Goal: Communication & Community: Share content

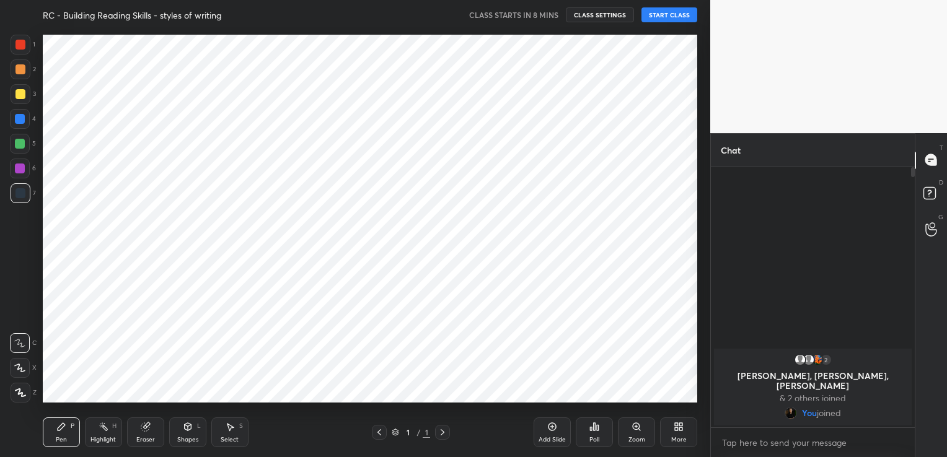
scroll to position [378, 660]
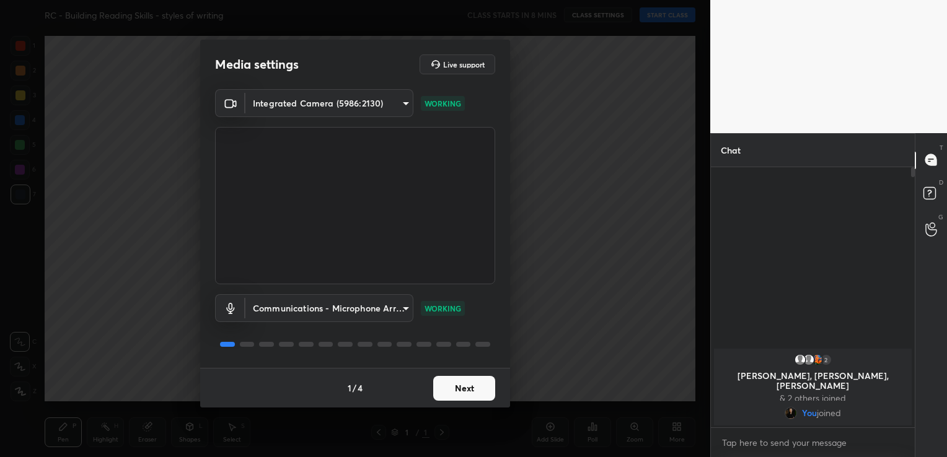
click at [481, 388] on button "Next" at bounding box center [464, 388] width 62 height 25
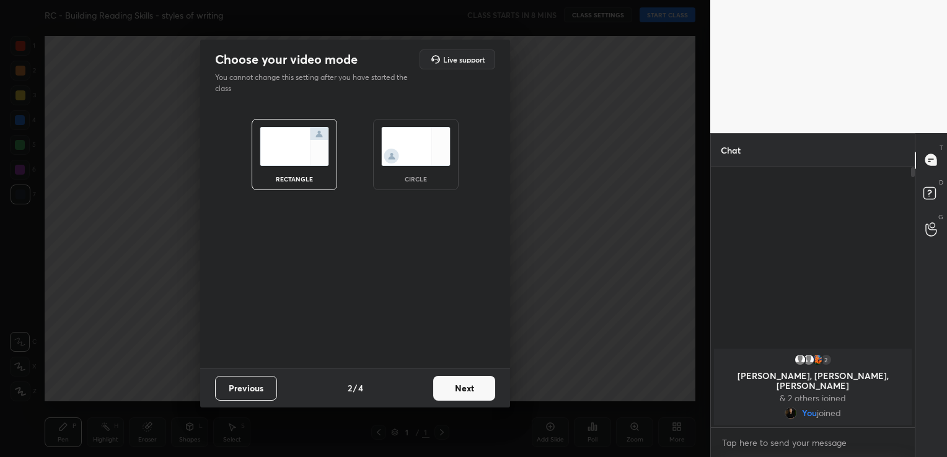
click at [481, 388] on button "Next" at bounding box center [464, 388] width 62 height 25
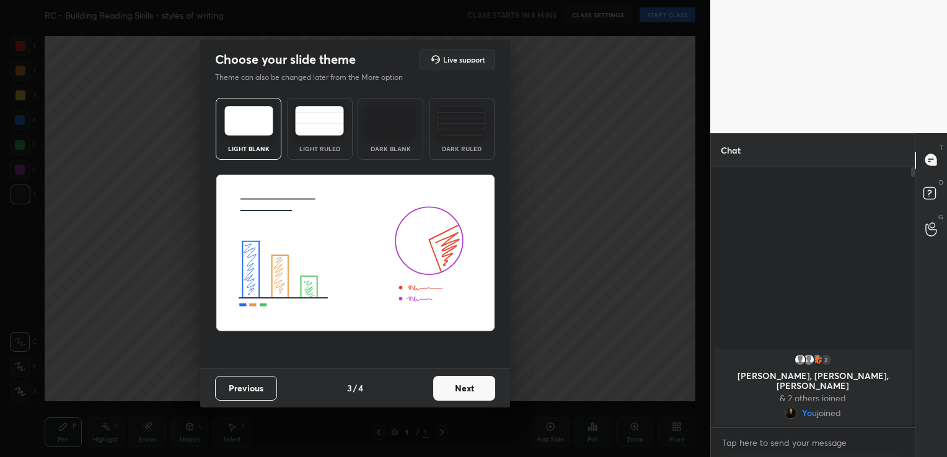
click at [481, 388] on button "Next" at bounding box center [464, 388] width 62 height 25
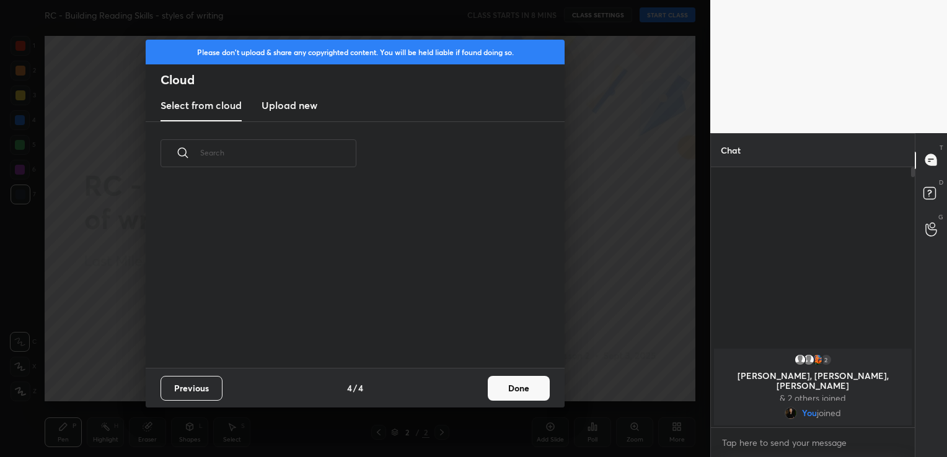
scroll to position [183, 398]
click at [286, 110] on h3 "Upload new" at bounding box center [289, 105] width 56 height 15
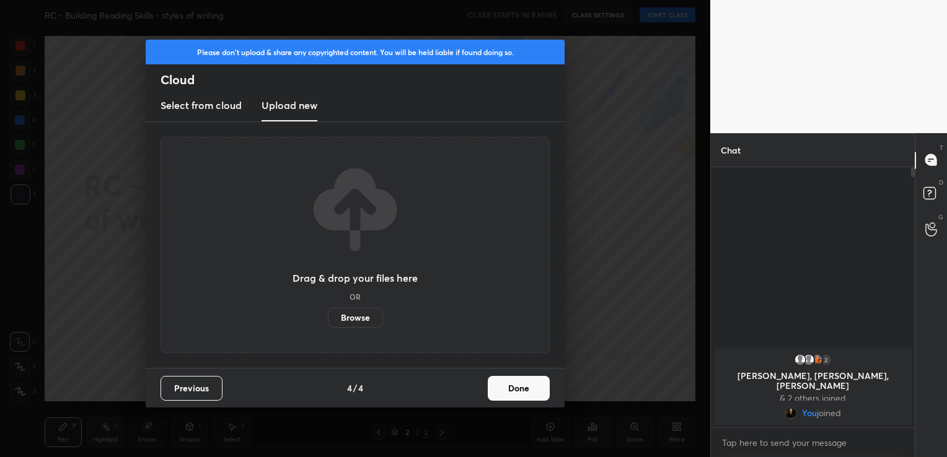
click at [352, 320] on label "Browse" at bounding box center [355, 318] width 55 height 20
click at [328, 320] on input "Browse" at bounding box center [328, 318] width 0 height 20
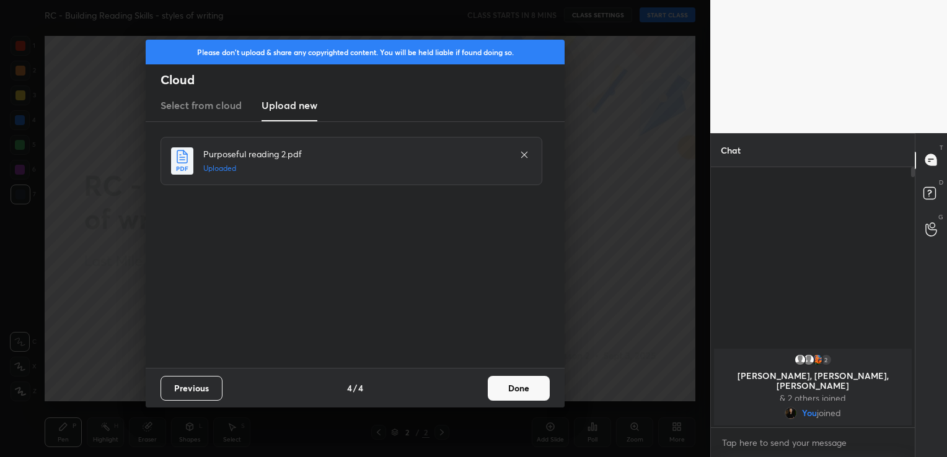
click at [514, 388] on button "Done" at bounding box center [519, 388] width 62 height 25
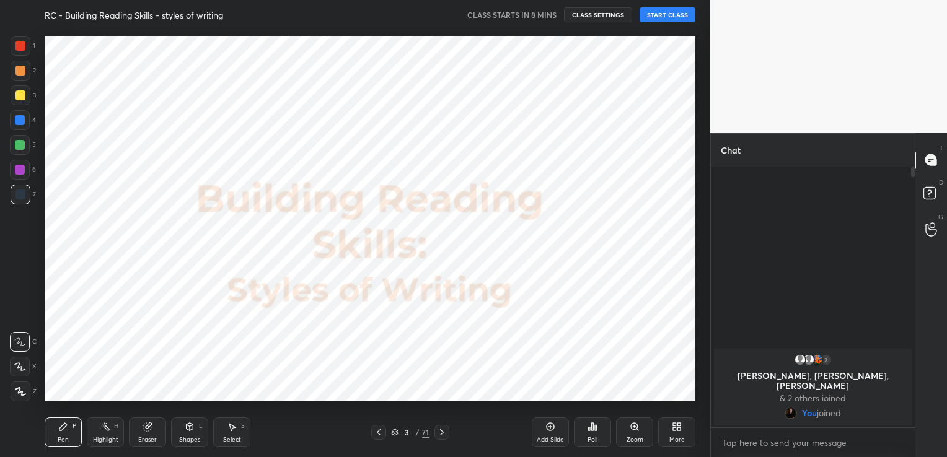
click at [380, 428] on icon at bounding box center [379, 433] width 10 height 10
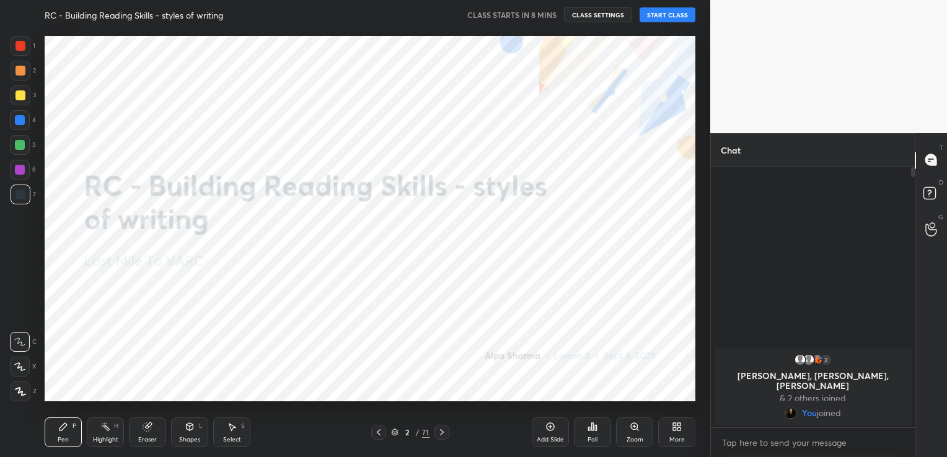
click at [441, 429] on icon at bounding box center [442, 433] width 10 height 10
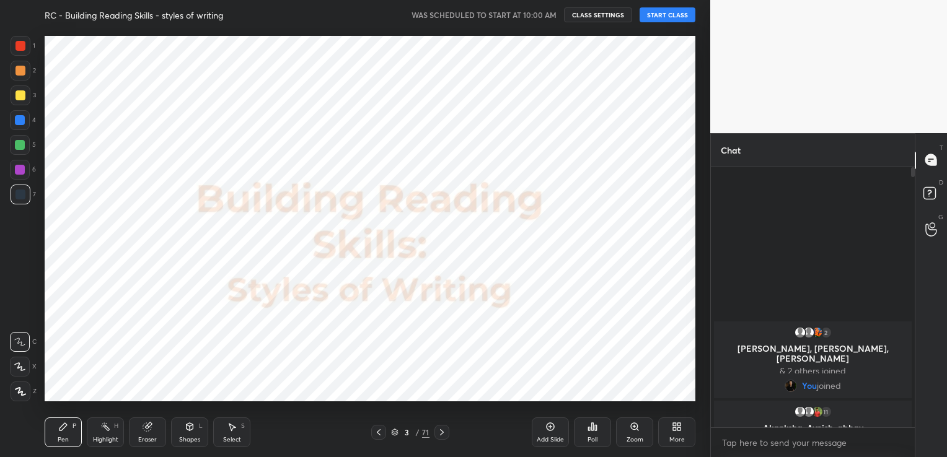
click at [670, 14] on button "START CLASS" at bounding box center [667, 14] width 56 height 15
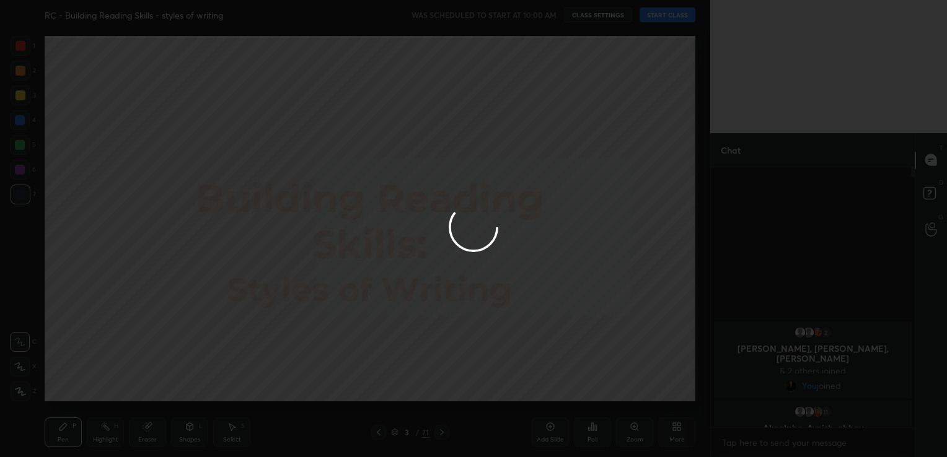
type textarea "x"
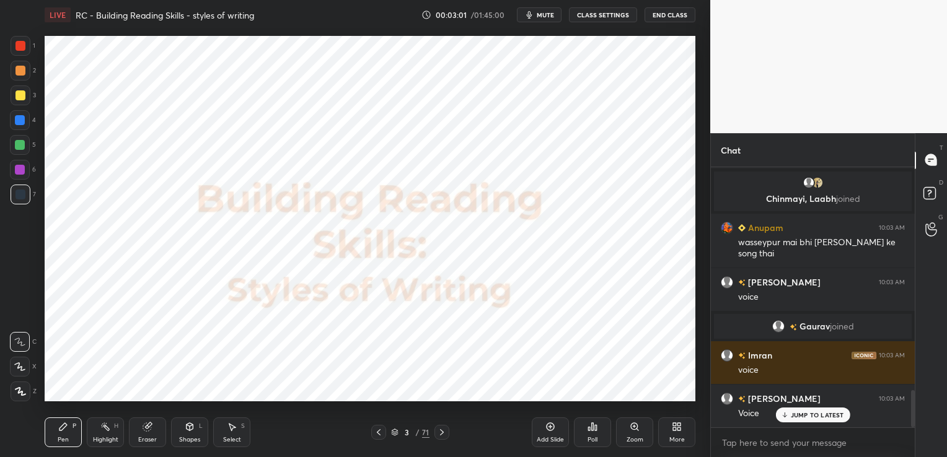
scroll to position [1581, 0]
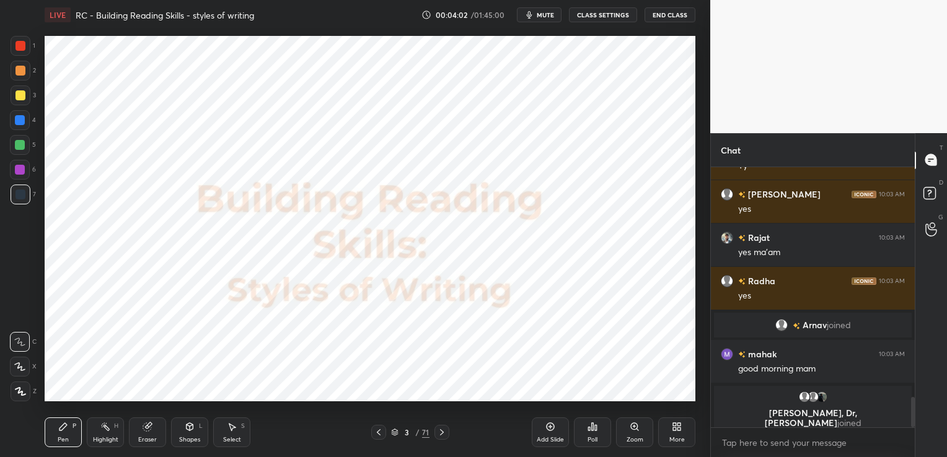
scroll to position [2002, 0]
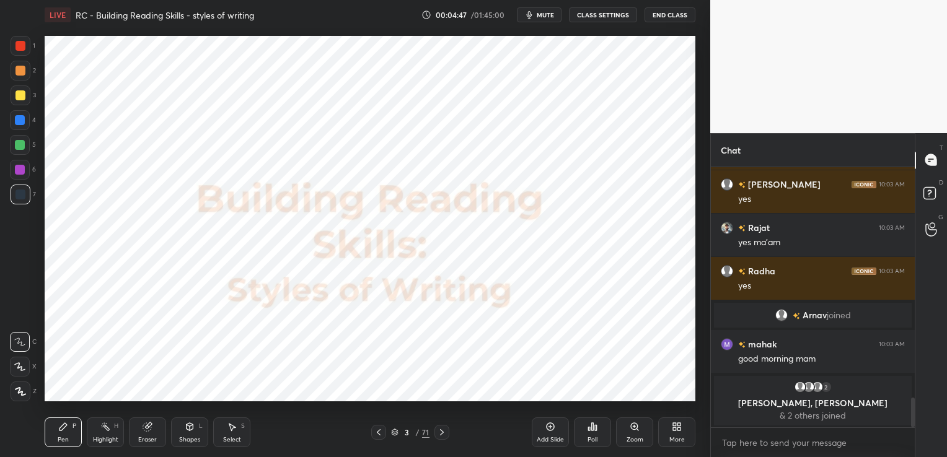
click at [442, 431] on icon at bounding box center [442, 433] width 10 height 10
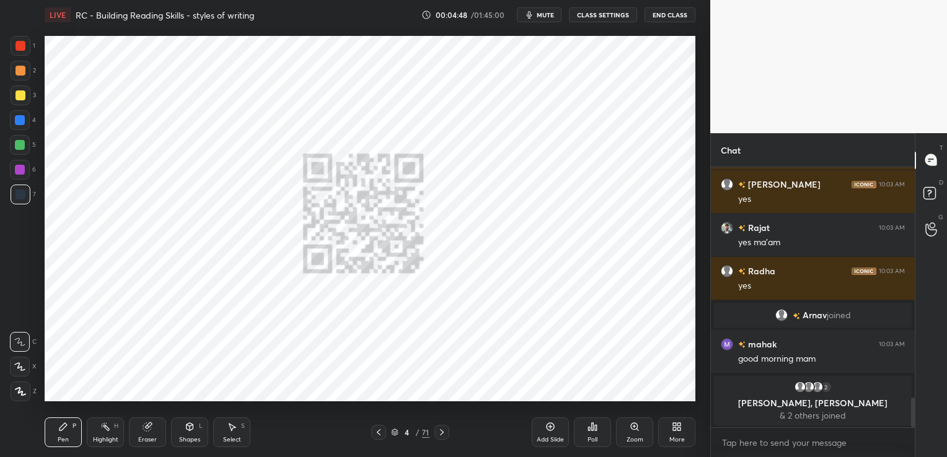
click at [442, 431] on icon at bounding box center [442, 433] width 10 height 10
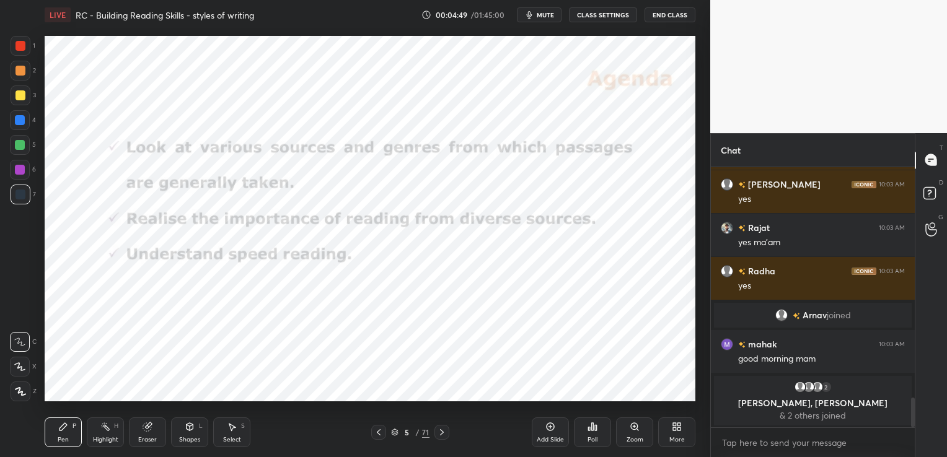
click at [442, 431] on icon at bounding box center [442, 433] width 10 height 10
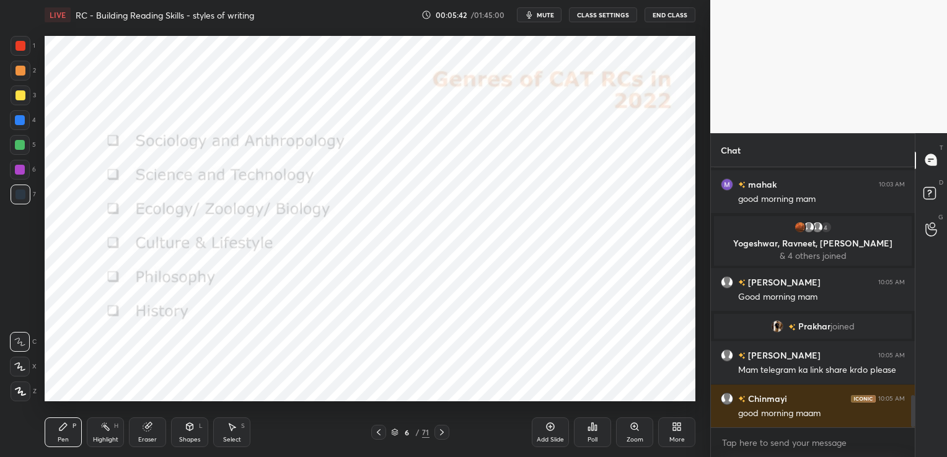
scroll to position [1848, 0]
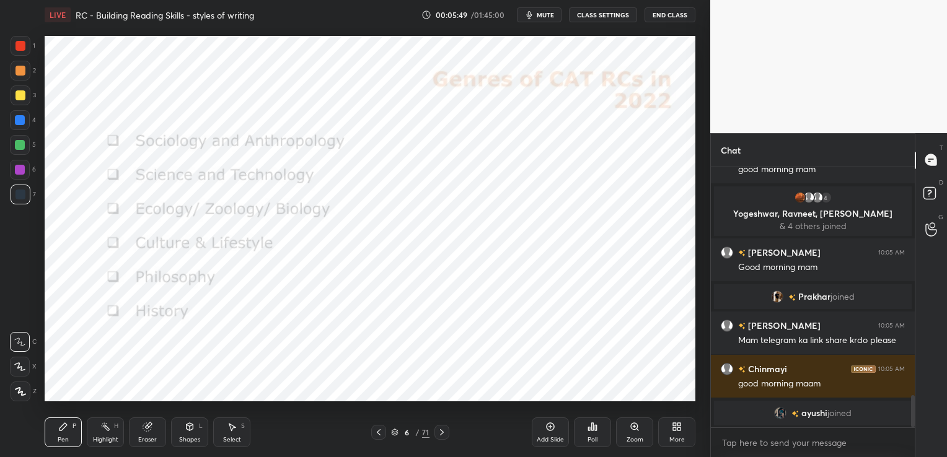
click at [765, 432] on body "1 2 3 4 5 6 7 C X Z C X Z E E Erase all H H LIVE RC - Building Reading Skills -…" at bounding box center [473, 228] width 947 height 457
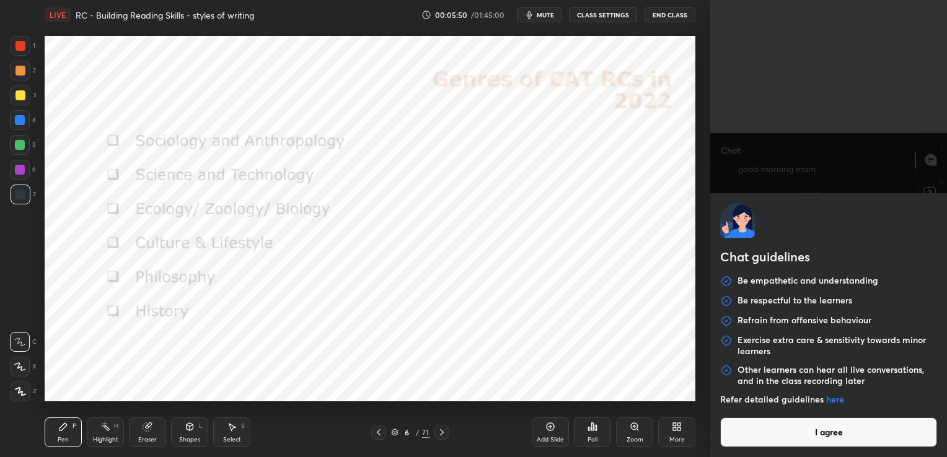
click at [765, 432] on button "I agree" at bounding box center [828, 433] width 217 height 30
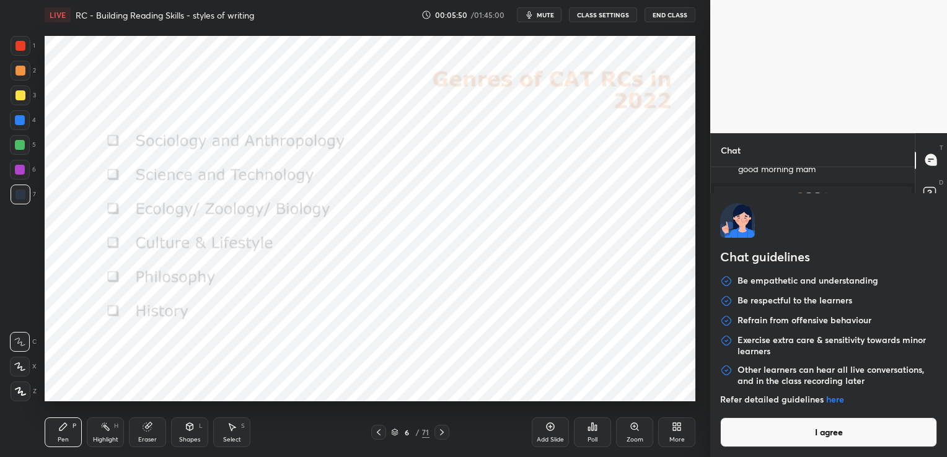
type textarea "x"
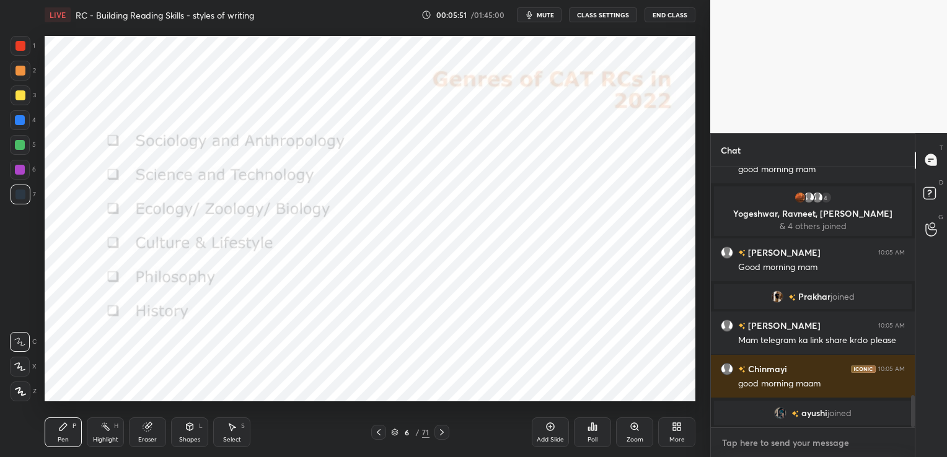
click at [766, 437] on textarea at bounding box center [813, 443] width 184 height 20
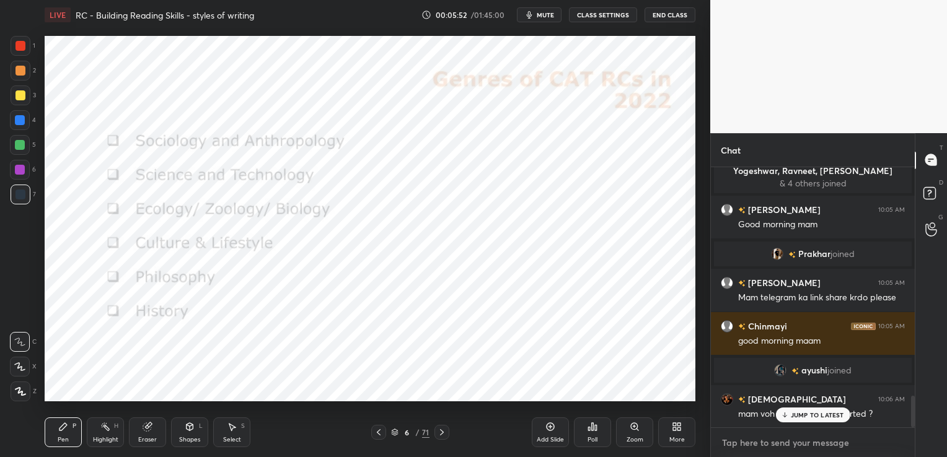
paste textarea "[URL][DOMAIN_NAME]"
type textarea "[URL][DOMAIN_NAME]"
type textarea "x"
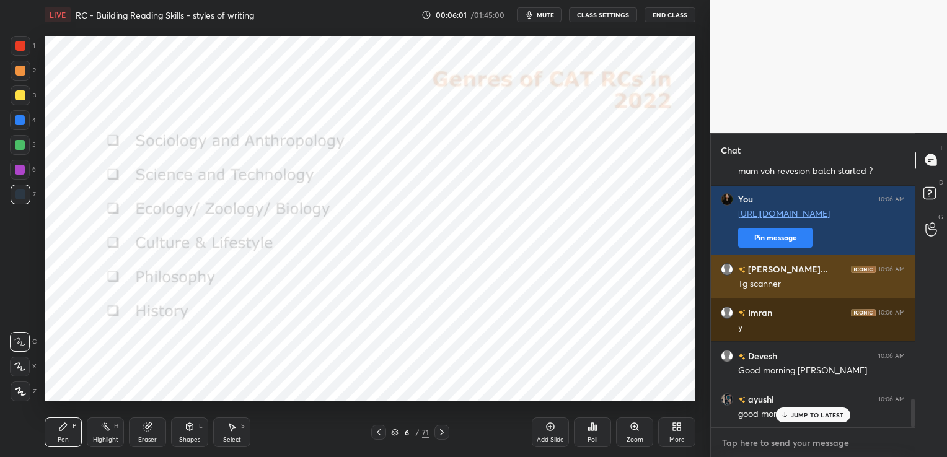
scroll to position [2122, 0]
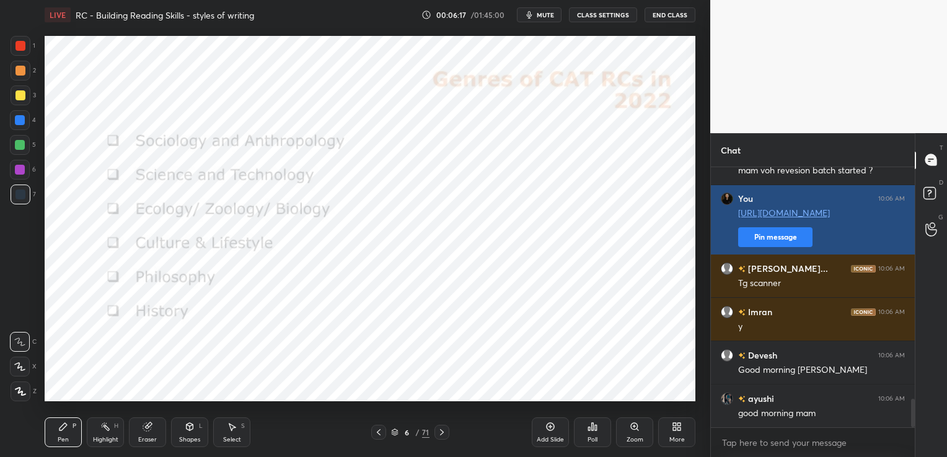
click at [777, 241] on button "Pin message" at bounding box center [775, 237] width 74 height 20
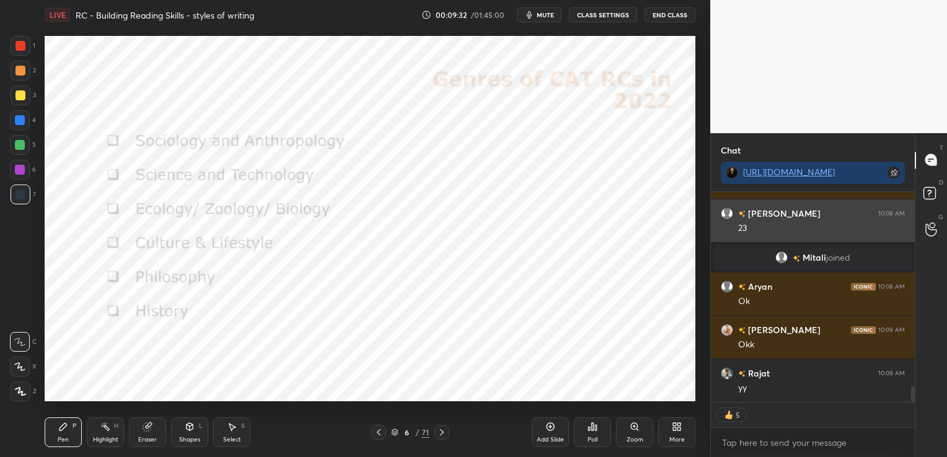
scroll to position [2554, 0]
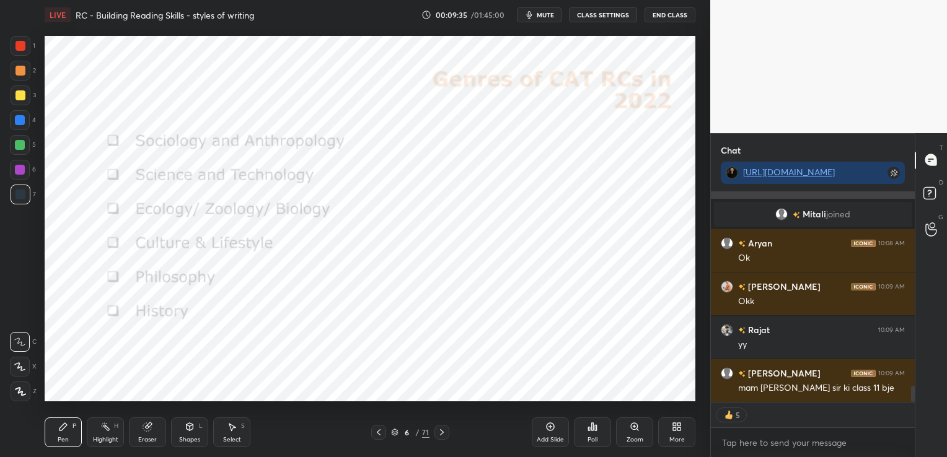
type textarea "x"
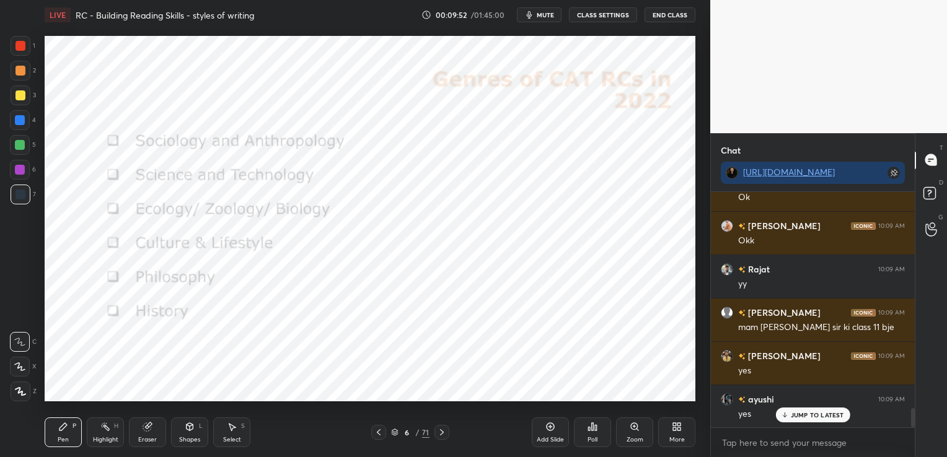
scroll to position [2644, 0]
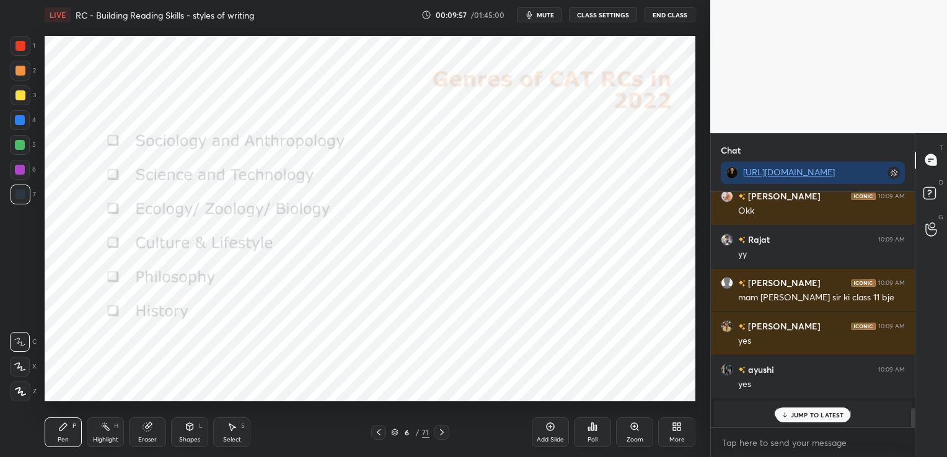
click at [587, 439] on div "Poll" at bounding box center [592, 440] width 10 height 6
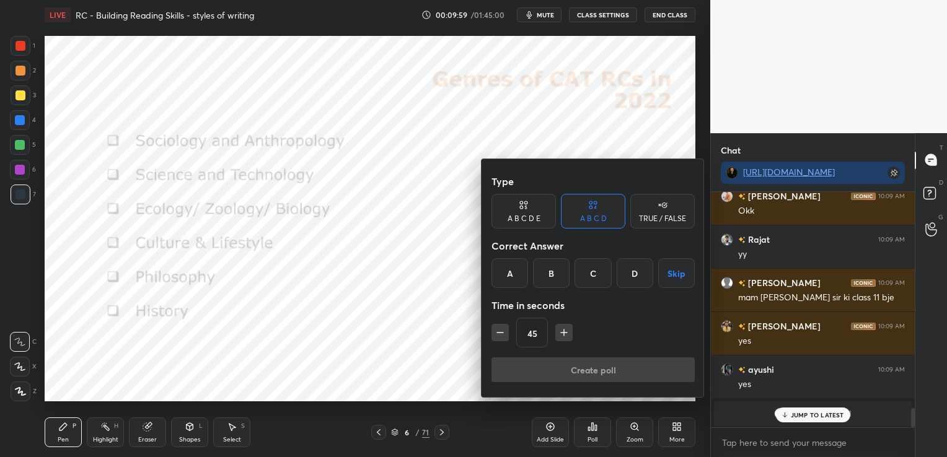
click at [672, 211] on div "TRUE / FALSE" at bounding box center [662, 211] width 64 height 35
click at [520, 274] on div "True" at bounding box center [523, 273] width 64 height 30
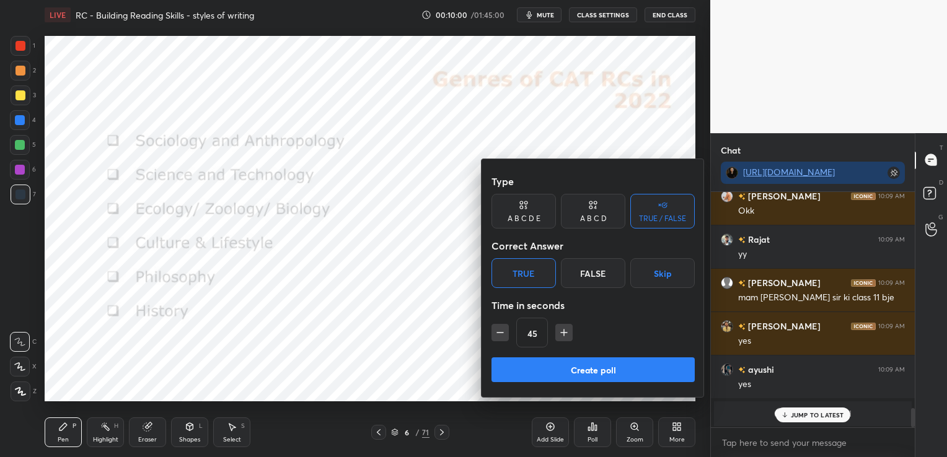
scroll to position [2688, 0]
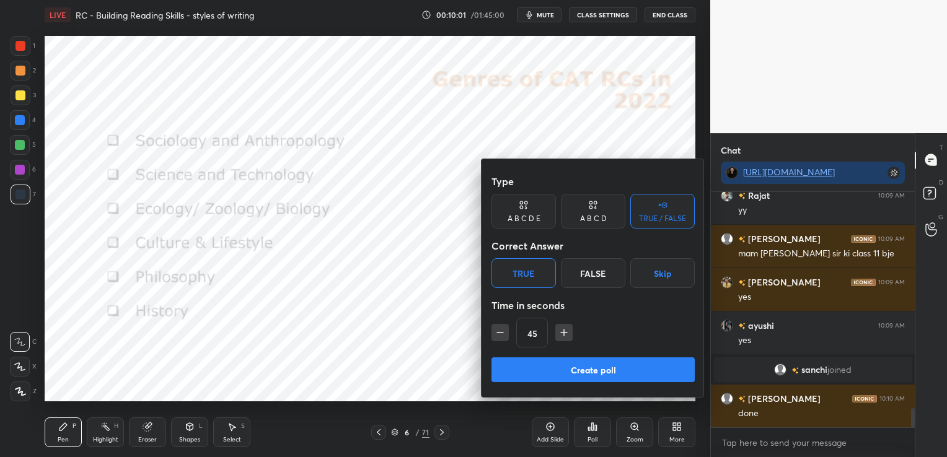
click at [500, 331] on icon "button" at bounding box center [500, 333] width 12 height 12
type input "30"
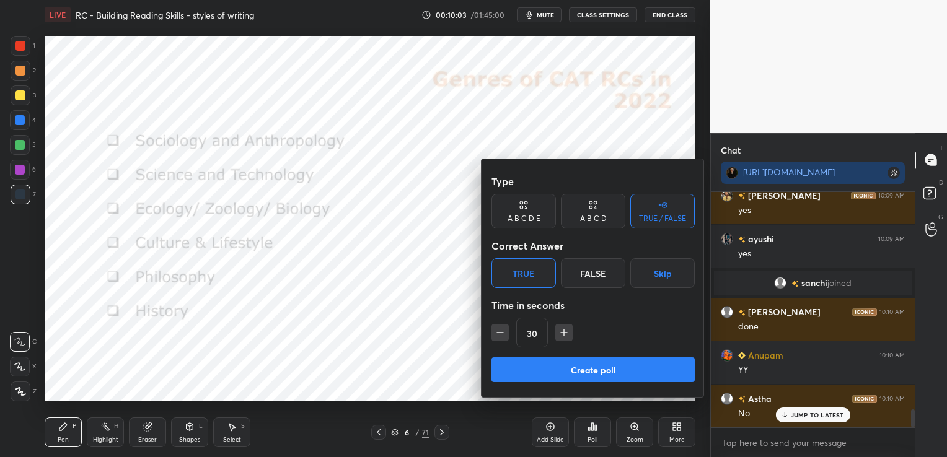
scroll to position [2818, 0]
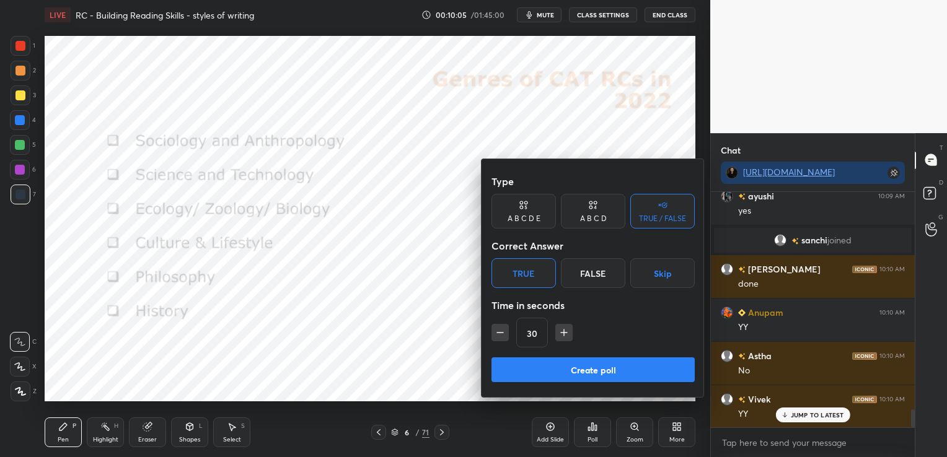
click at [530, 369] on button "Create poll" at bounding box center [592, 370] width 203 height 25
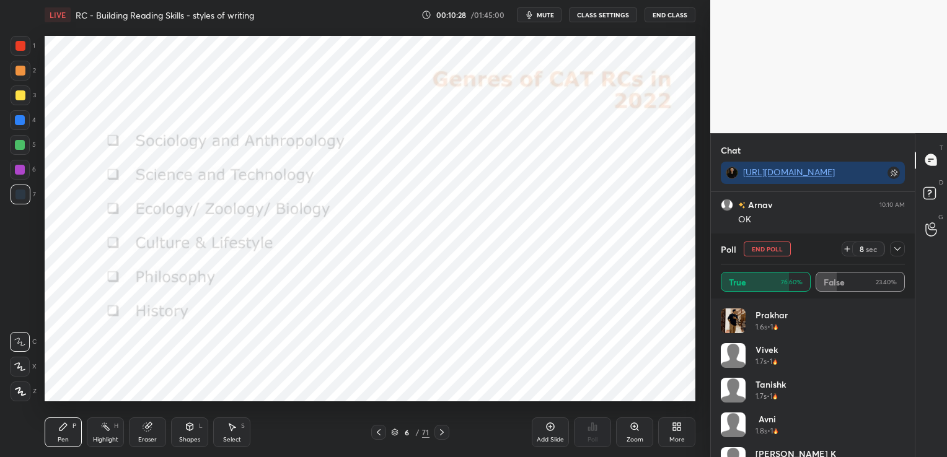
scroll to position [3100, 0]
click at [895, 251] on icon at bounding box center [897, 249] width 10 height 10
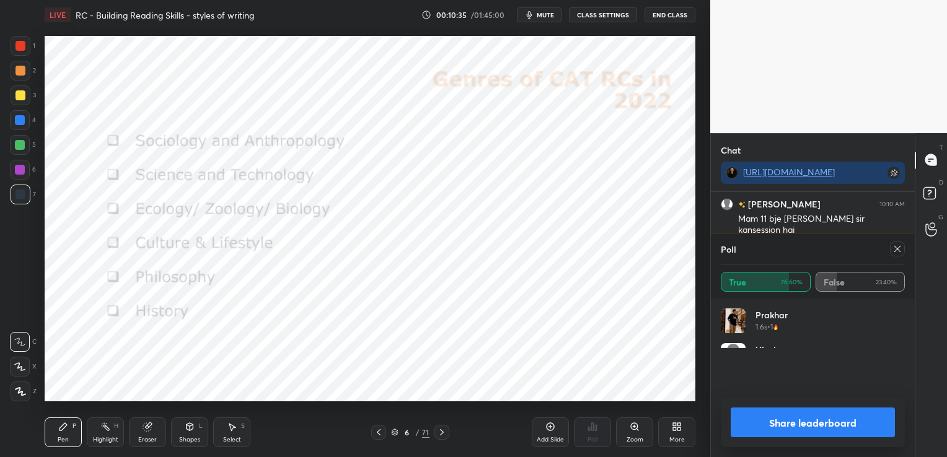
scroll to position [144, 180]
click at [899, 247] on icon at bounding box center [897, 249] width 6 height 6
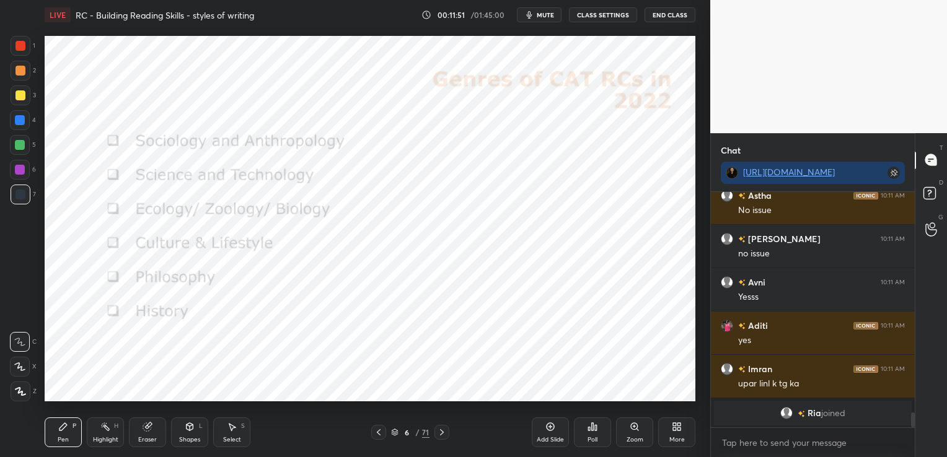
scroll to position [3454, 0]
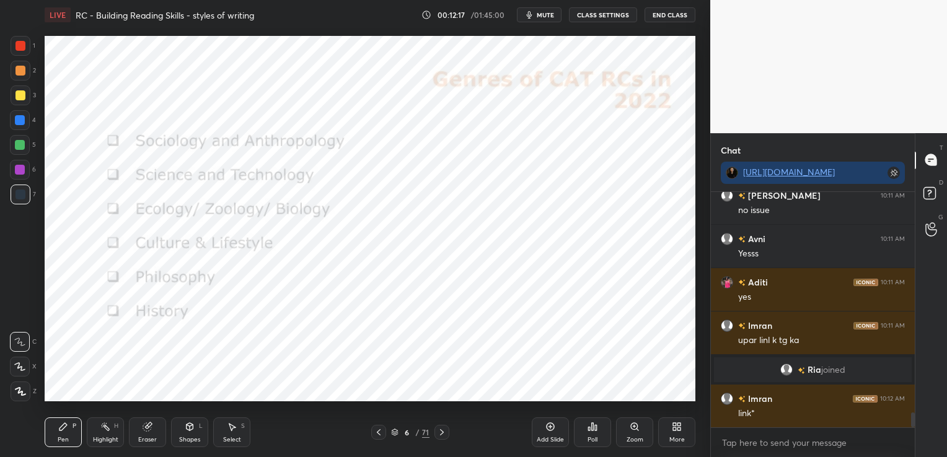
click at [446, 431] on div at bounding box center [441, 432] width 15 height 15
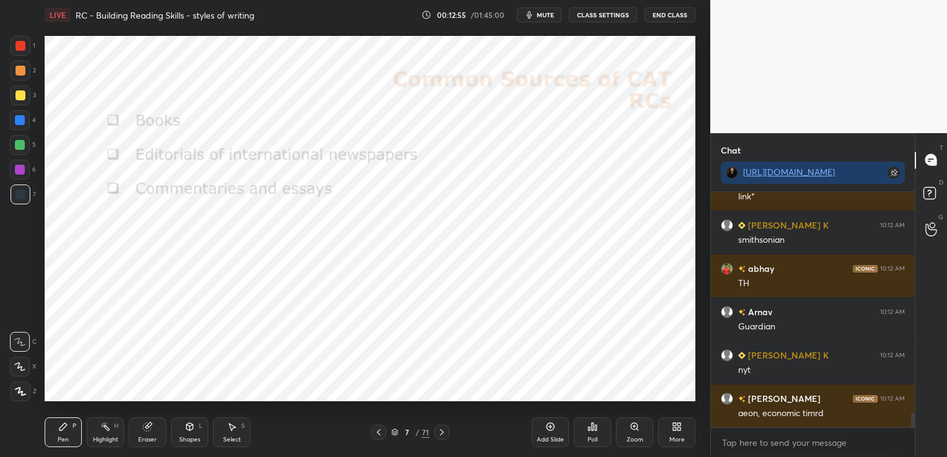
scroll to position [3714, 0]
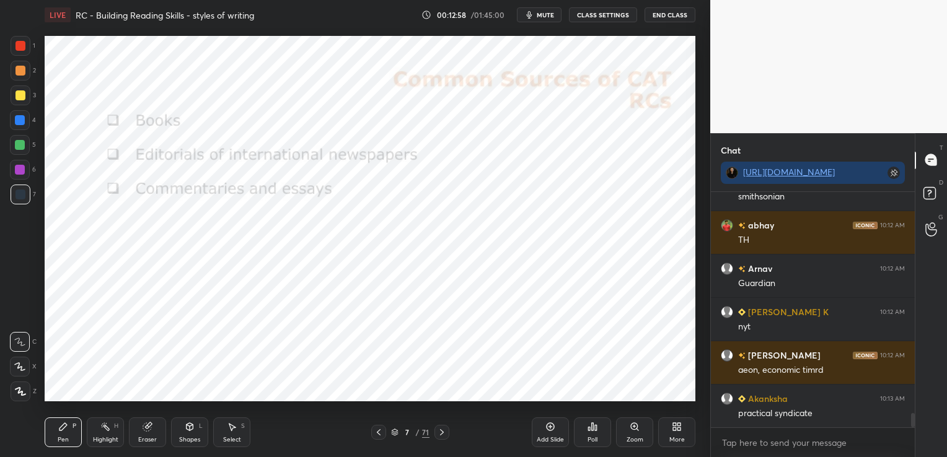
click at [551, 15] on span "mute" at bounding box center [545, 15] width 17 height 9
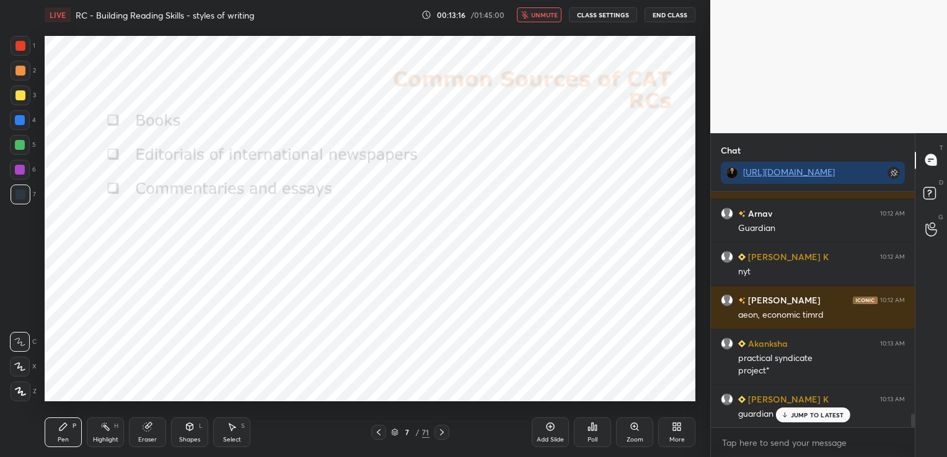
scroll to position [3799, 0]
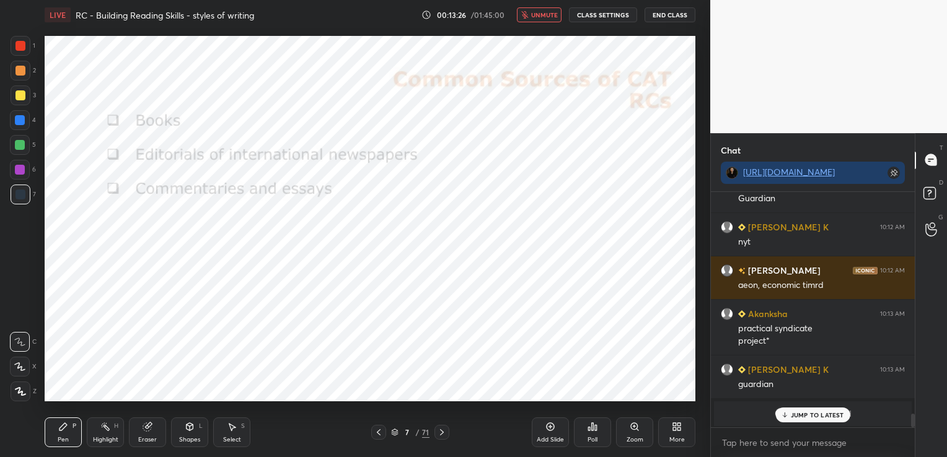
click at [553, 8] on button "unmute" at bounding box center [539, 14] width 45 height 15
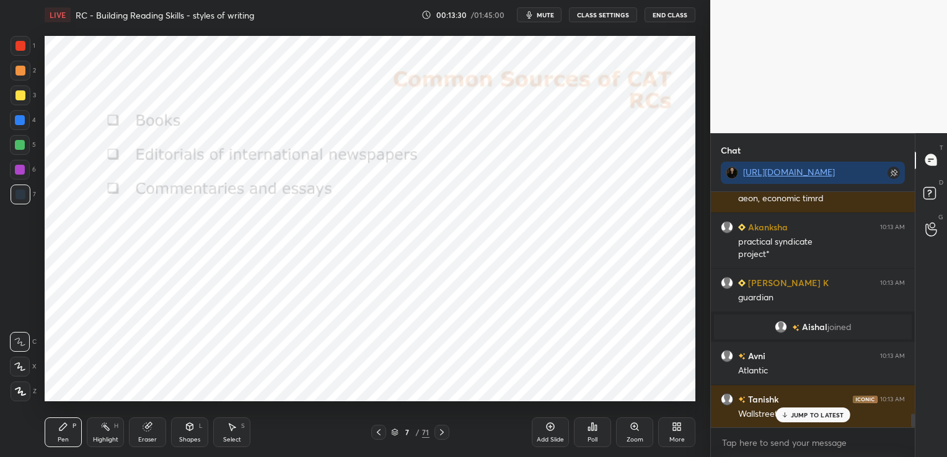
scroll to position [3887, 0]
click at [441, 430] on icon at bounding box center [442, 432] width 4 height 6
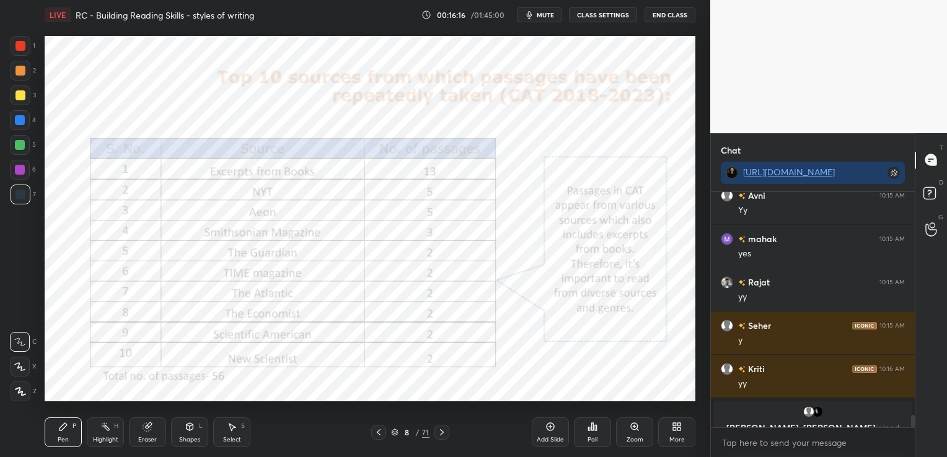
scroll to position [4161, 0]
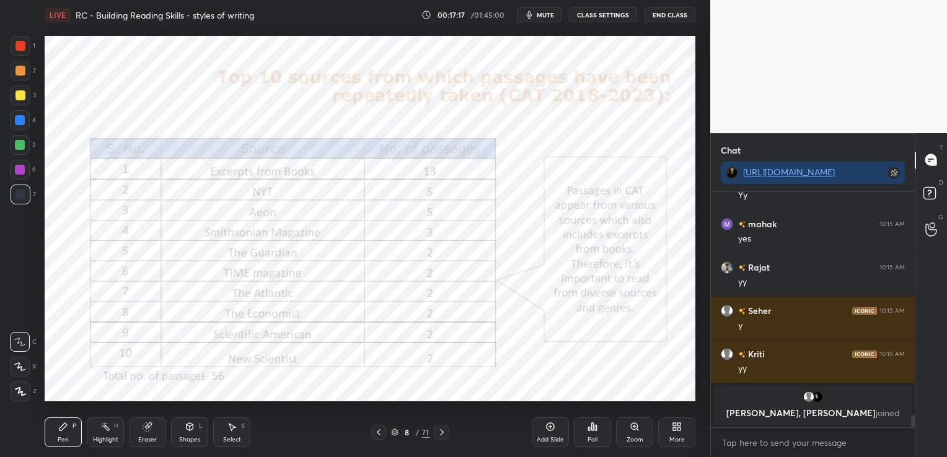
click at [395, 435] on icon at bounding box center [394, 432] width 7 height 7
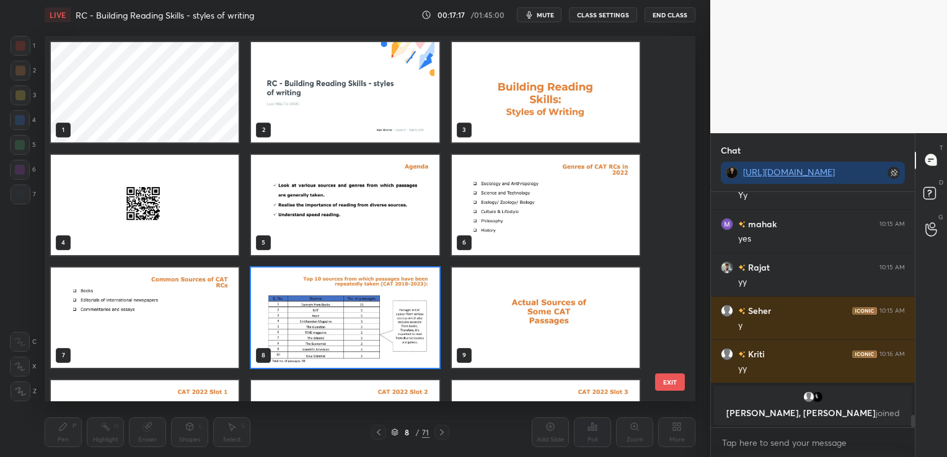
scroll to position [4, 6]
click at [528, 226] on img "grid" at bounding box center [546, 205] width 188 height 100
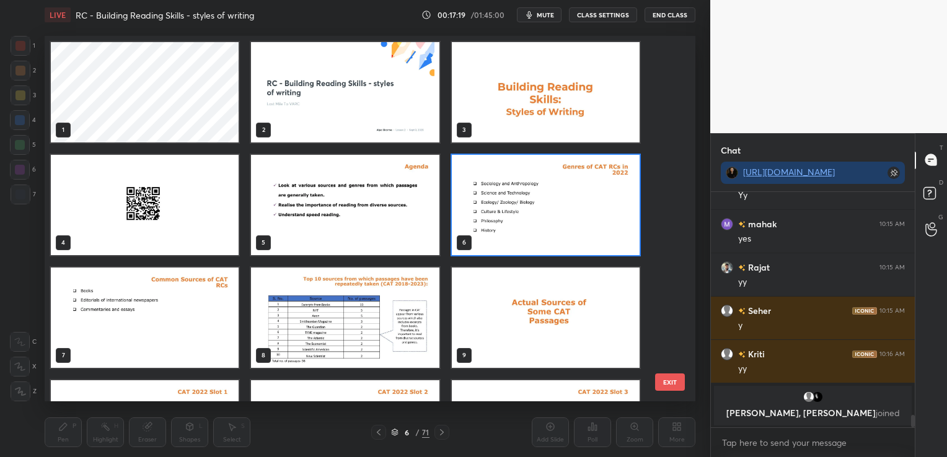
click at [528, 226] on img "grid" at bounding box center [546, 205] width 188 height 100
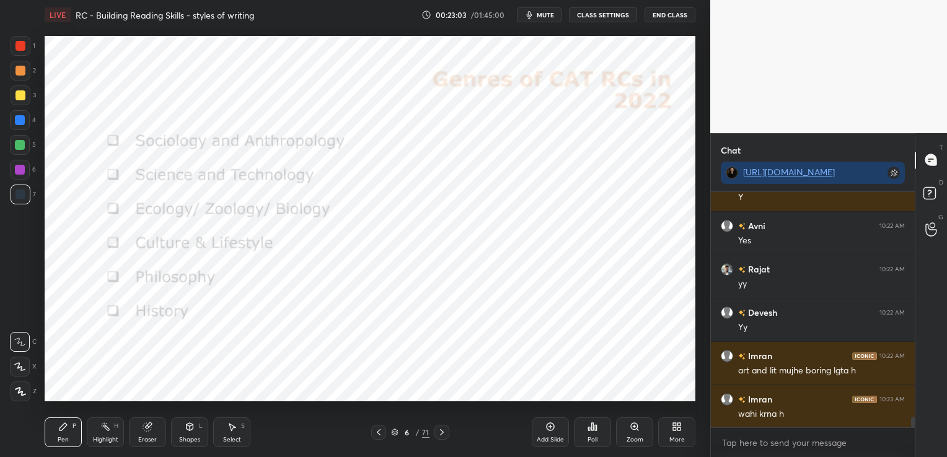
scroll to position [4967, 0]
click at [144, 433] on div "Eraser" at bounding box center [147, 433] width 37 height 30
drag, startPoint x: 25, startPoint y: 395, endPoint x: 138, endPoint y: 410, distance: 113.7
click at [25, 393] on span "Erase all" at bounding box center [20, 391] width 19 height 9
click at [443, 431] on icon at bounding box center [442, 433] width 10 height 10
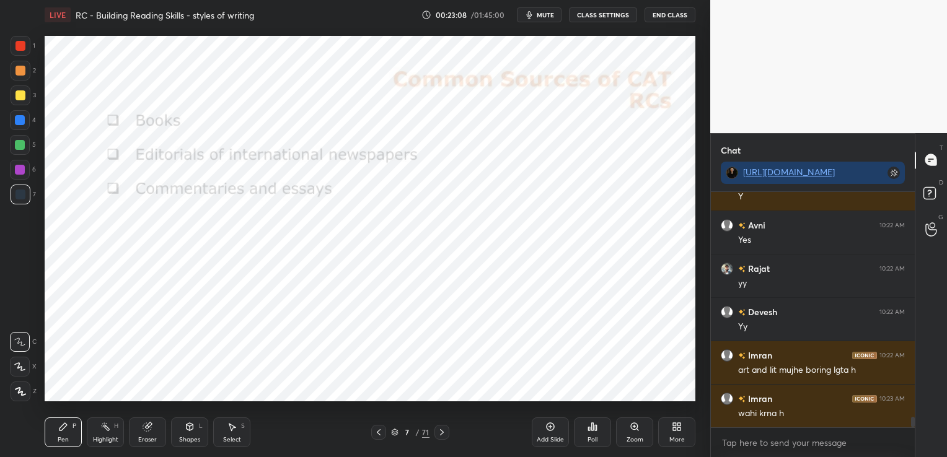
click at [443, 431] on icon at bounding box center [442, 433] width 10 height 10
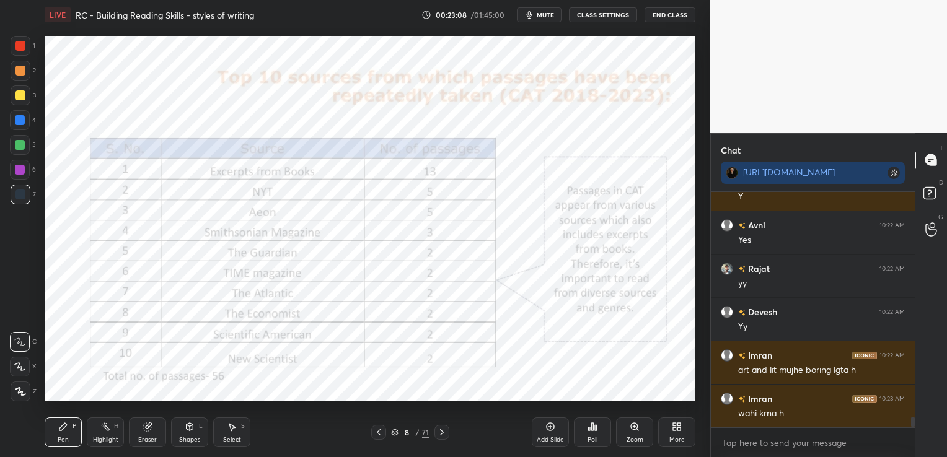
click at [443, 431] on icon at bounding box center [442, 433] width 10 height 10
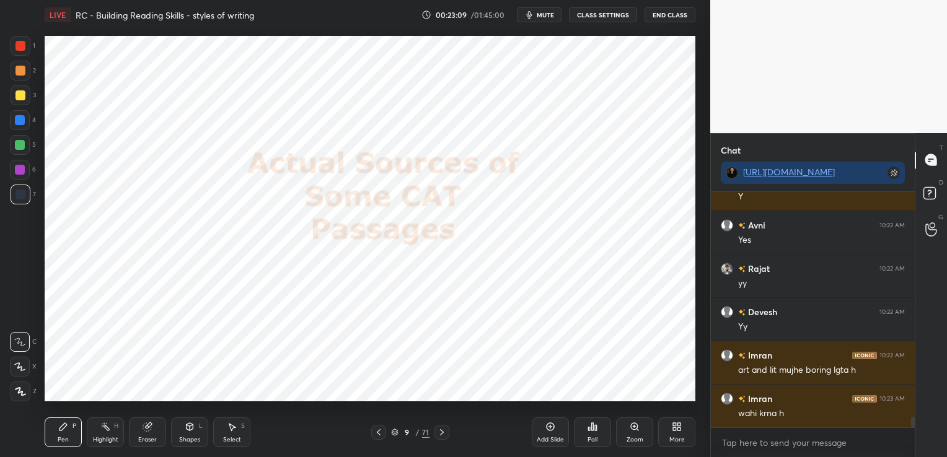
click at [443, 431] on icon at bounding box center [442, 433] width 10 height 10
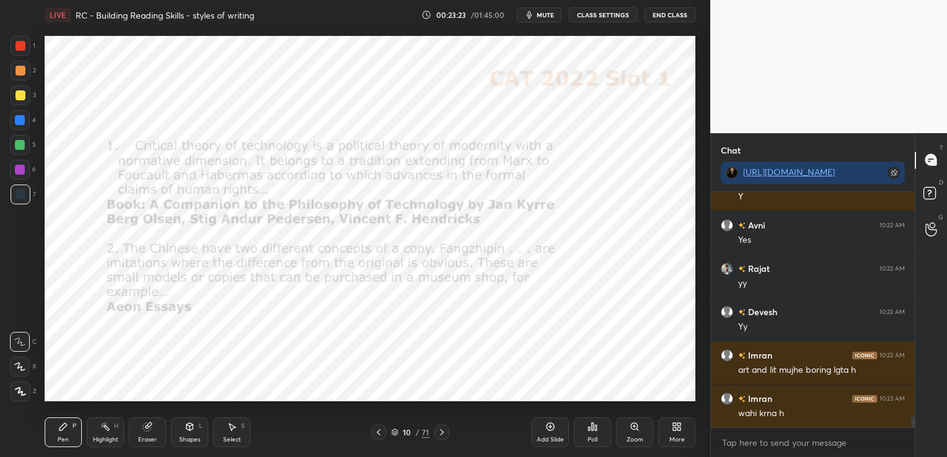
scroll to position [4996, 0]
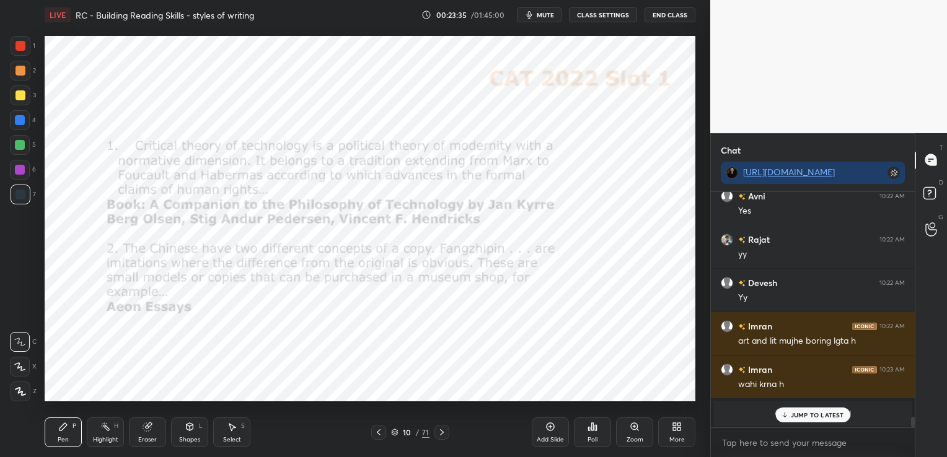
click at [144, 430] on icon at bounding box center [148, 427] width 10 height 10
click at [24, 393] on span "Erase all" at bounding box center [20, 391] width 19 height 9
click at [445, 435] on icon at bounding box center [442, 433] width 10 height 10
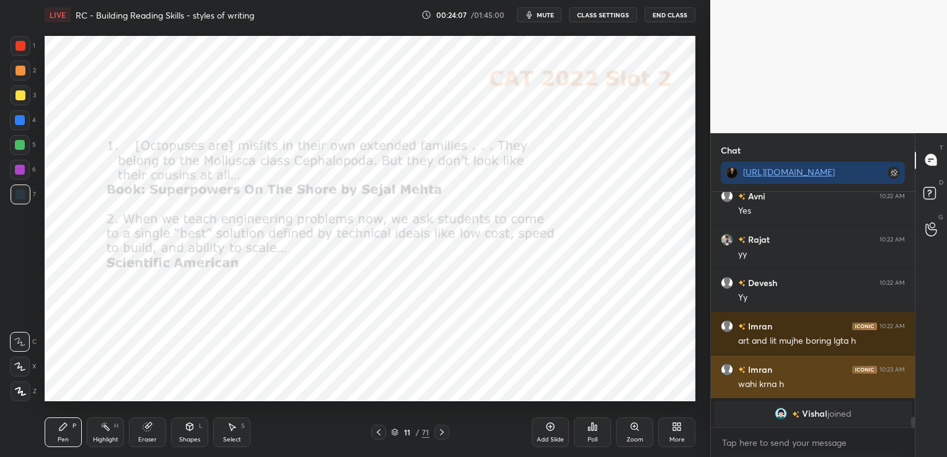
scroll to position [4997, 0]
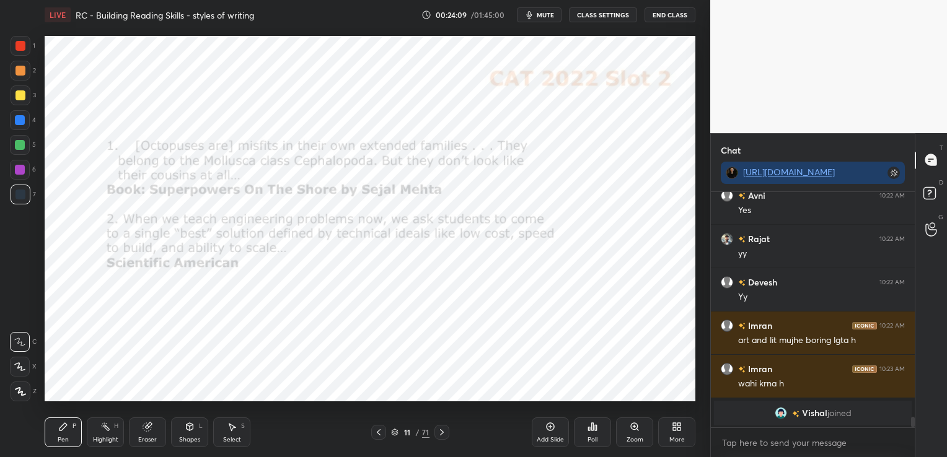
click at [445, 430] on icon at bounding box center [442, 433] width 10 height 10
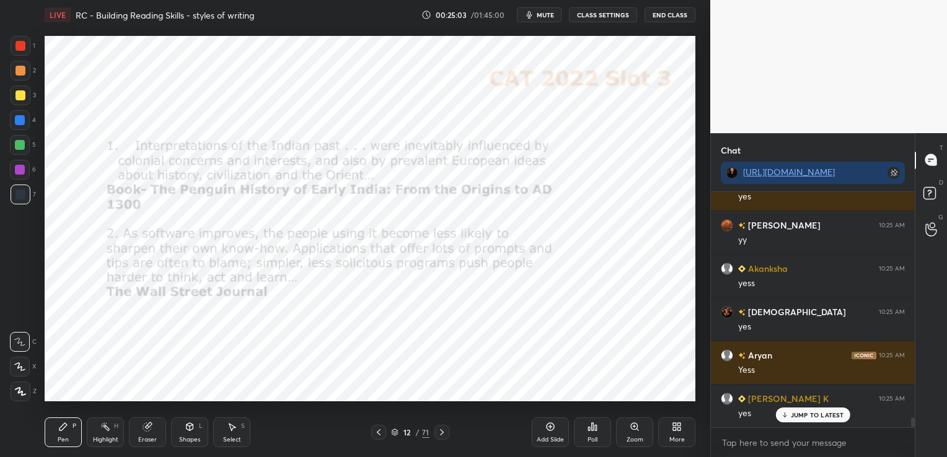
scroll to position [5257, 0]
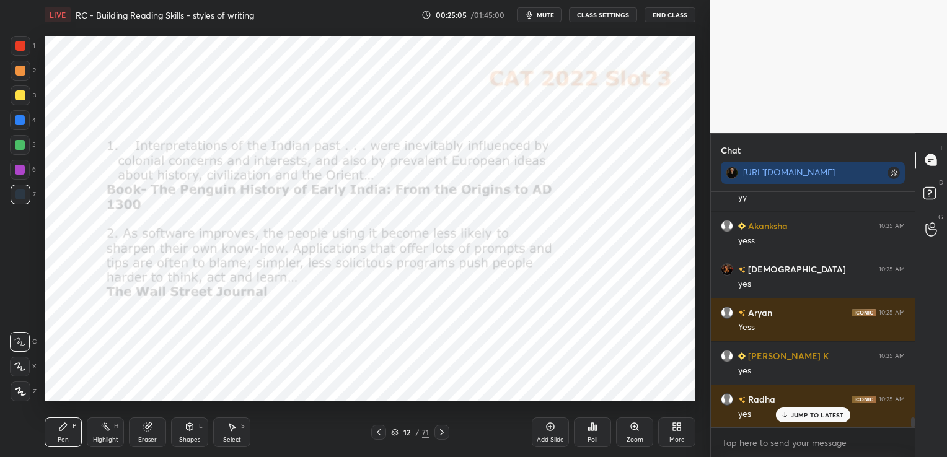
click at [549, 437] on div "Add Slide" at bounding box center [550, 440] width 27 height 6
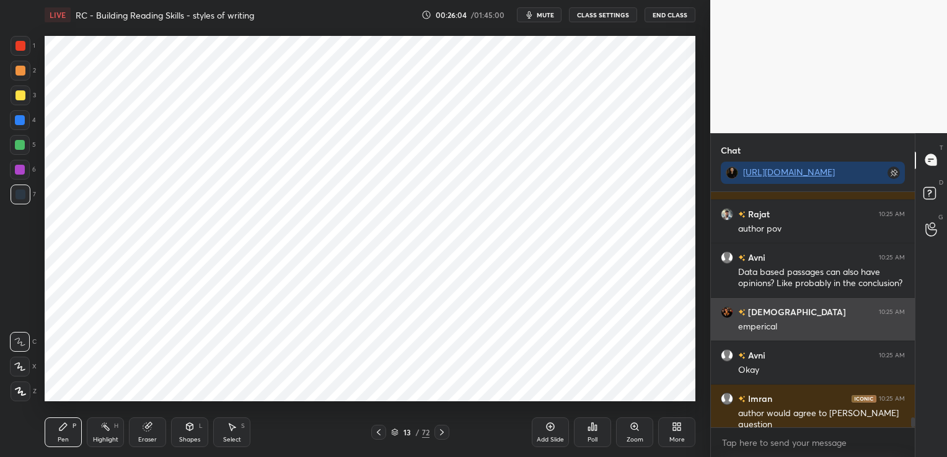
scroll to position [5529, 0]
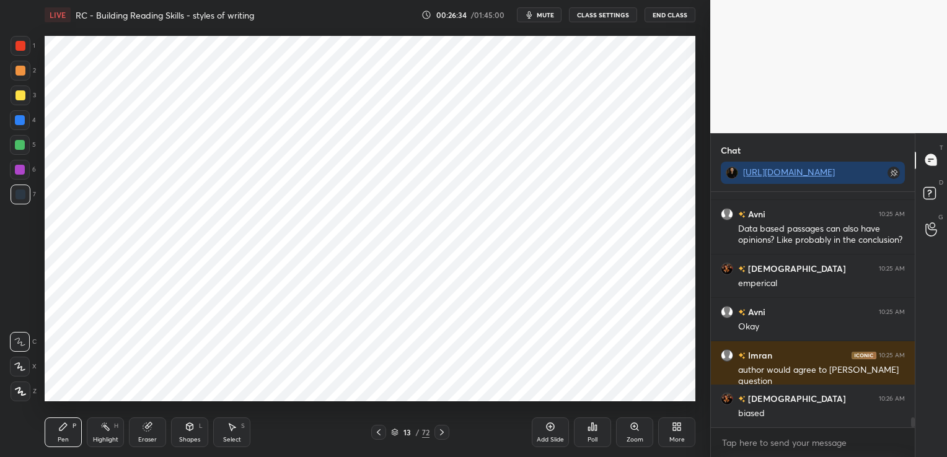
click at [148, 434] on div "Eraser" at bounding box center [147, 433] width 37 height 30
click at [23, 393] on span "Erase all" at bounding box center [20, 391] width 19 height 9
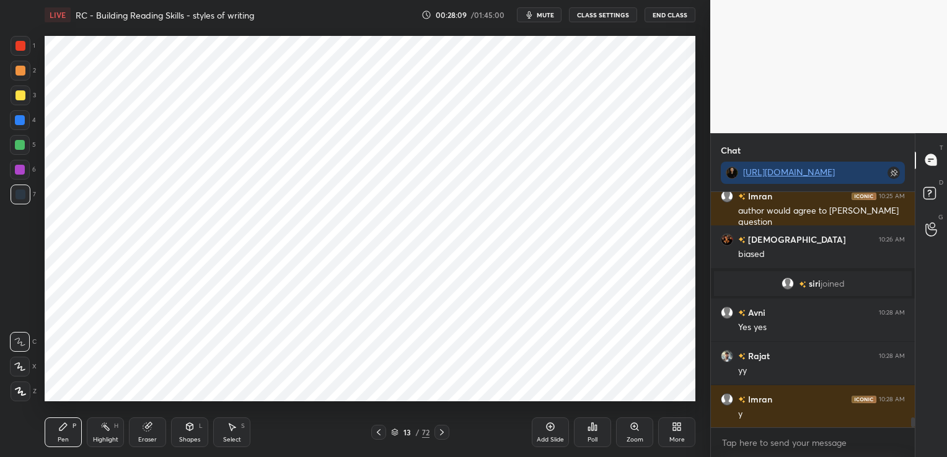
scroll to position [5548, 0]
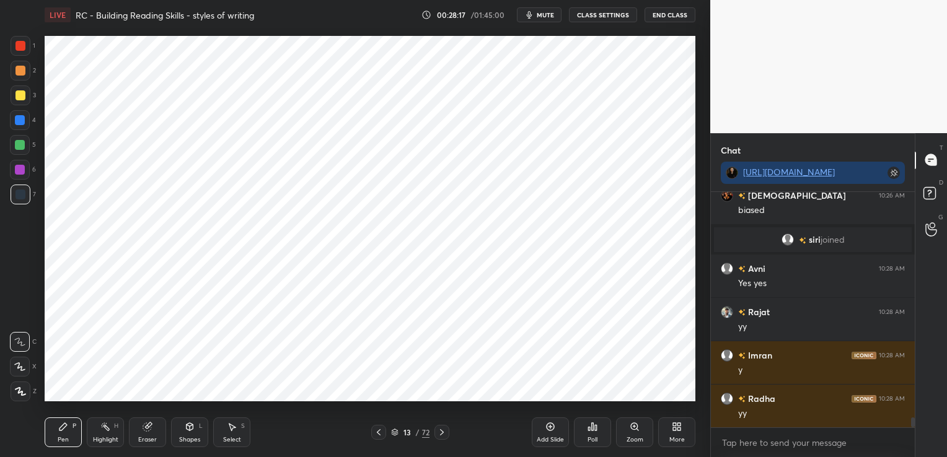
click at [22, 48] on div at bounding box center [20, 46] width 10 height 10
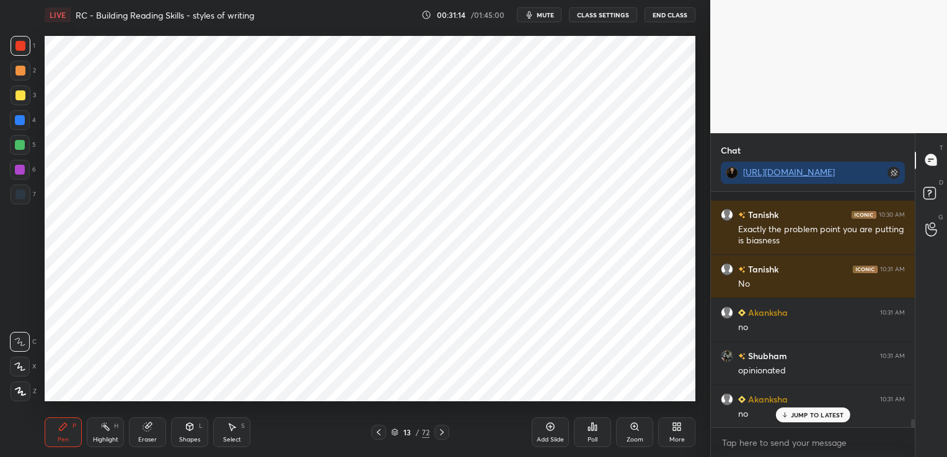
scroll to position [6698, 0]
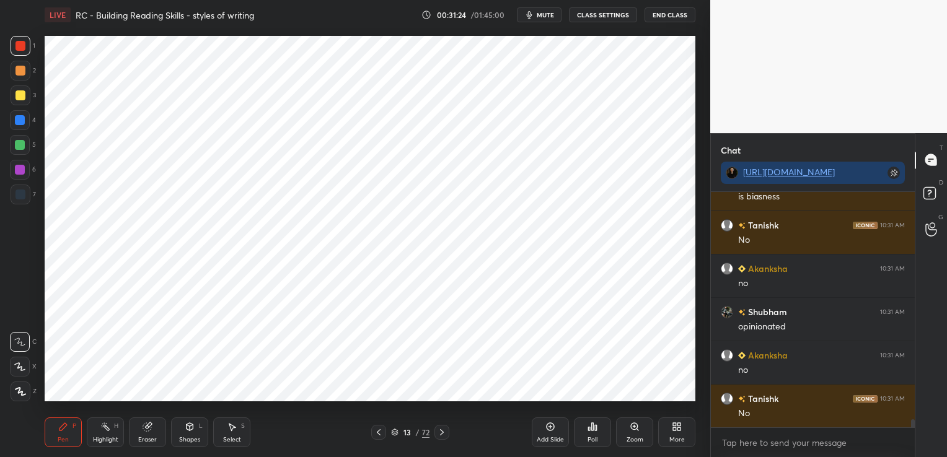
click at [146, 432] on icon at bounding box center [148, 427] width 10 height 10
click at [20, 393] on span "Erase all" at bounding box center [20, 391] width 19 height 9
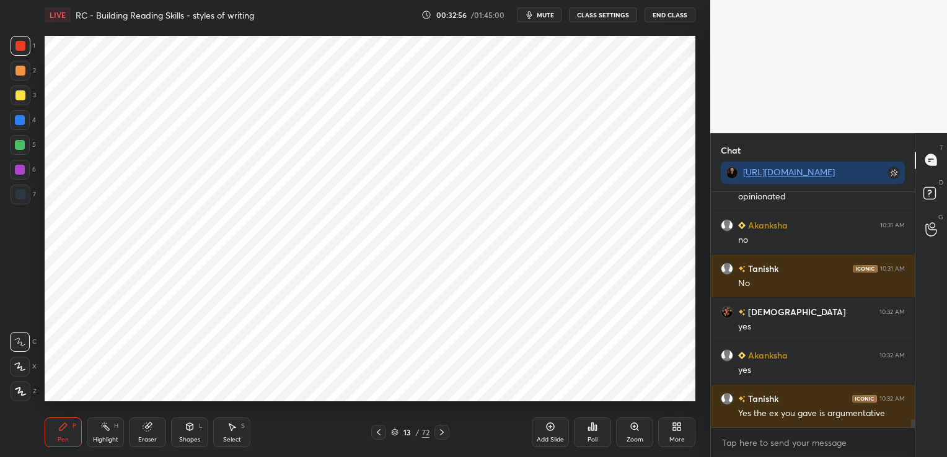
scroll to position [6872, 0]
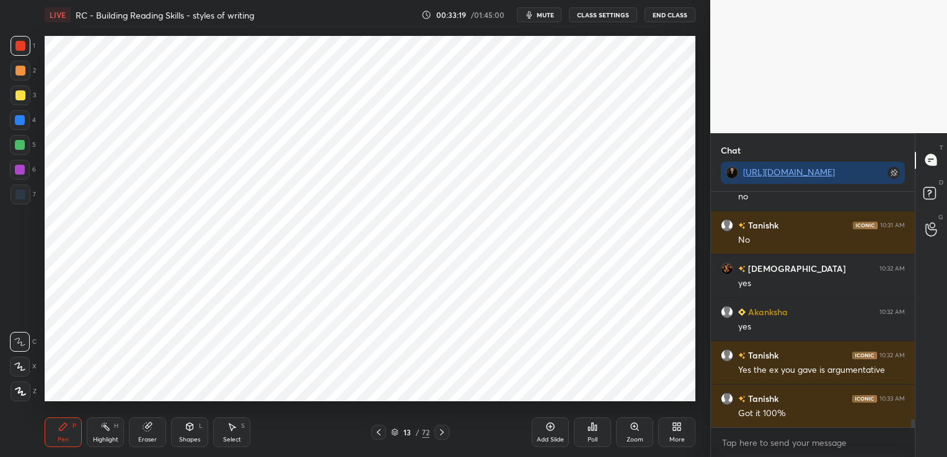
click at [151, 434] on div "Eraser" at bounding box center [147, 433] width 37 height 30
click at [24, 390] on span "Erase all" at bounding box center [20, 391] width 19 height 9
click at [393, 430] on icon at bounding box center [395, 430] width 6 height 3
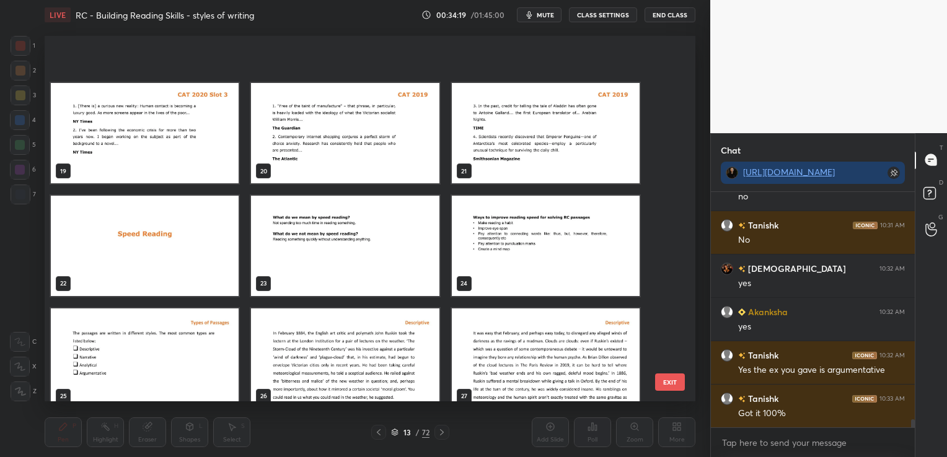
scroll to position [693, 0]
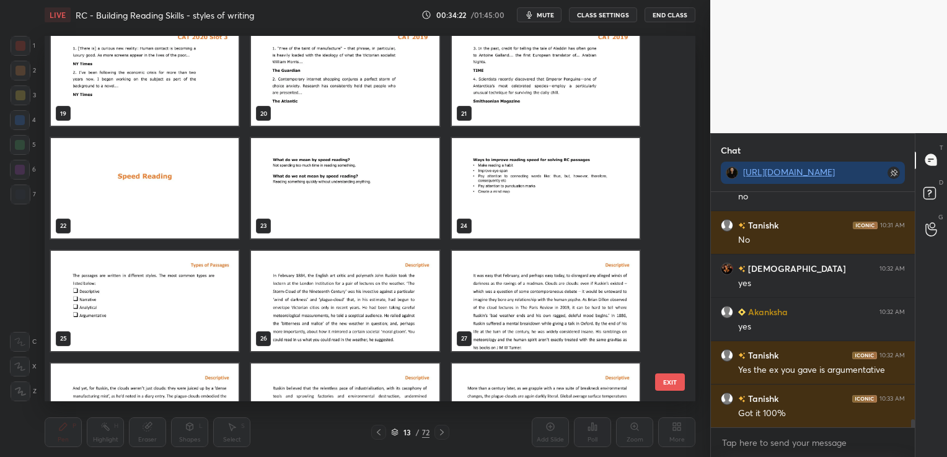
click at [400, 306] on img "grid" at bounding box center [345, 301] width 188 height 100
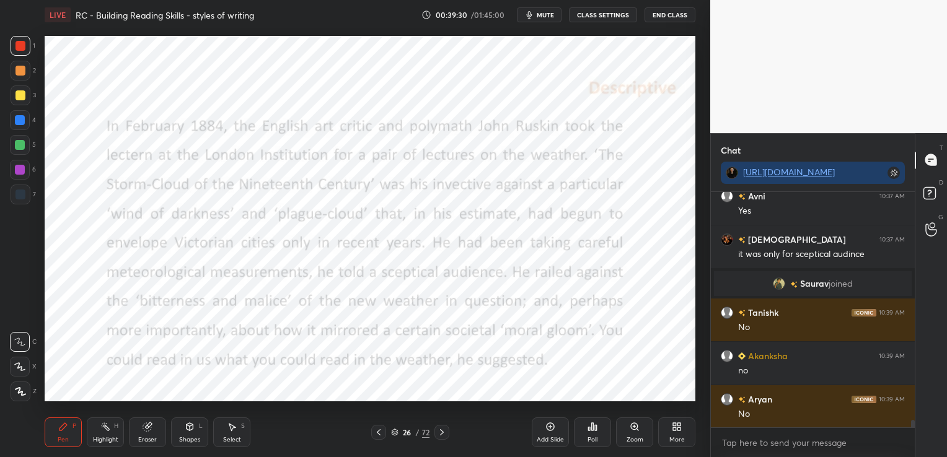
scroll to position [7396, 0]
click at [441, 434] on icon at bounding box center [442, 433] width 10 height 10
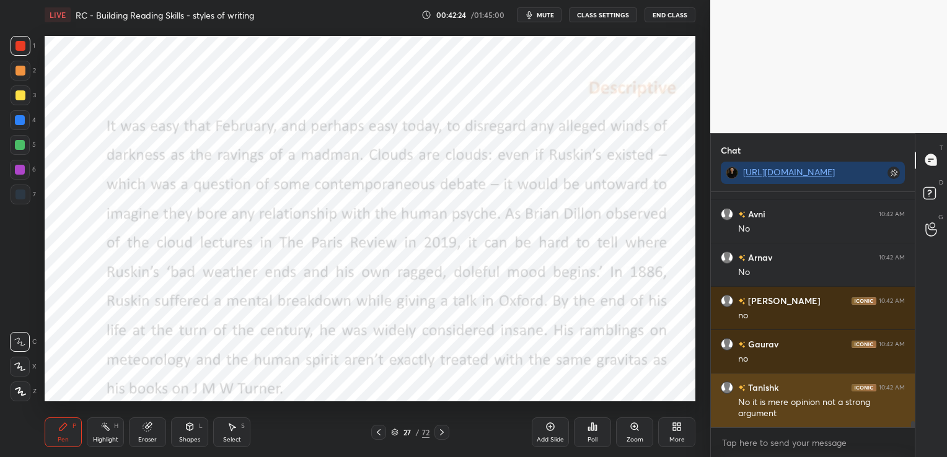
scroll to position [8795, 0]
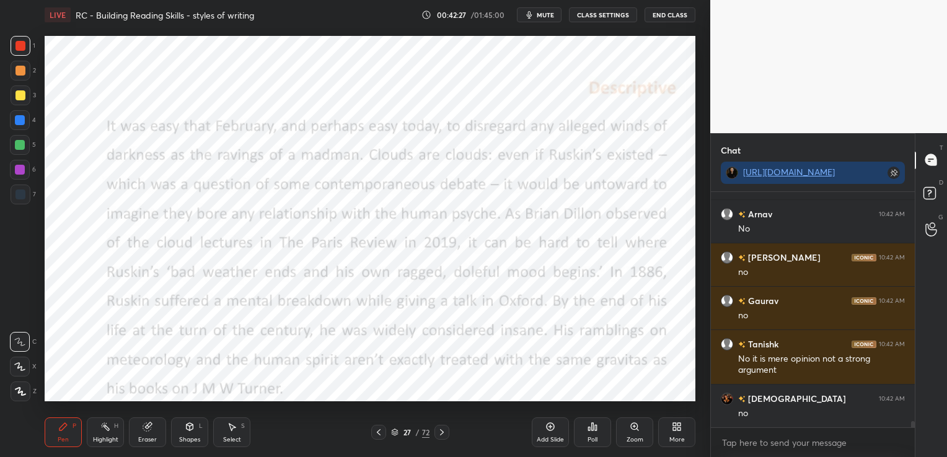
click at [147, 437] on div "Eraser" at bounding box center [147, 440] width 19 height 6
click at [17, 393] on span "Erase all" at bounding box center [20, 391] width 19 height 9
click at [442, 430] on icon at bounding box center [442, 433] width 10 height 10
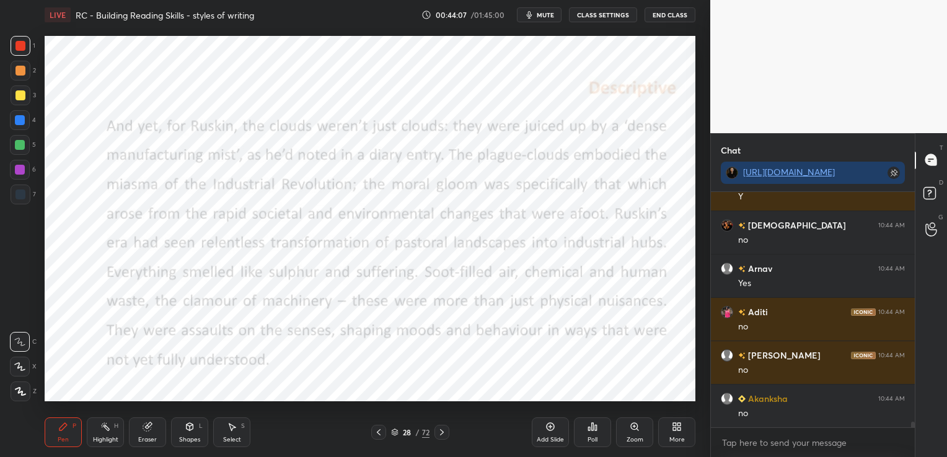
scroll to position [9445, 0]
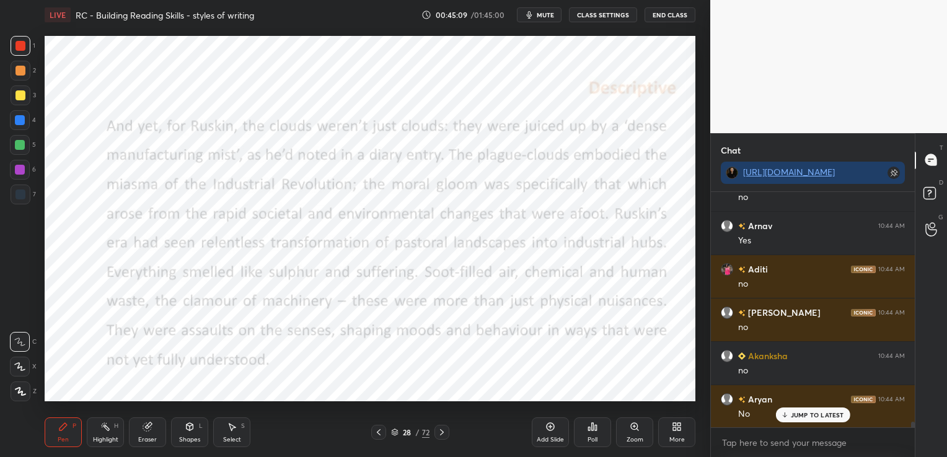
click at [154, 426] on div "Eraser" at bounding box center [147, 433] width 37 height 30
click at [20, 395] on span "Erase all" at bounding box center [20, 391] width 19 height 9
click at [441, 432] on icon at bounding box center [442, 433] width 10 height 10
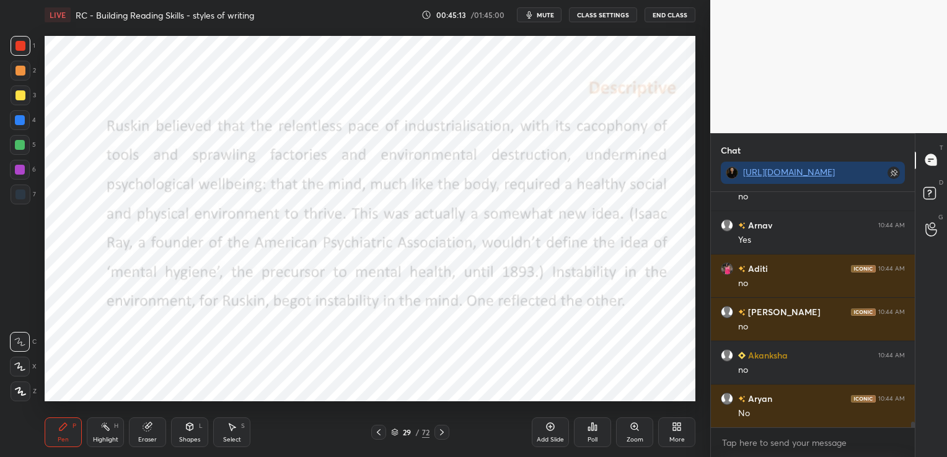
click at [441, 432] on icon at bounding box center [442, 433] width 10 height 10
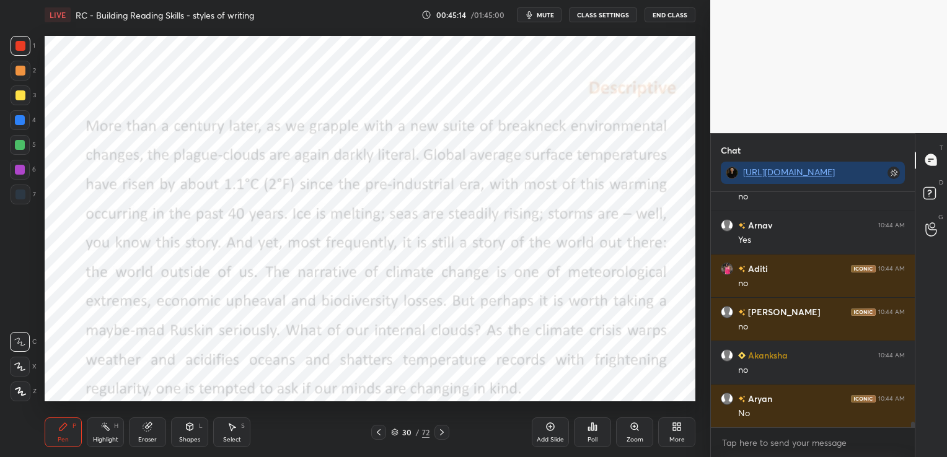
click at [441, 432] on icon at bounding box center [442, 433] width 10 height 10
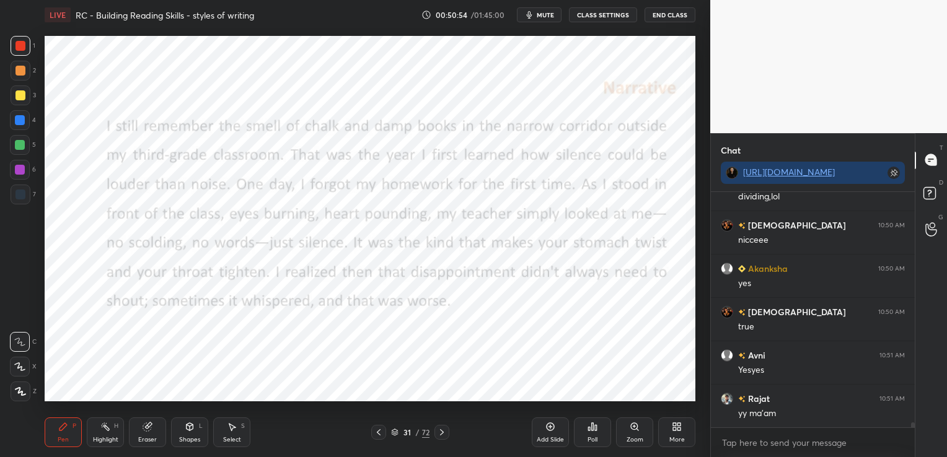
scroll to position [11485, 0]
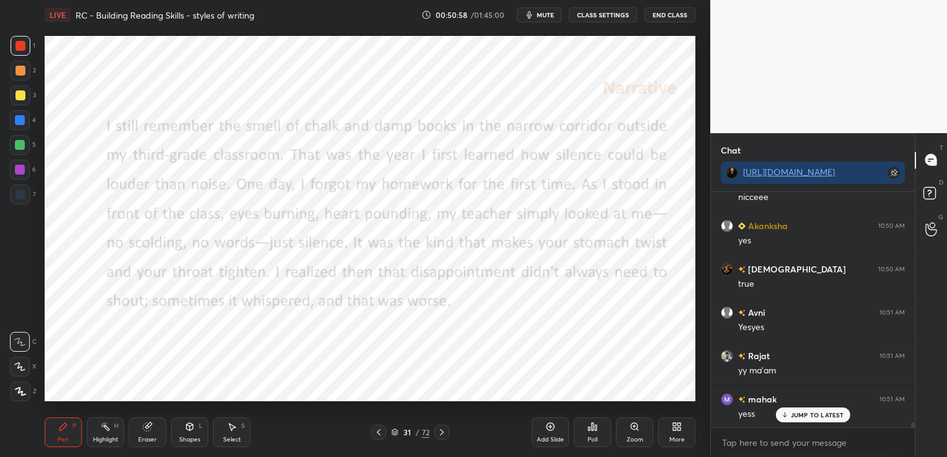
click at [444, 429] on icon at bounding box center [442, 433] width 10 height 10
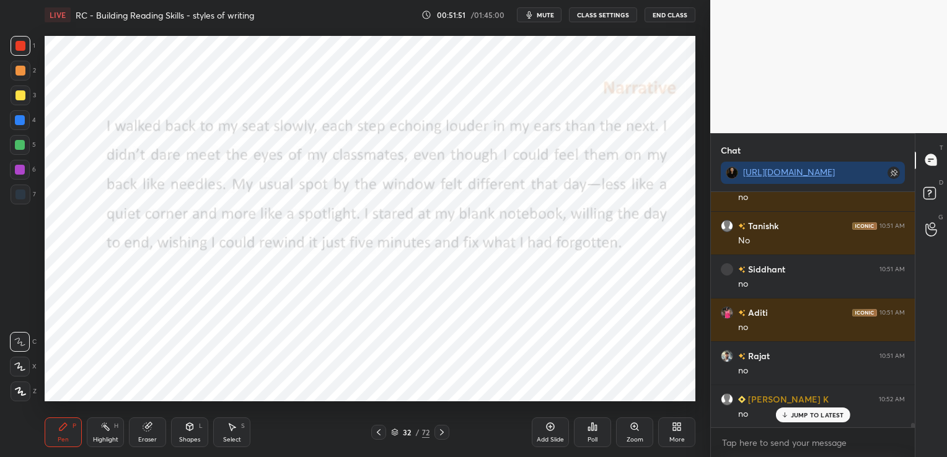
scroll to position [12047, 0]
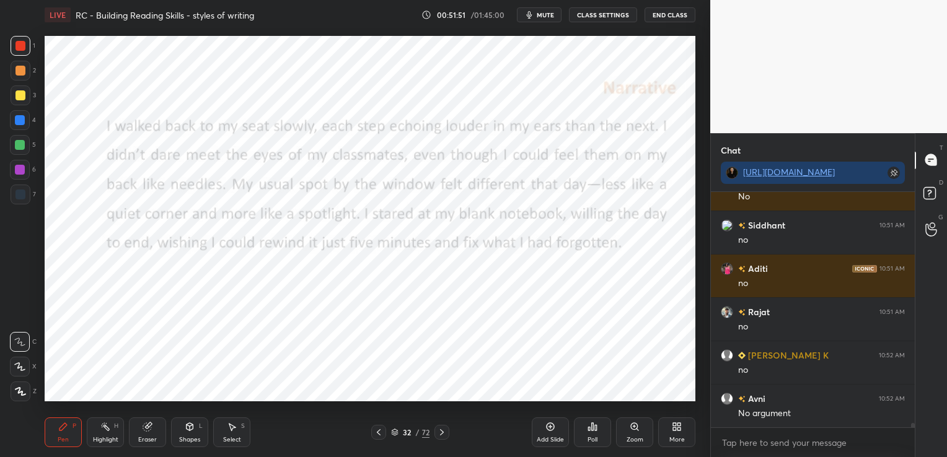
click at [381, 430] on icon at bounding box center [379, 433] width 10 height 10
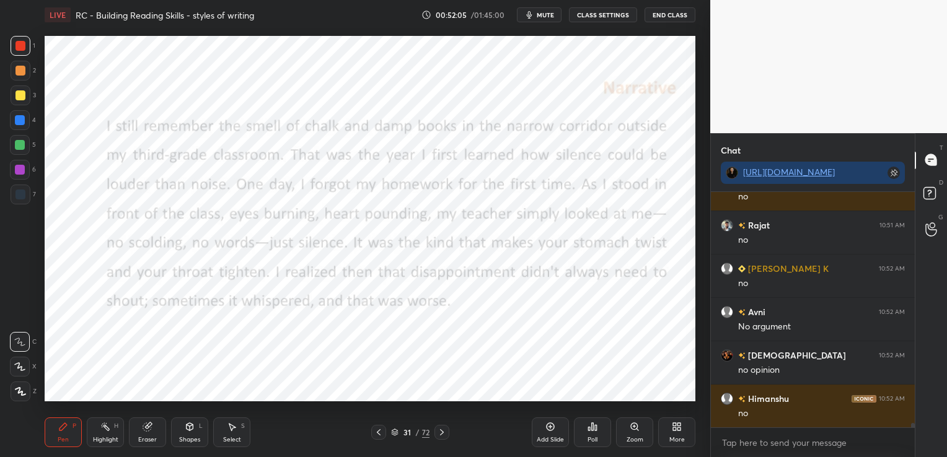
scroll to position [12176, 0]
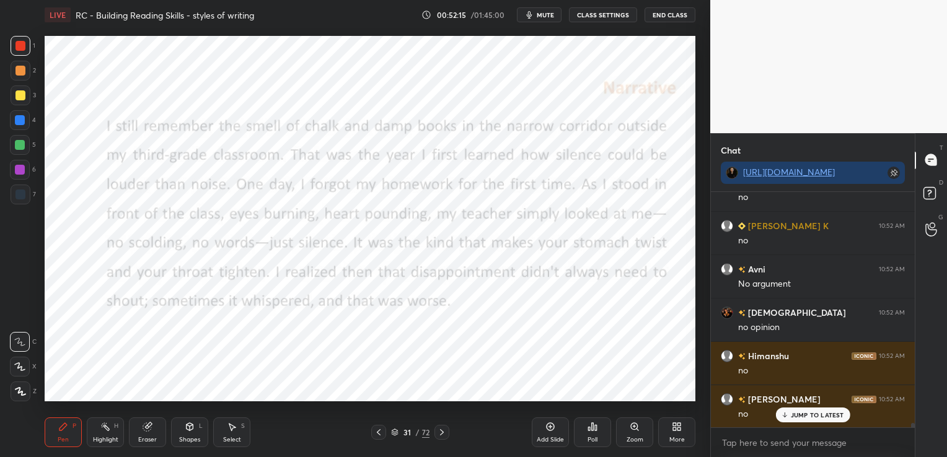
click at [446, 430] on icon at bounding box center [442, 433] width 10 height 10
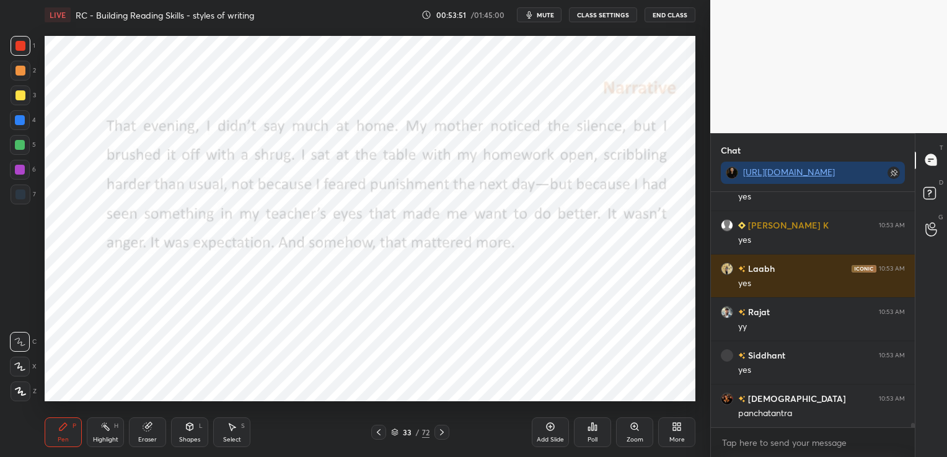
scroll to position [12738, 0]
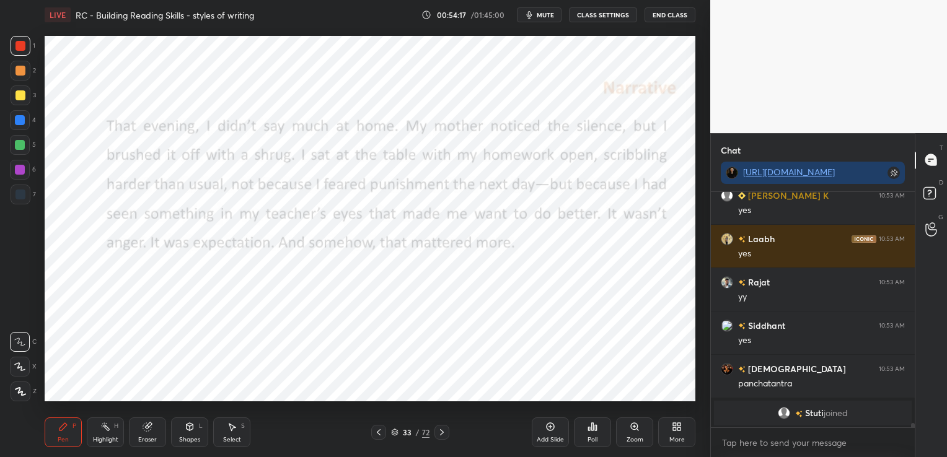
click at [441, 431] on icon at bounding box center [442, 432] width 4 height 6
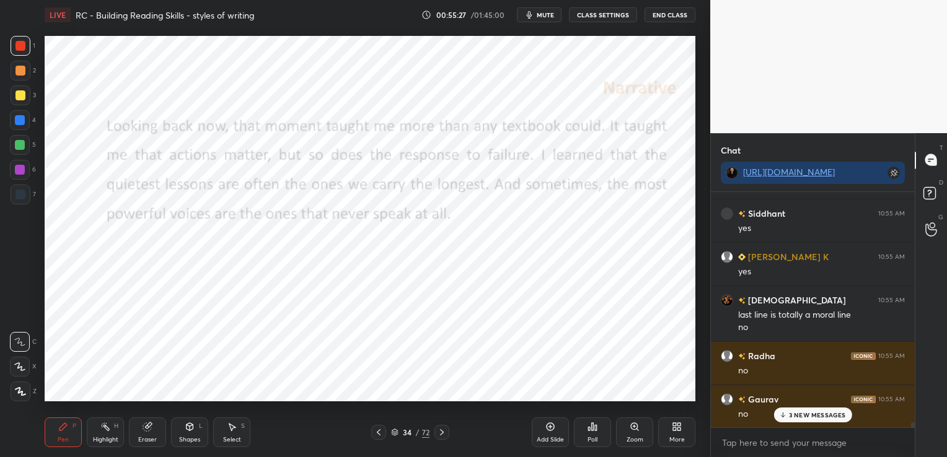
scroll to position [11794, 0]
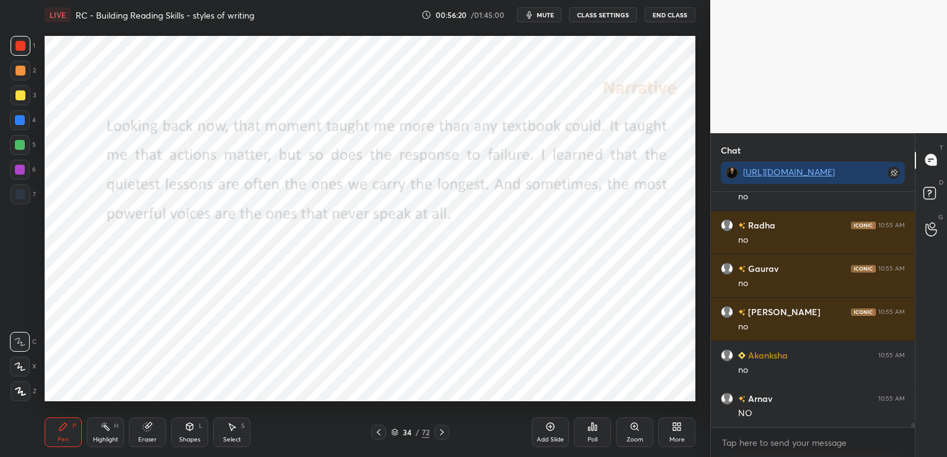
click at [444, 430] on icon at bounding box center [442, 433] width 10 height 10
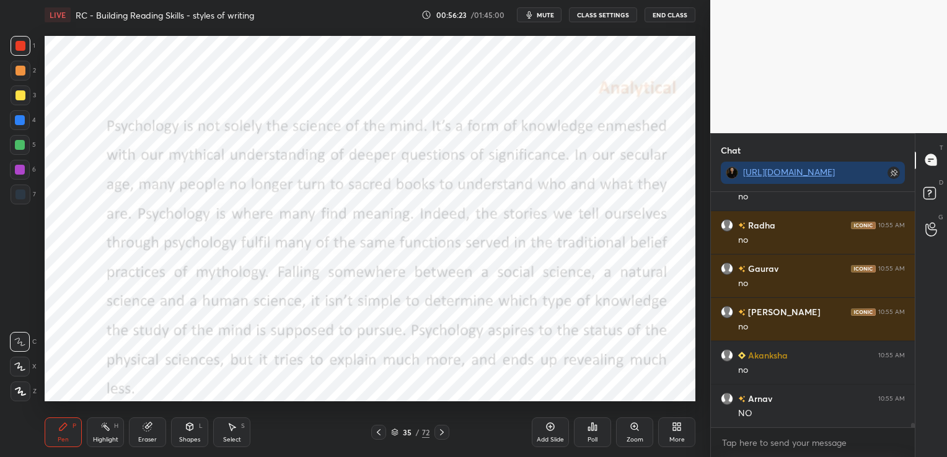
click at [539, 426] on div "Add Slide" at bounding box center [550, 433] width 37 height 30
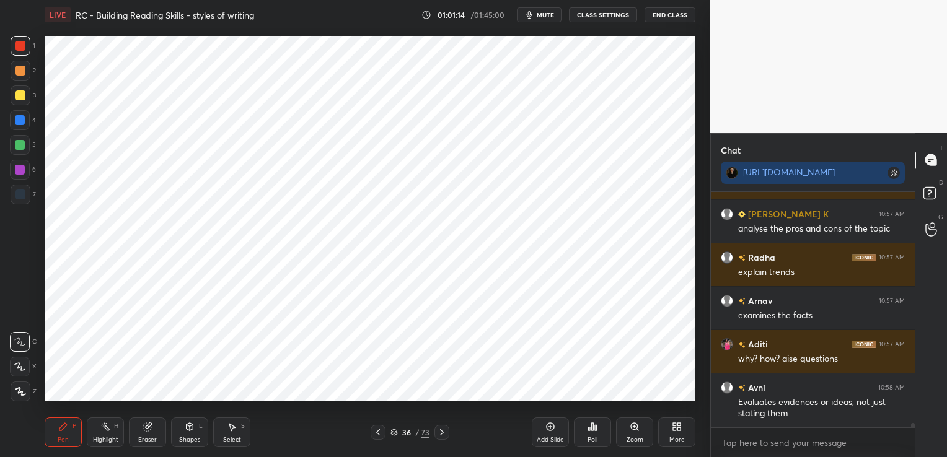
scroll to position [12185, 0]
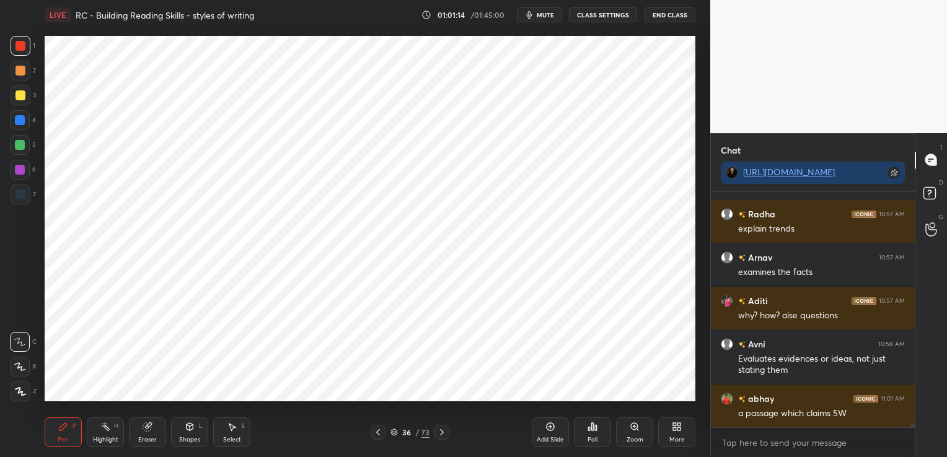
click at [444, 431] on icon at bounding box center [442, 433] width 10 height 10
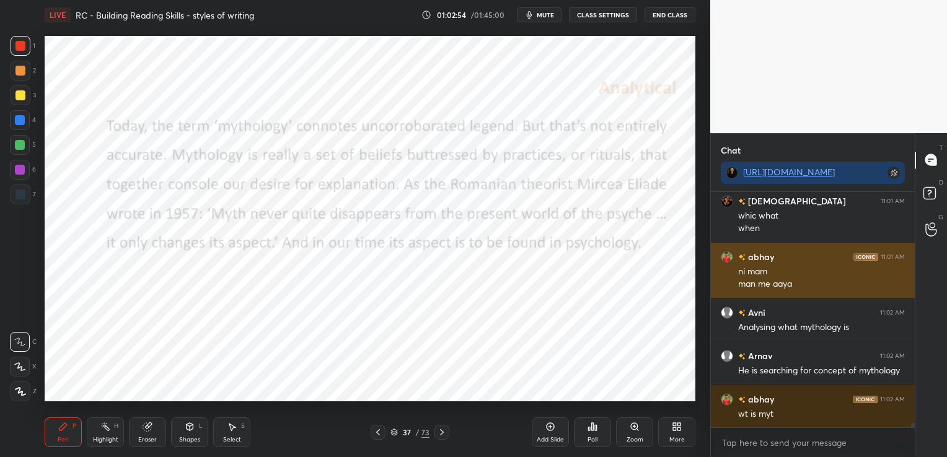
scroll to position [12483, 0]
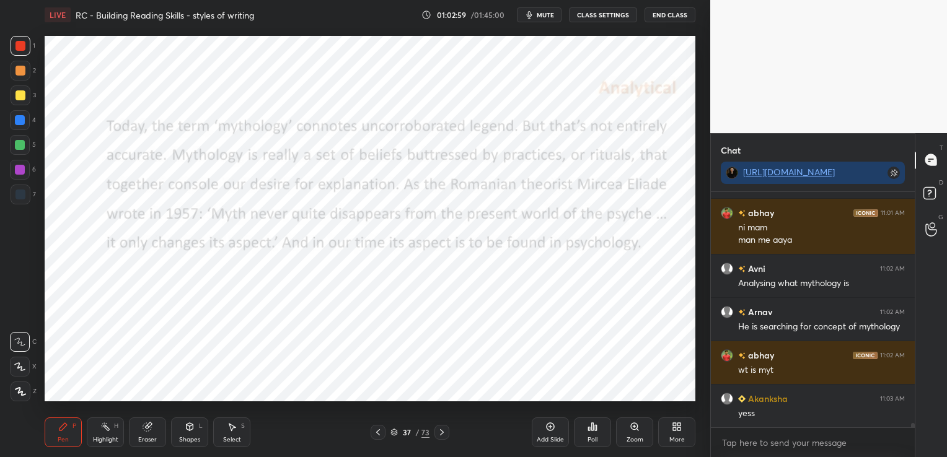
click at [444, 436] on icon at bounding box center [442, 433] width 10 height 10
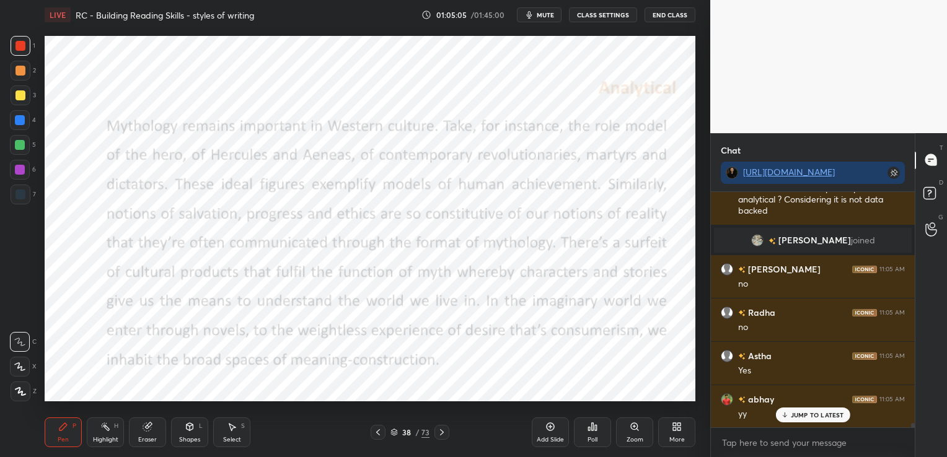
scroll to position [12770, 0]
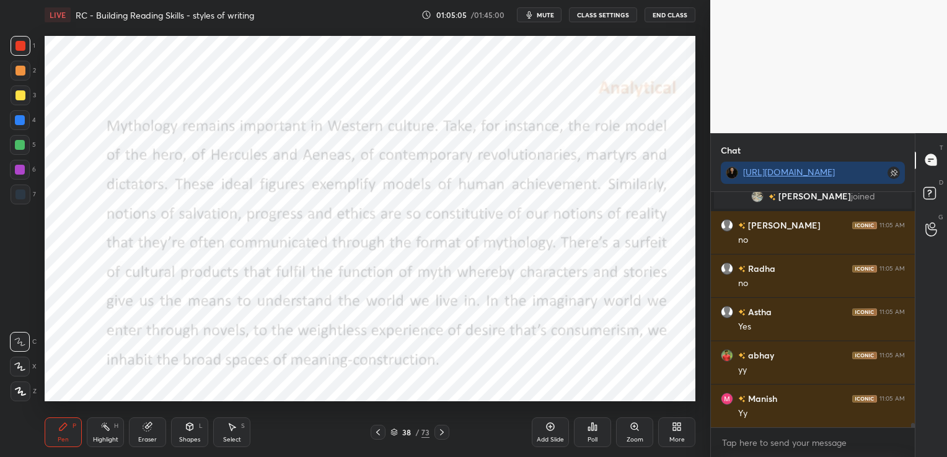
click at [377, 432] on icon at bounding box center [378, 433] width 10 height 10
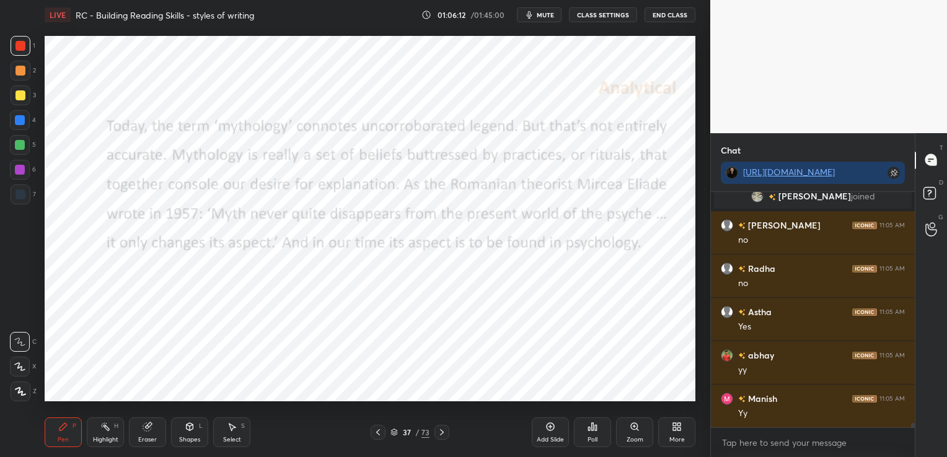
click at [441, 434] on icon at bounding box center [442, 432] width 4 height 6
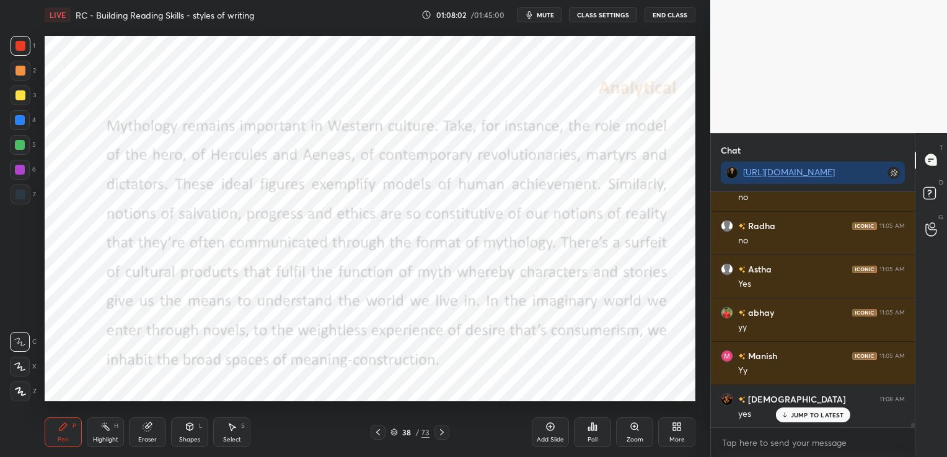
scroll to position [12857, 0]
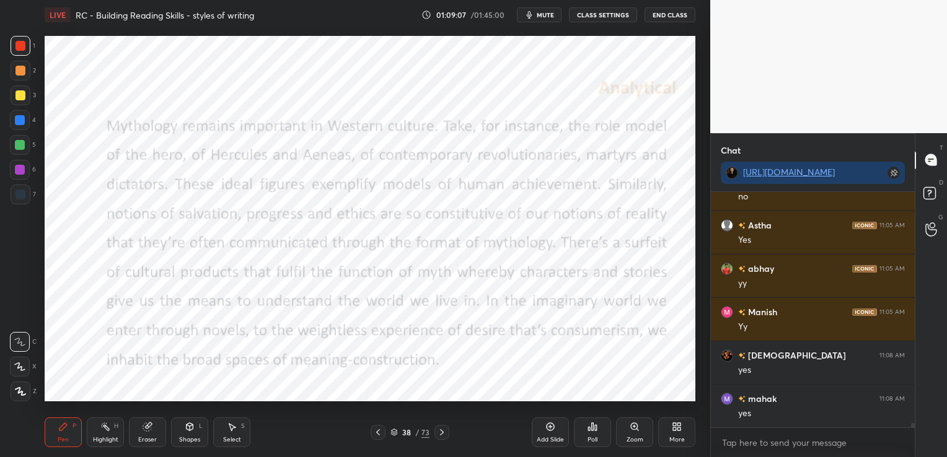
click at [441, 440] on div at bounding box center [441, 432] width 15 height 15
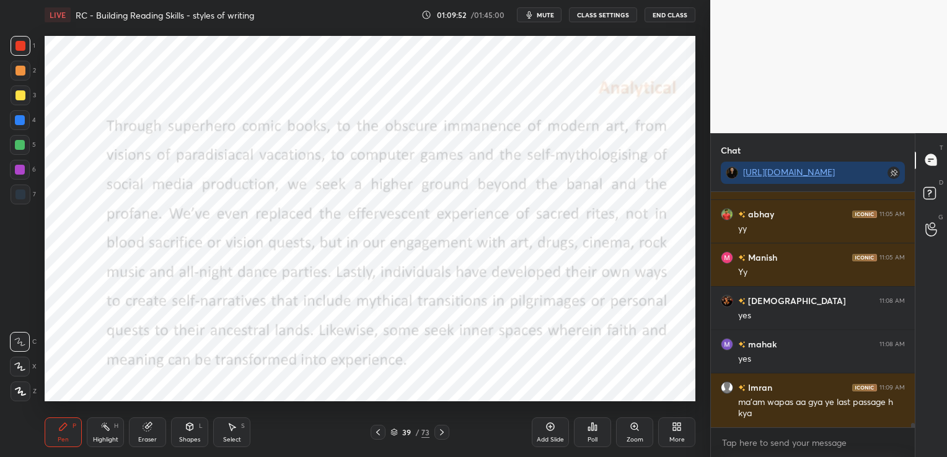
scroll to position [12941, 0]
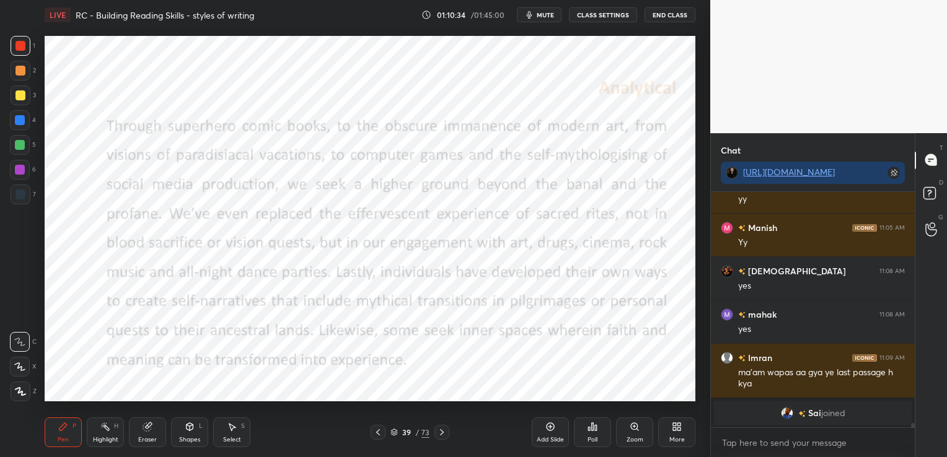
click at [149, 434] on div "Eraser" at bounding box center [147, 433] width 37 height 30
click at [21, 392] on span "Erase all" at bounding box center [20, 391] width 19 height 9
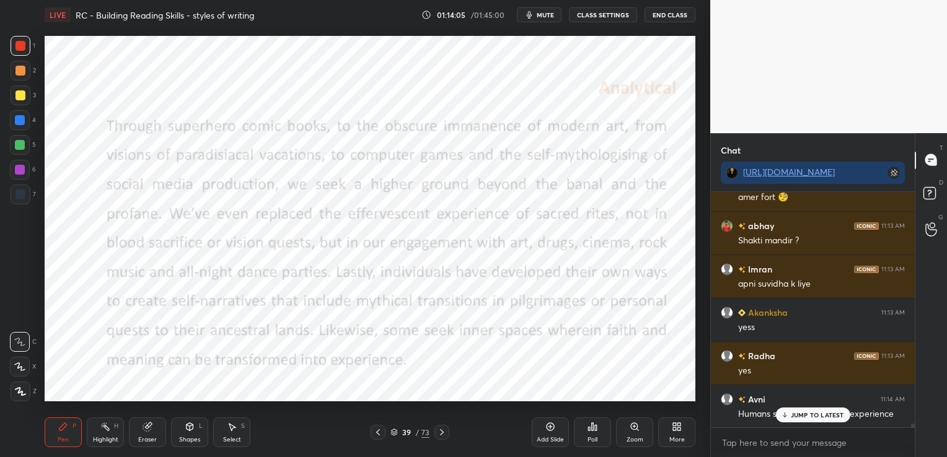
scroll to position [13736, 0]
click at [444, 428] on icon at bounding box center [442, 433] width 10 height 10
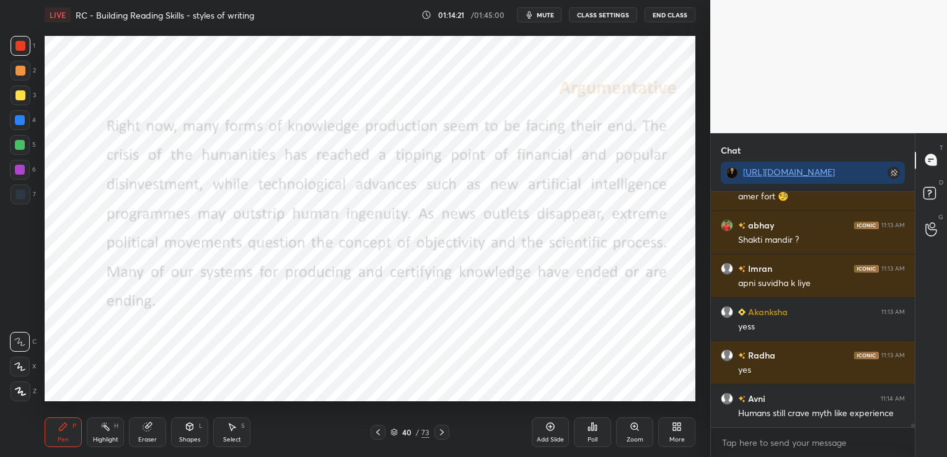
drag, startPoint x: 375, startPoint y: 436, endPoint x: 513, endPoint y: 408, distance: 141.0
click at [375, 435] on icon at bounding box center [378, 433] width 10 height 10
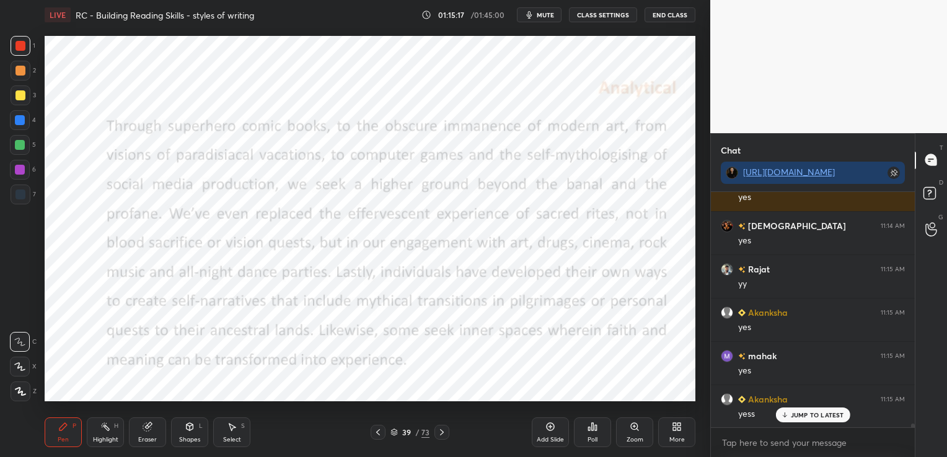
scroll to position [13996, 0]
click at [151, 432] on icon at bounding box center [148, 427] width 10 height 10
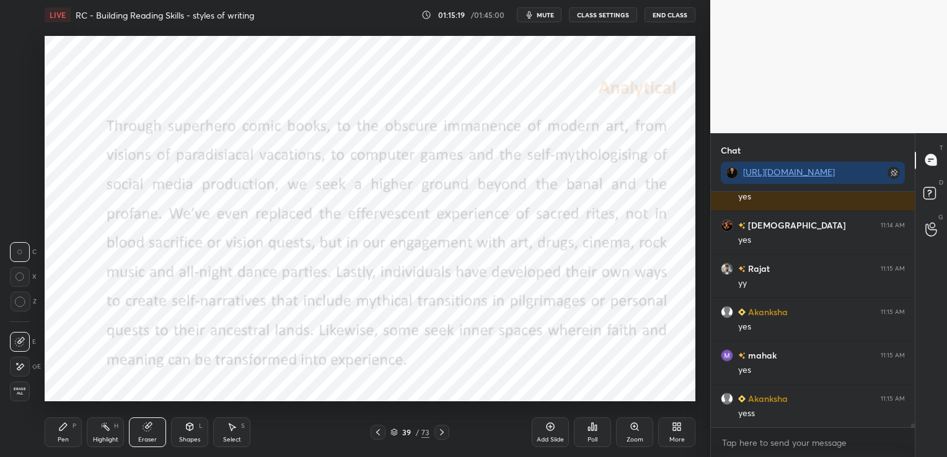
scroll to position [14039, 0]
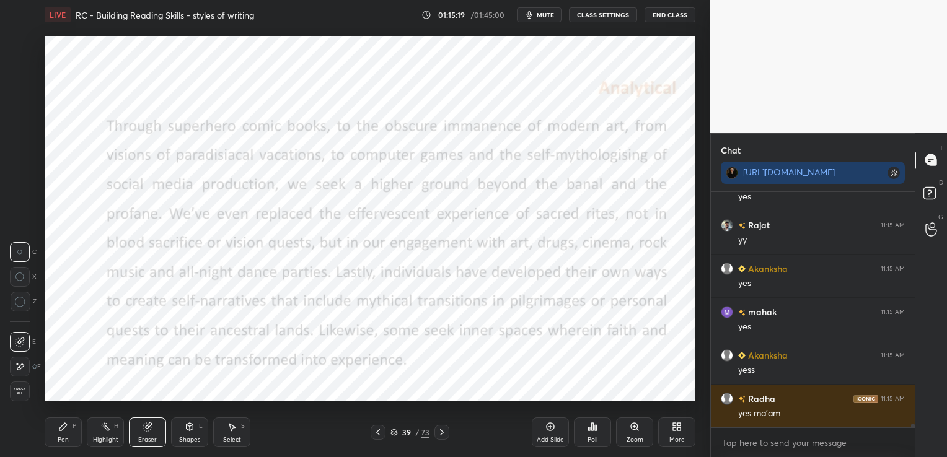
click at [24, 393] on span "Erase all" at bounding box center [20, 391] width 19 height 9
click at [442, 428] on icon at bounding box center [442, 433] width 10 height 10
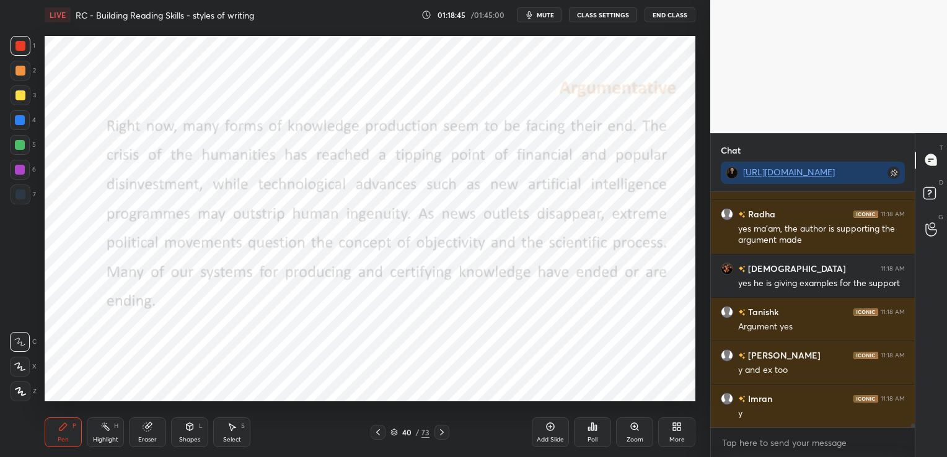
scroll to position [15107, 0]
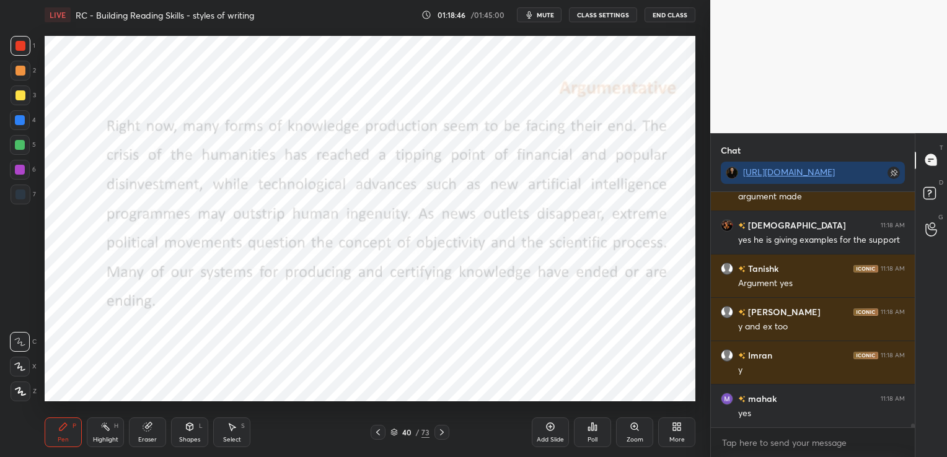
click at [442, 429] on icon at bounding box center [442, 433] width 10 height 10
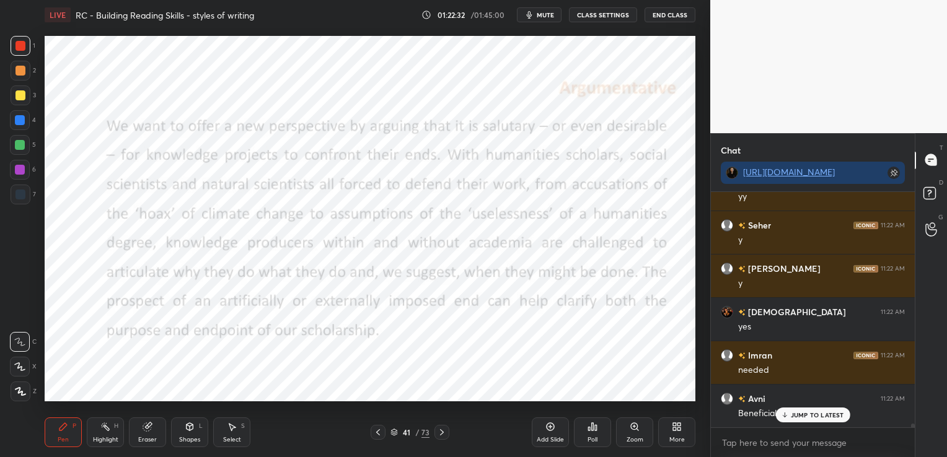
scroll to position [15911, 0]
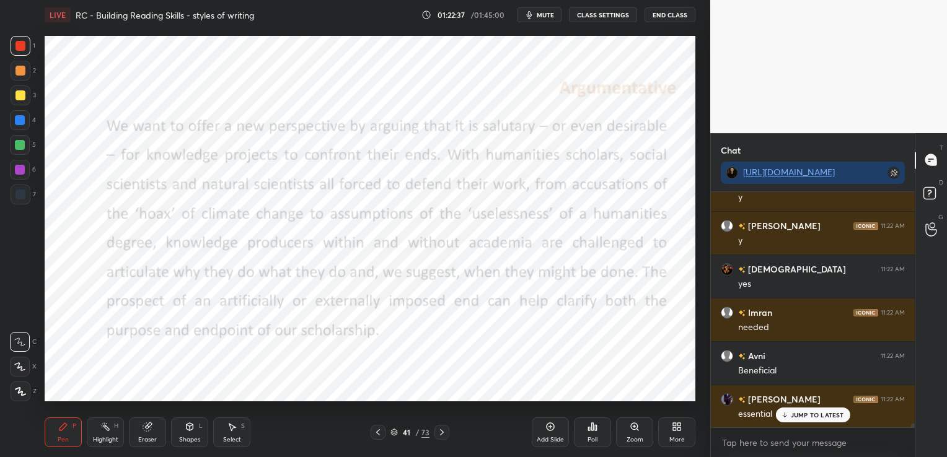
click at [441, 433] on icon at bounding box center [442, 433] width 10 height 10
click at [110, 432] on icon at bounding box center [105, 427] width 10 height 10
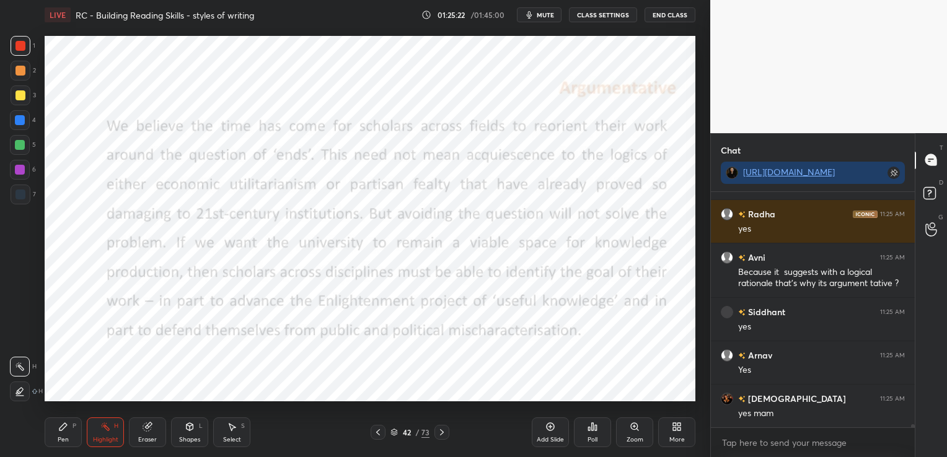
scroll to position [16813, 0]
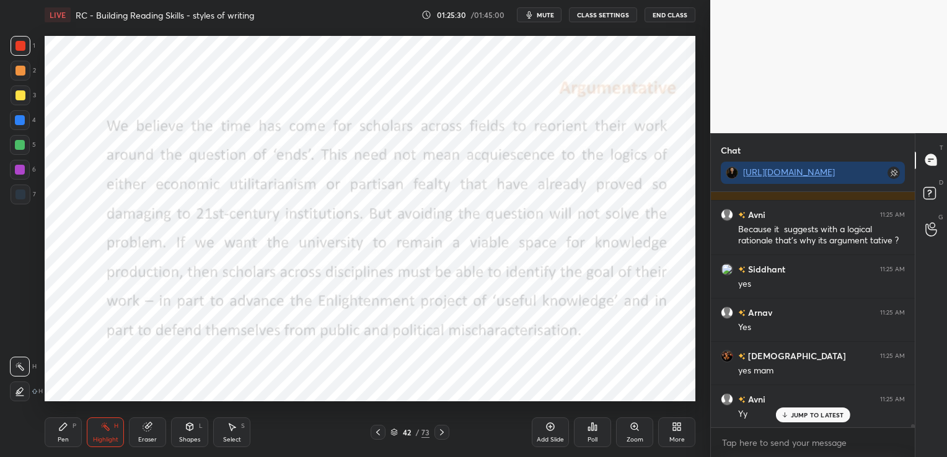
click at [141, 438] on div "Eraser" at bounding box center [147, 440] width 19 height 6
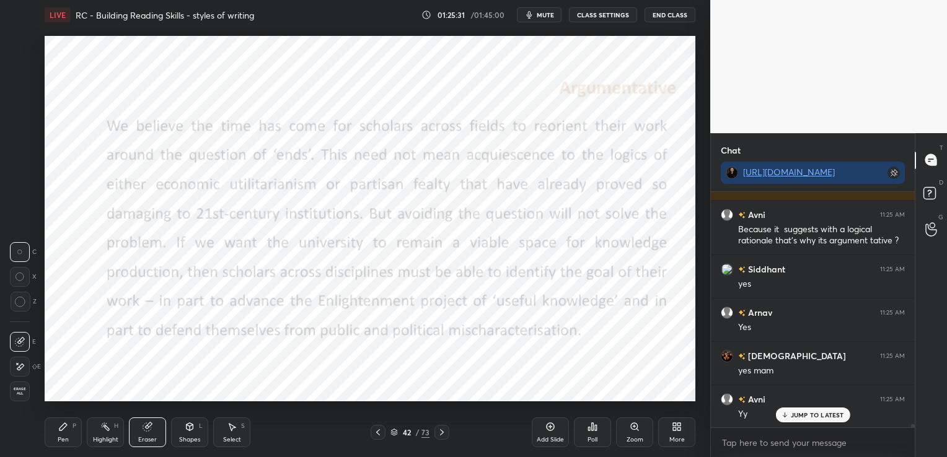
click at [24, 393] on span "Erase all" at bounding box center [20, 391] width 19 height 9
click at [439, 428] on icon at bounding box center [442, 433] width 10 height 10
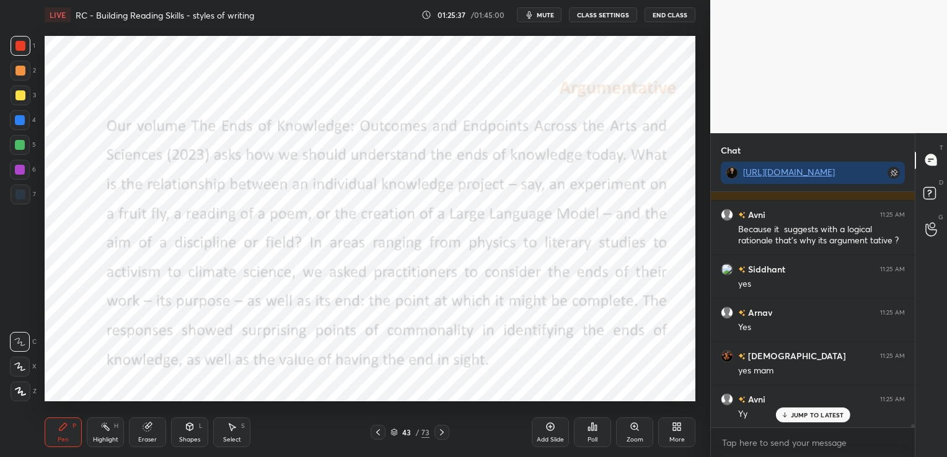
click at [396, 429] on icon at bounding box center [393, 432] width 7 height 7
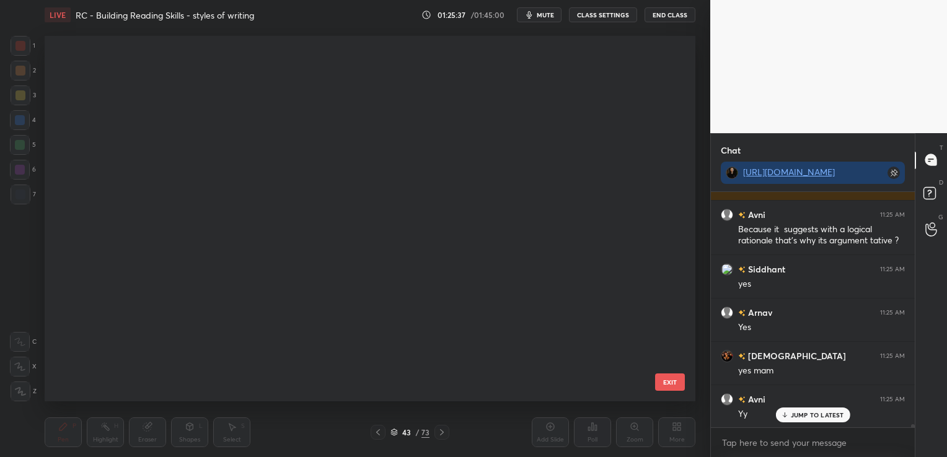
scroll to position [362, 644]
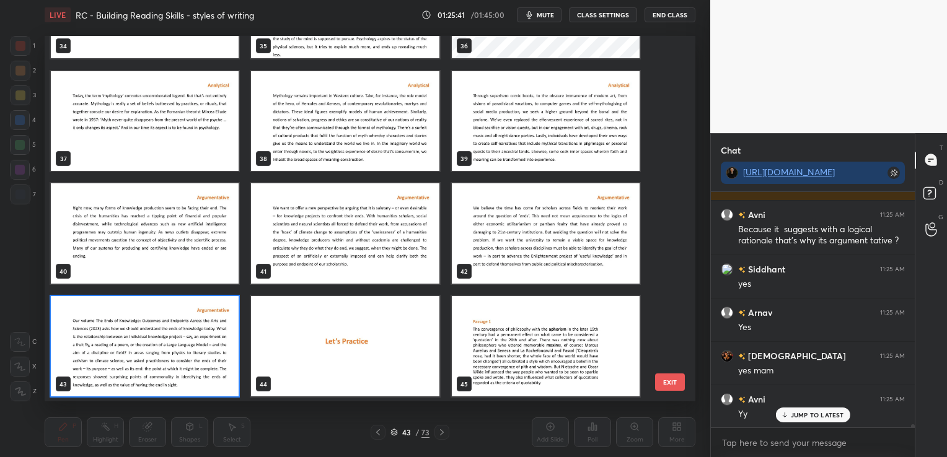
click at [200, 350] on img "grid" at bounding box center [145, 346] width 188 height 100
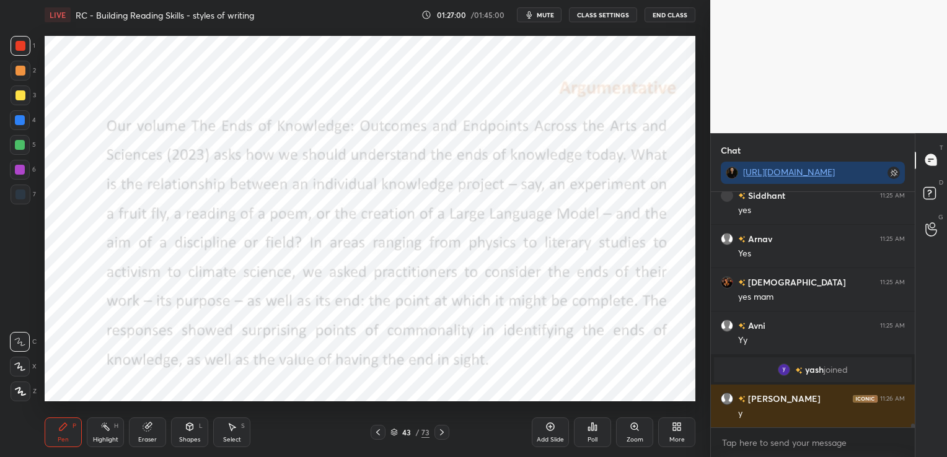
scroll to position [15640, 0]
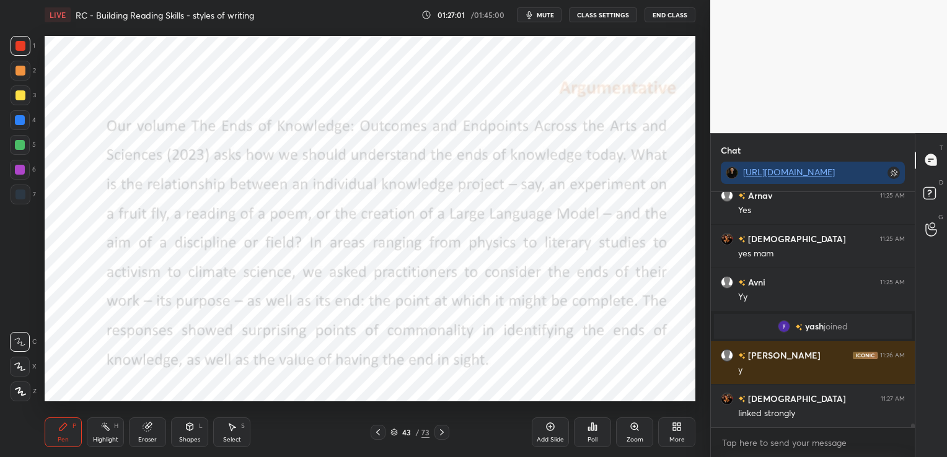
click at [392, 435] on icon at bounding box center [394, 435] width 6 height 2
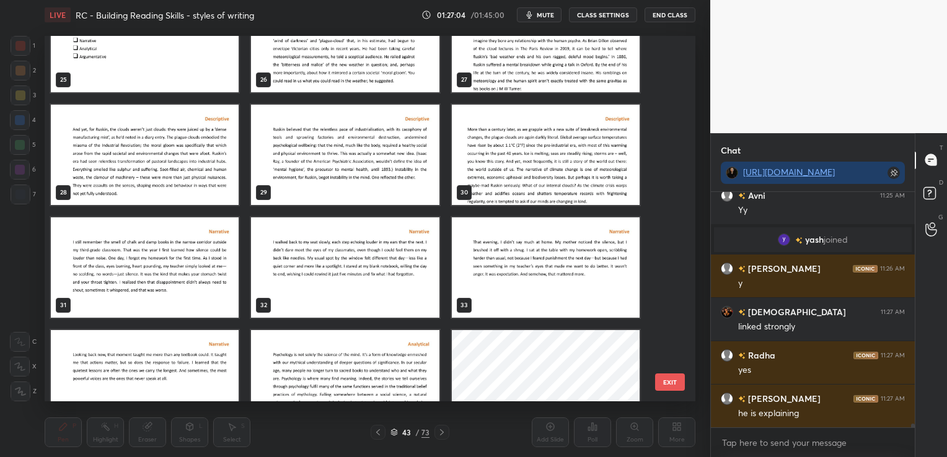
scroll to position [828, 0]
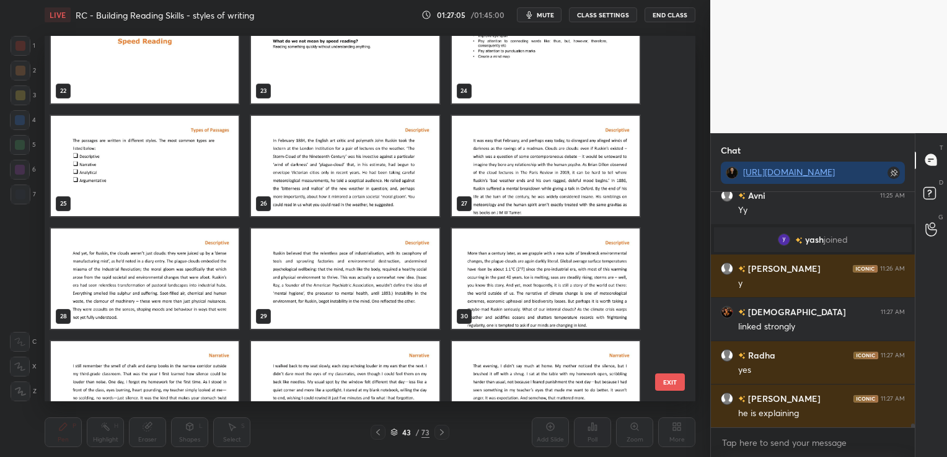
click at [182, 182] on img "grid" at bounding box center [145, 166] width 188 height 100
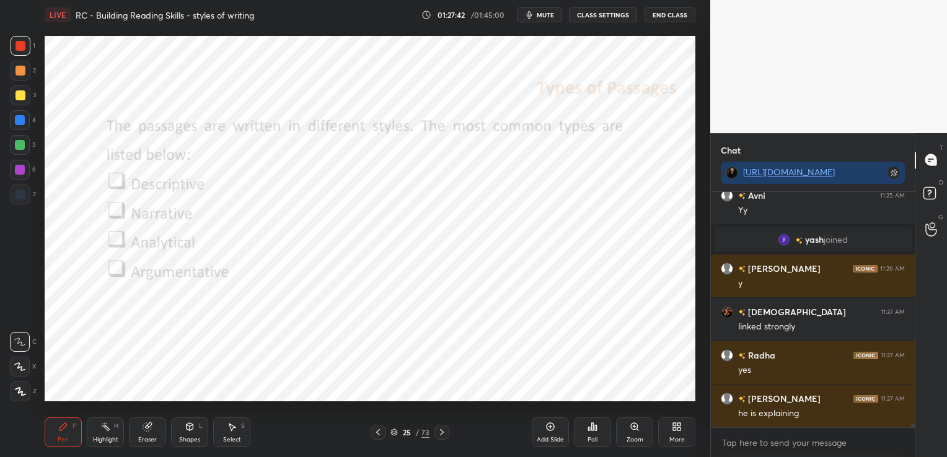
click at [152, 432] on icon at bounding box center [148, 427] width 10 height 10
click at [20, 391] on span "Erase all" at bounding box center [20, 391] width 19 height 9
click at [397, 435] on icon at bounding box center [393, 432] width 7 height 7
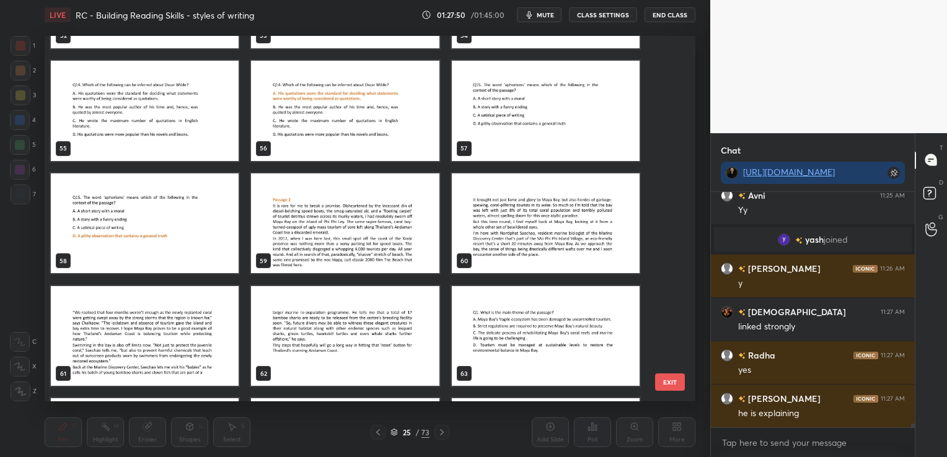
scroll to position [2011, 0]
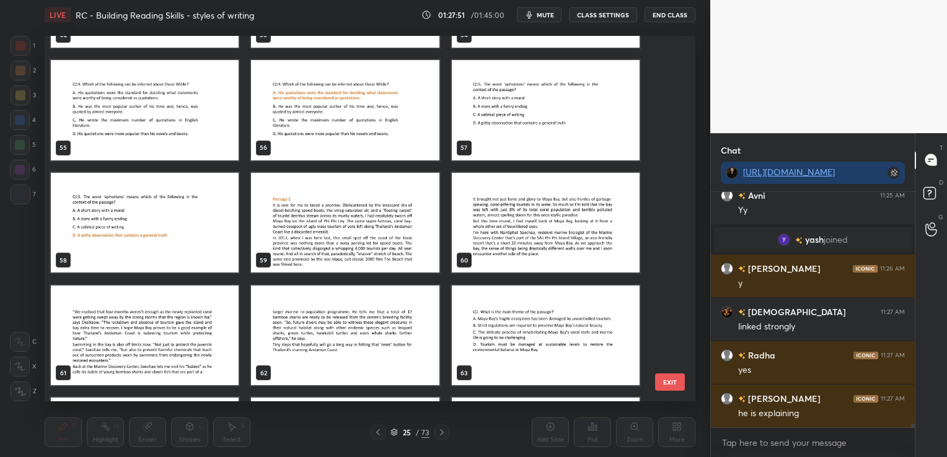
click at [320, 226] on img "grid" at bounding box center [345, 222] width 188 height 100
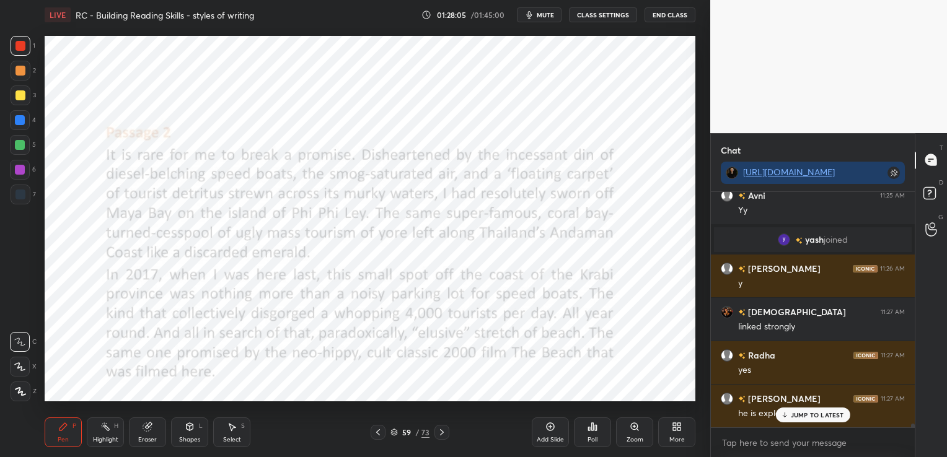
scroll to position [15770, 0]
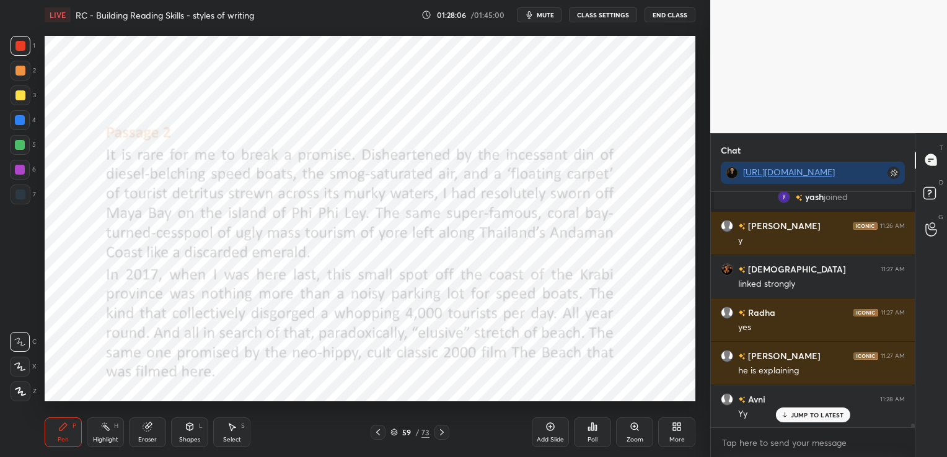
click at [599, 432] on div "Poll" at bounding box center [592, 433] width 37 height 30
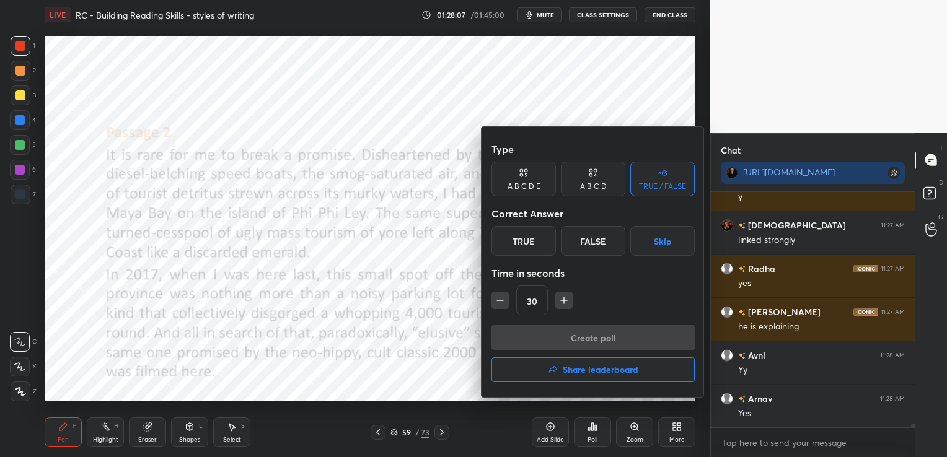
scroll to position [15857, 0]
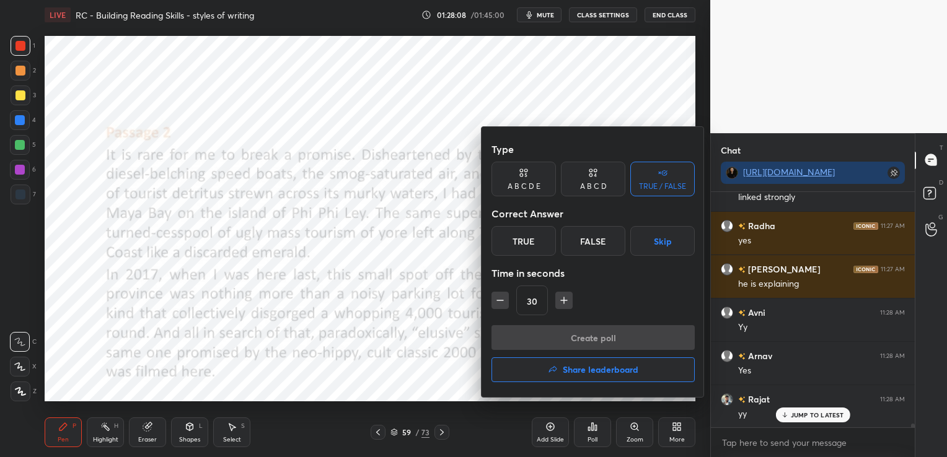
click at [542, 236] on div "True" at bounding box center [523, 241] width 64 height 30
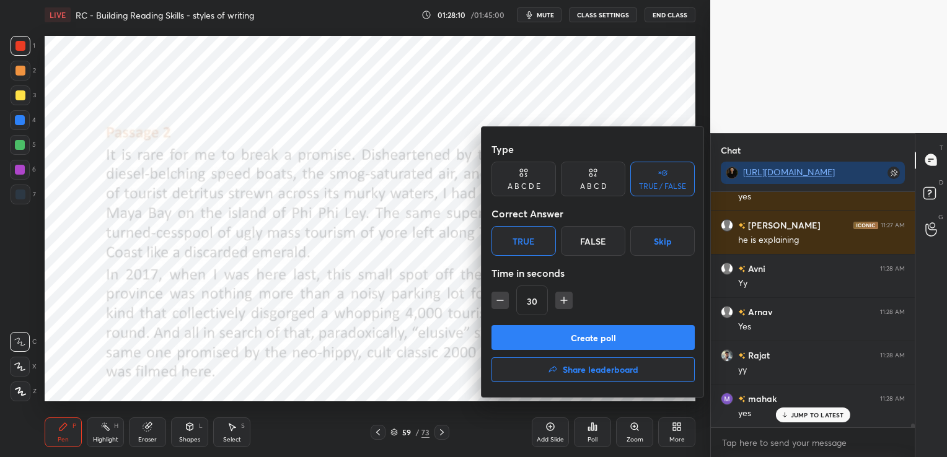
scroll to position [15943, 0]
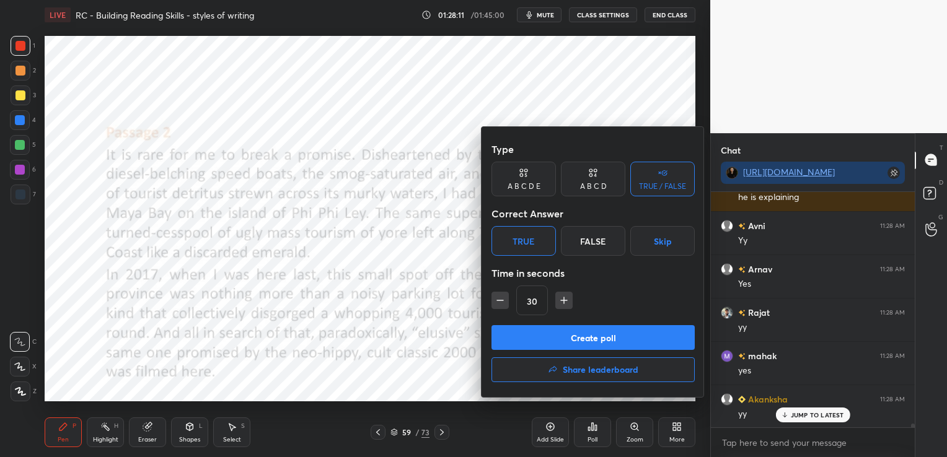
click at [595, 336] on button "Create poll" at bounding box center [592, 337] width 203 height 25
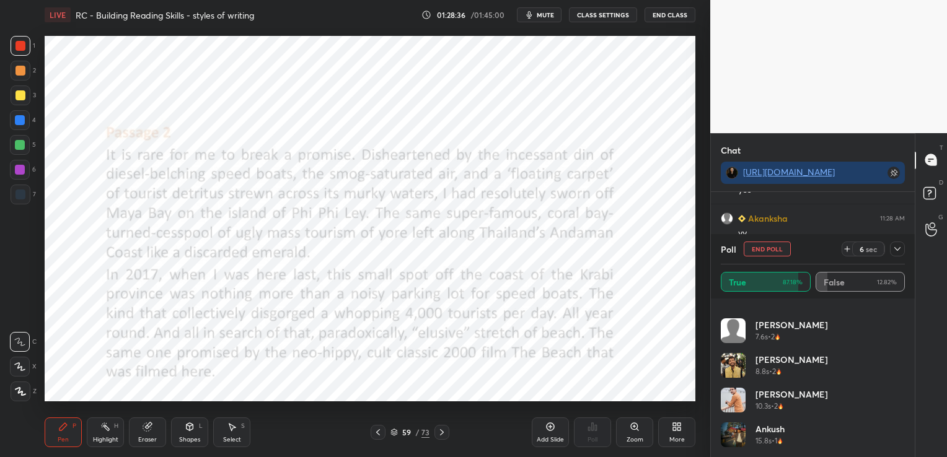
scroll to position [16179, 0]
click at [779, 249] on button "End Poll" at bounding box center [767, 249] width 47 height 15
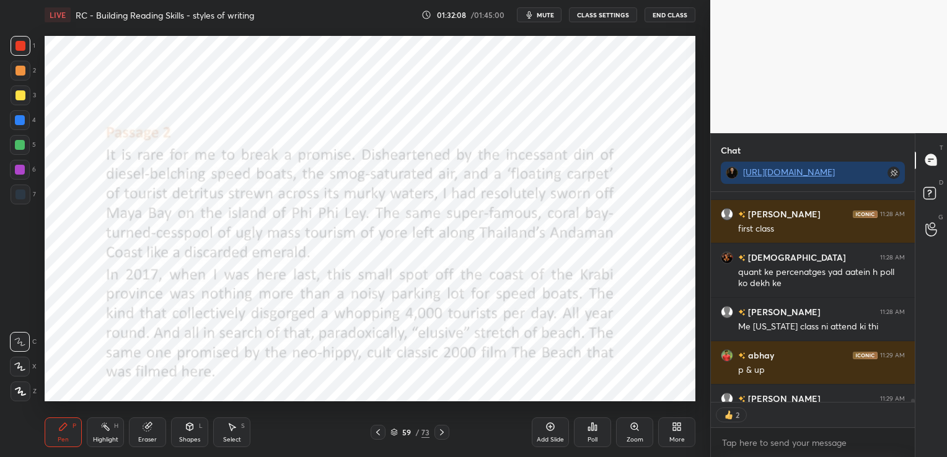
scroll to position [16314, 0]
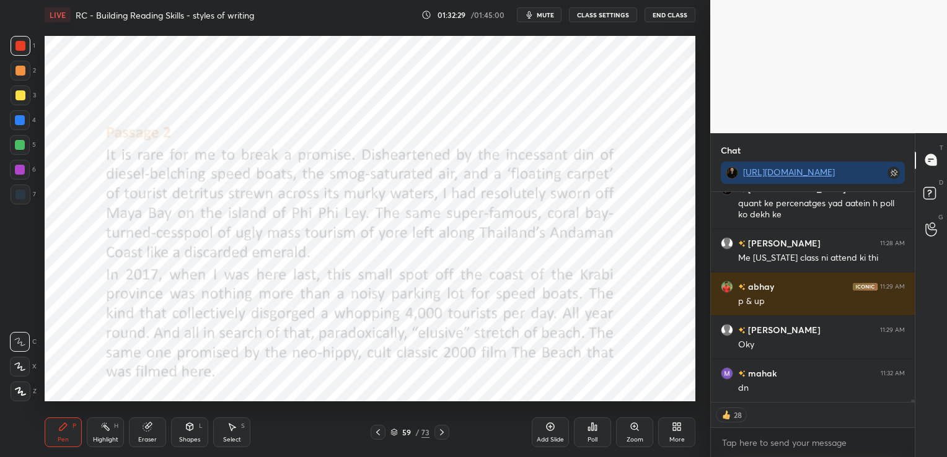
click at [146, 437] on div "Eraser" at bounding box center [147, 440] width 19 height 6
click at [17, 399] on div "Erase all" at bounding box center [20, 392] width 20 height 20
click at [444, 432] on icon at bounding box center [442, 433] width 10 height 10
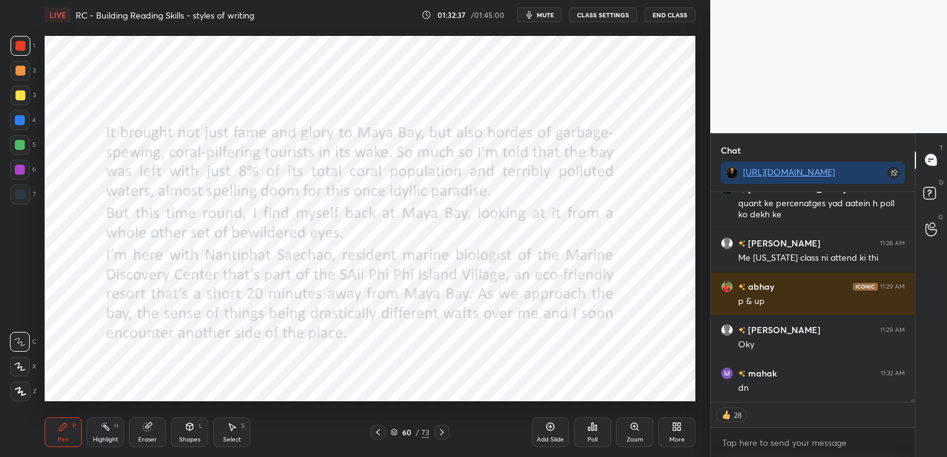
click at [543, 17] on span "mute" at bounding box center [545, 15] width 17 height 9
click at [445, 434] on icon at bounding box center [442, 433] width 10 height 10
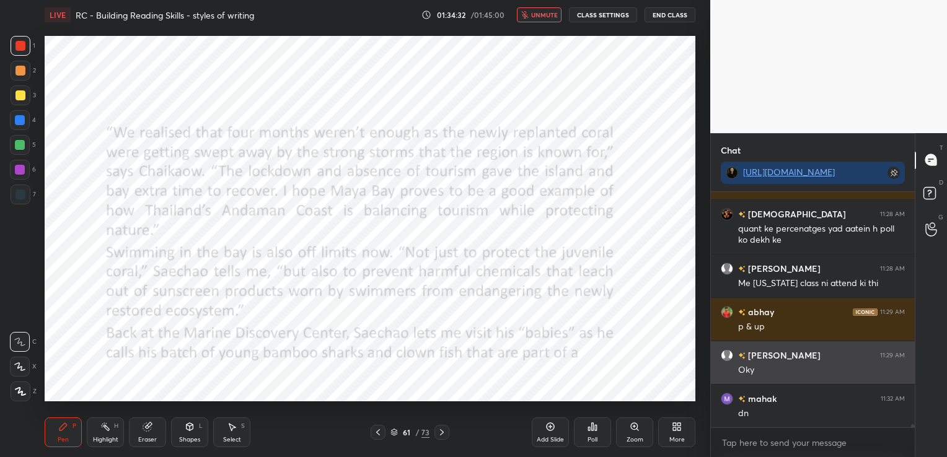
scroll to position [16332, 0]
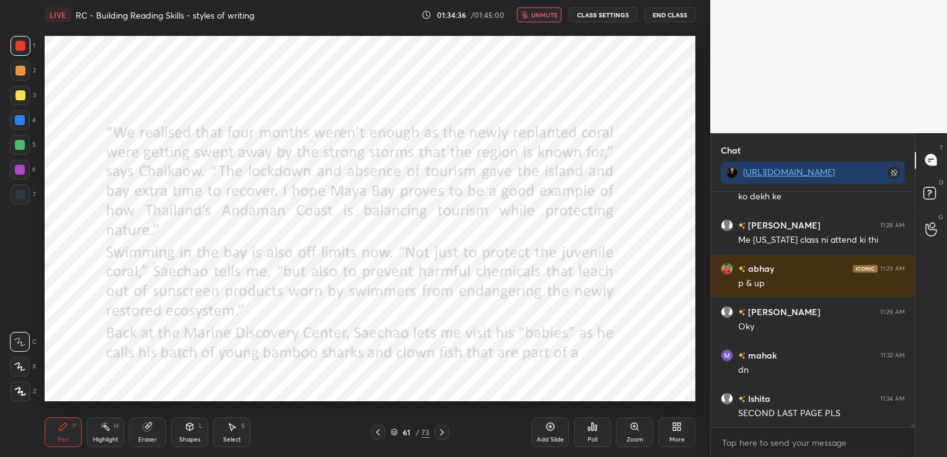
click at [380, 430] on icon at bounding box center [378, 433] width 10 height 10
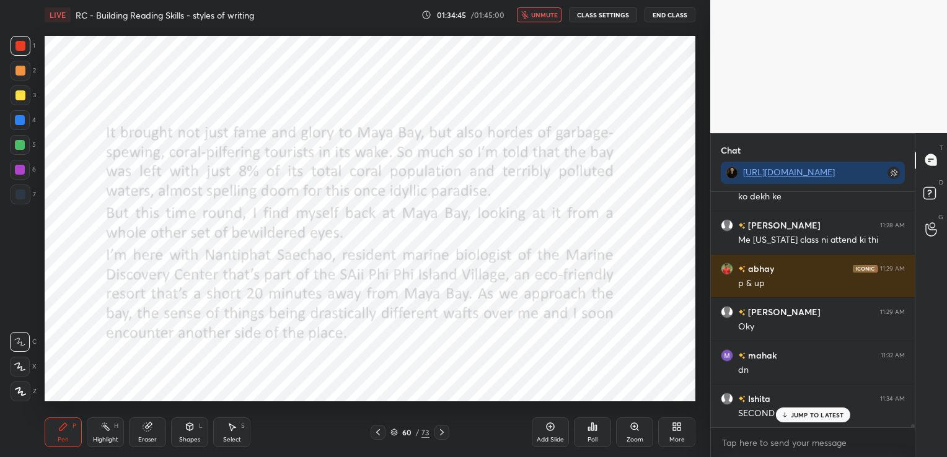
scroll to position [16374, 0]
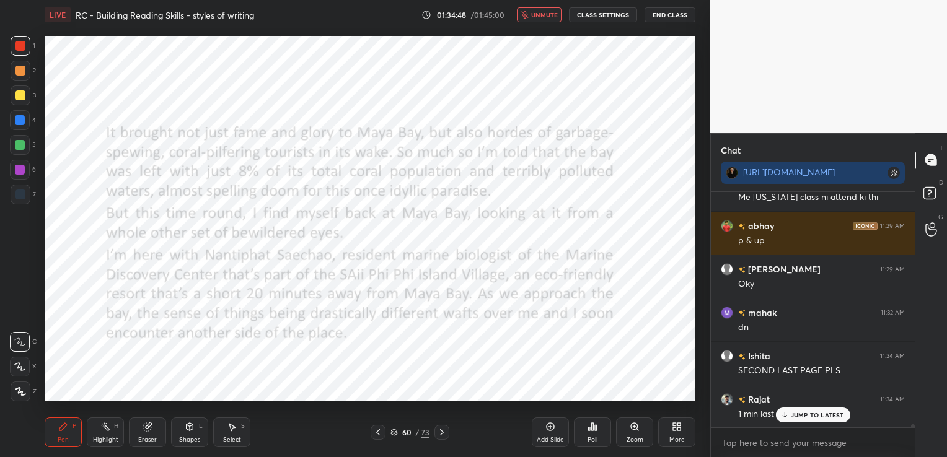
click at [561, 15] on button "unmute" at bounding box center [539, 14] width 45 height 15
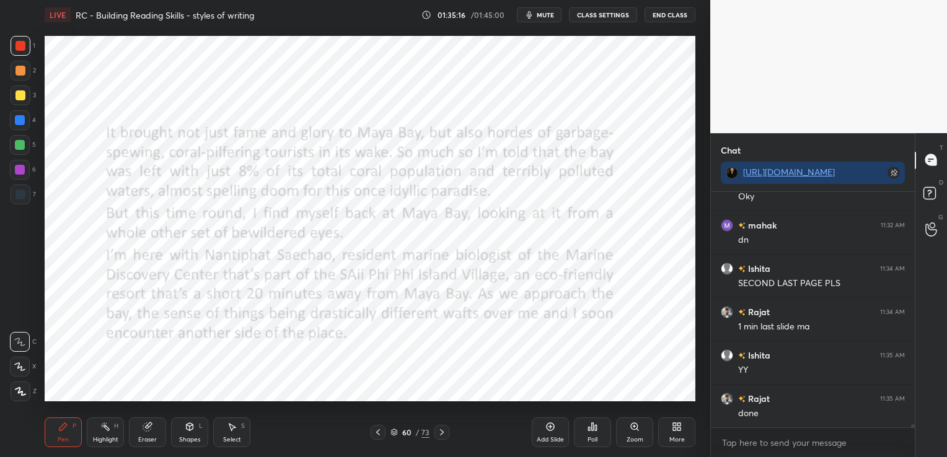
scroll to position [16505, 0]
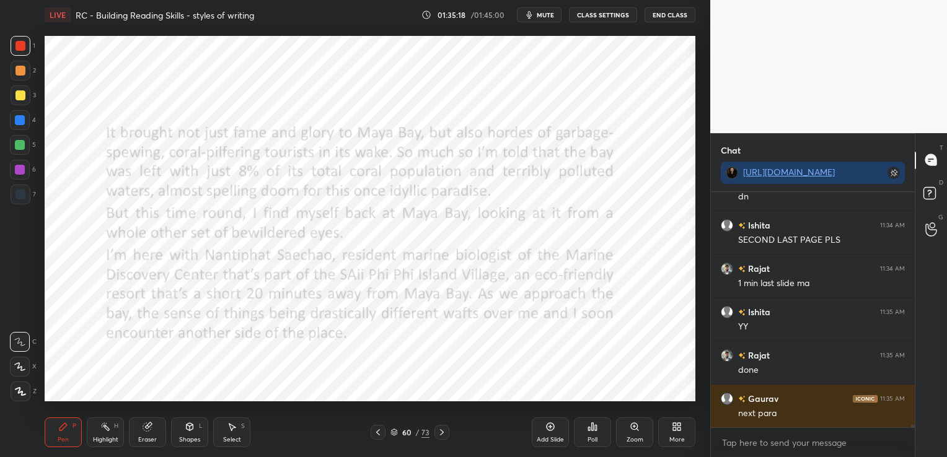
click at [437, 432] on icon at bounding box center [442, 433] width 10 height 10
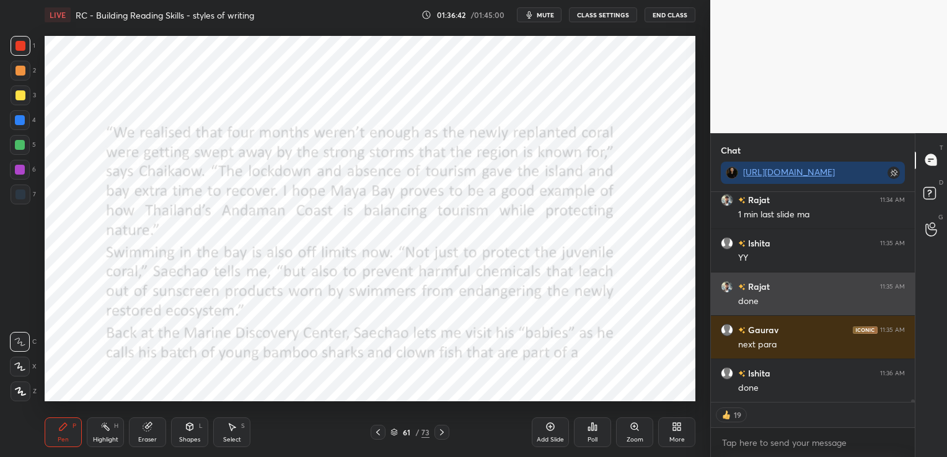
scroll to position [16617, 0]
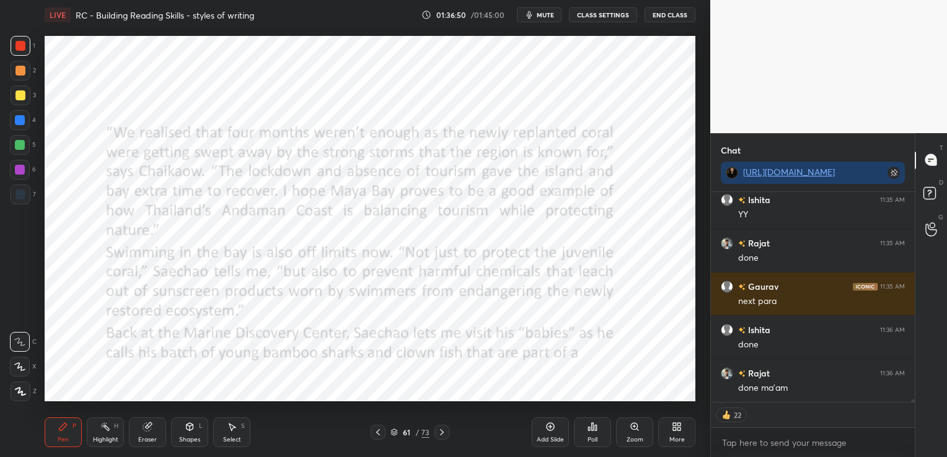
click at [442, 436] on icon at bounding box center [442, 433] width 10 height 10
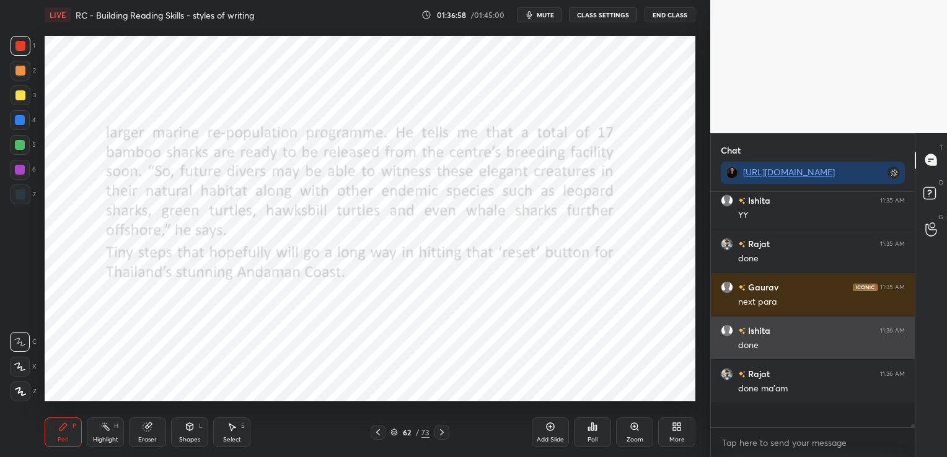
scroll to position [16592, 0]
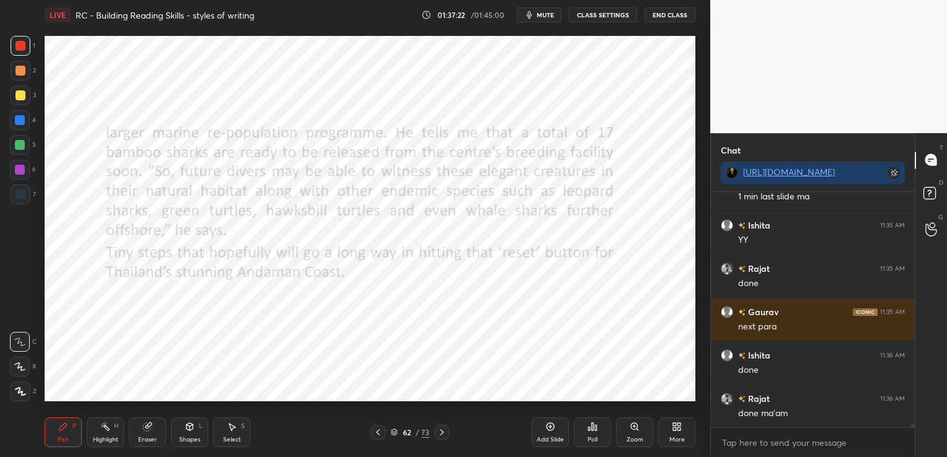
click at [394, 430] on icon at bounding box center [394, 430] width 6 height 3
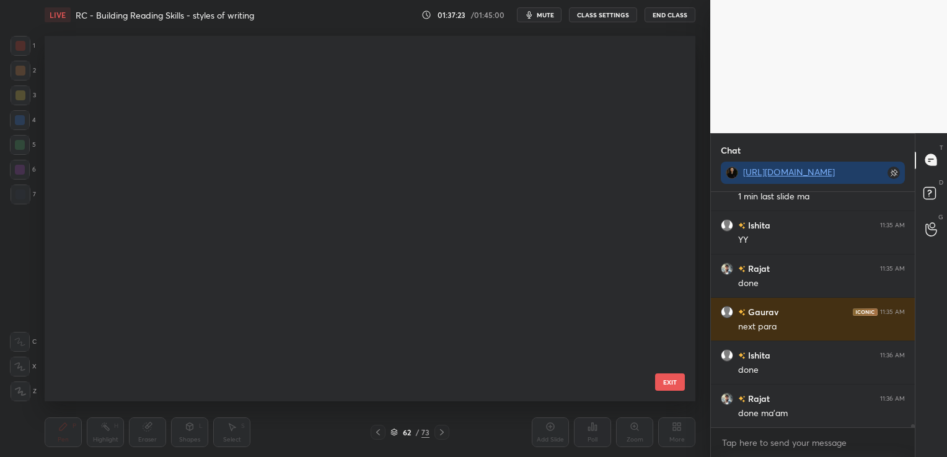
scroll to position [362, 644]
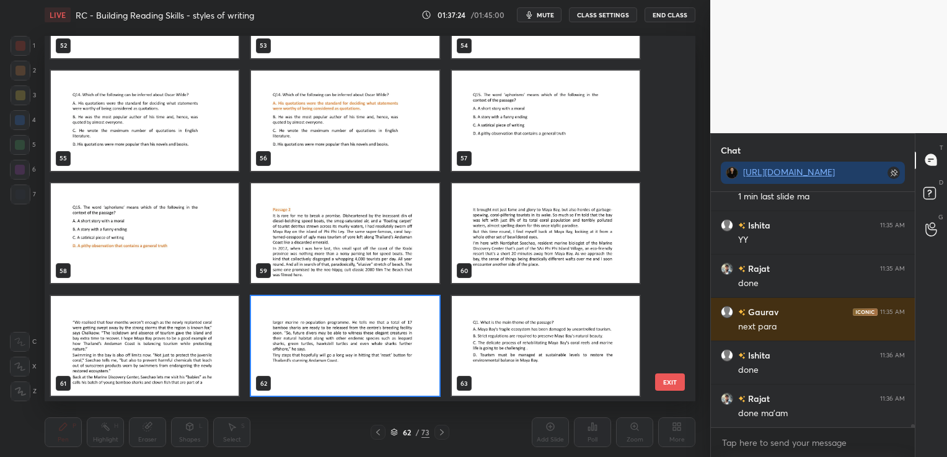
click at [384, 364] on img "grid" at bounding box center [345, 346] width 188 height 100
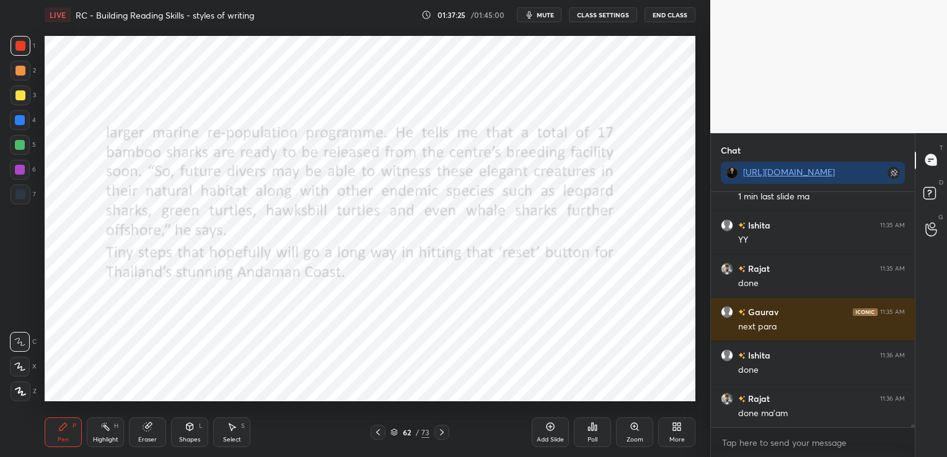
click at [384, 364] on img "grid" at bounding box center [345, 346] width 188 height 100
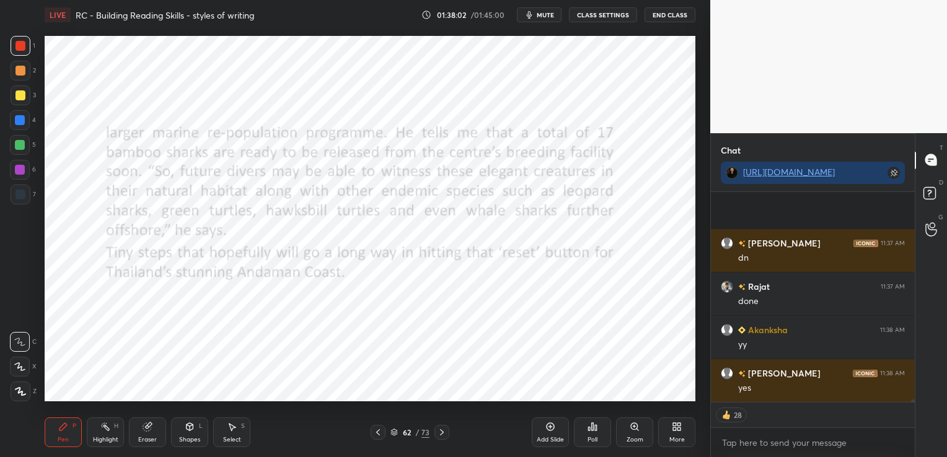
scroll to position [16878, 0]
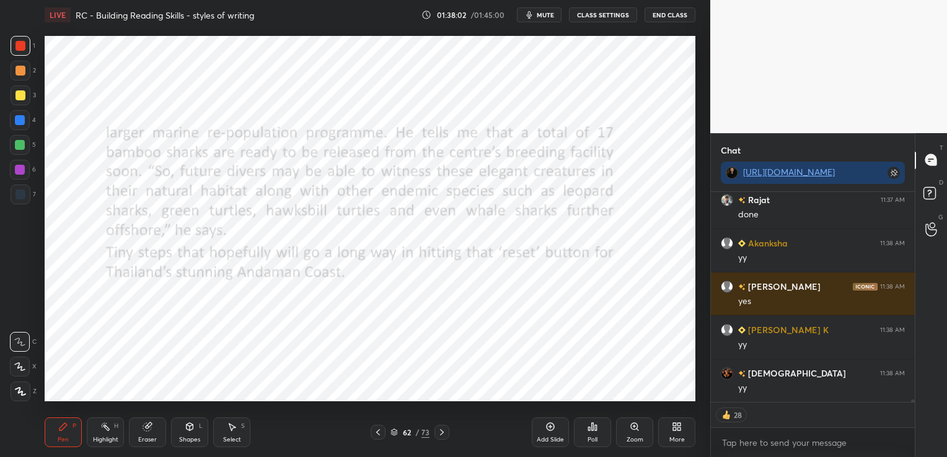
click at [438, 432] on icon at bounding box center [442, 433] width 10 height 10
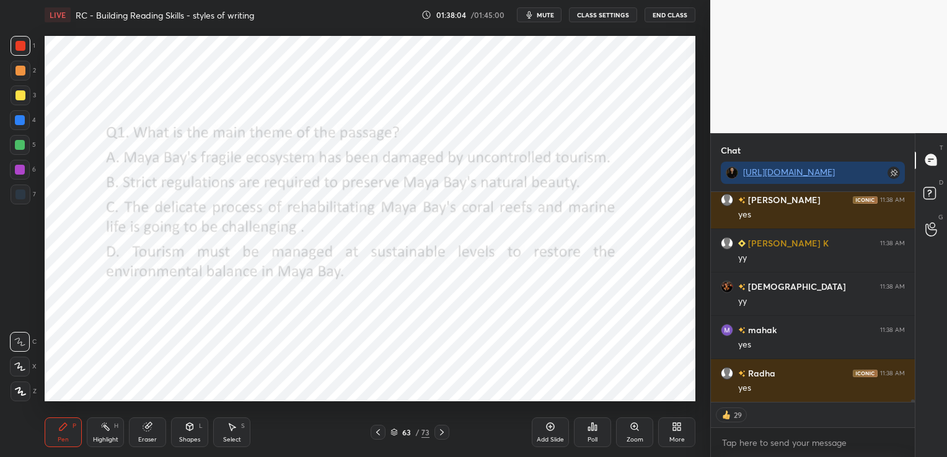
scroll to position [17008, 0]
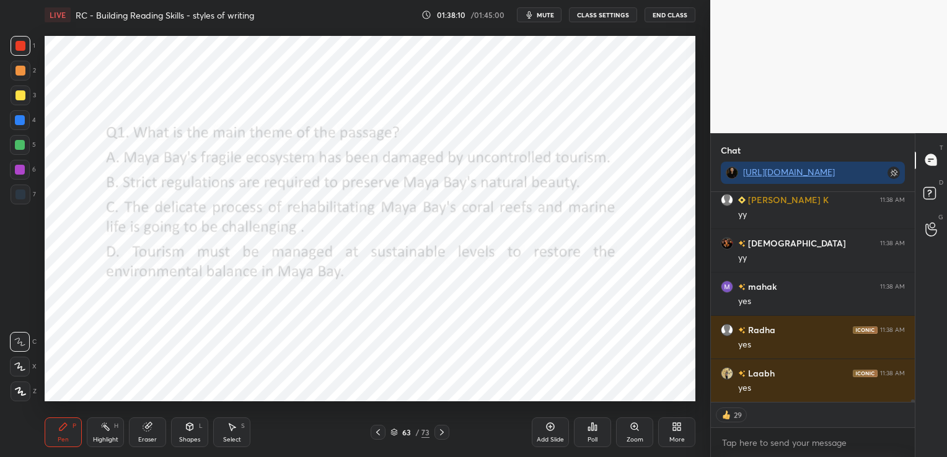
click at [595, 435] on div "Poll" at bounding box center [592, 433] width 37 height 30
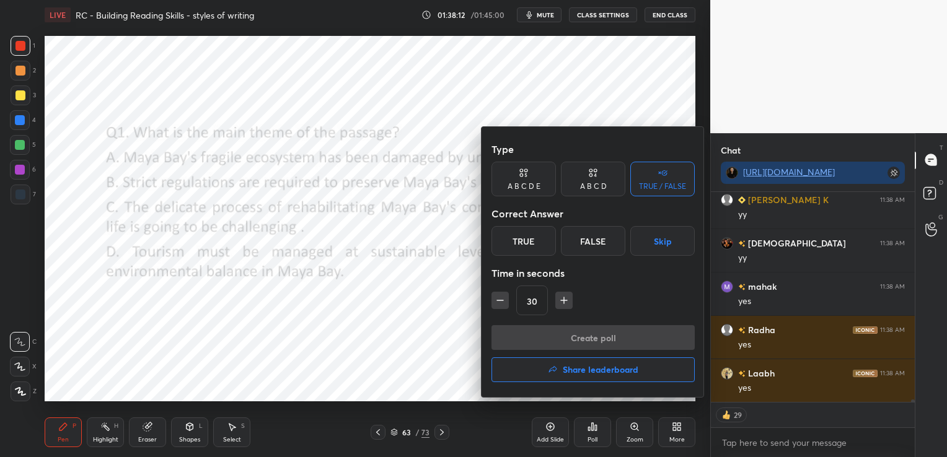
click at [579, 180] on div "A B C D" at bounding box center [593, 179] width 64 height 35
type textarea "x"
click at [633, 244] on div "D" at bounding box center [634, 241] width 37 height 30
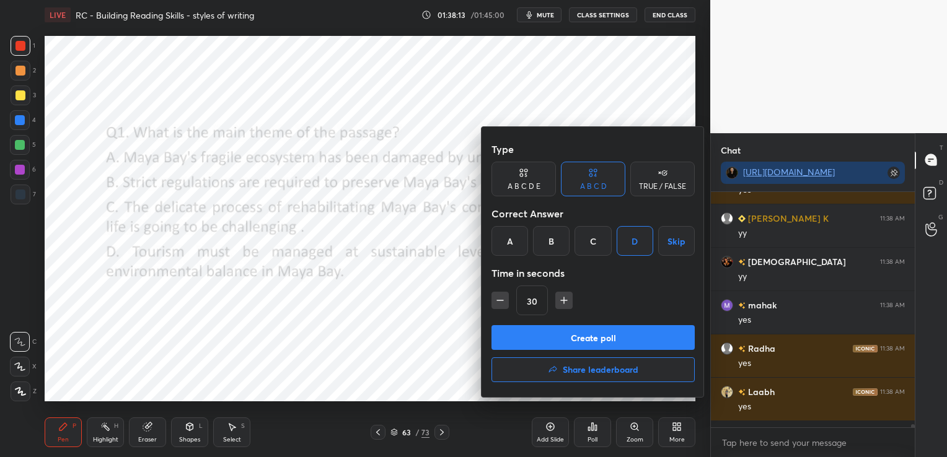
scroll to position [4, 4]
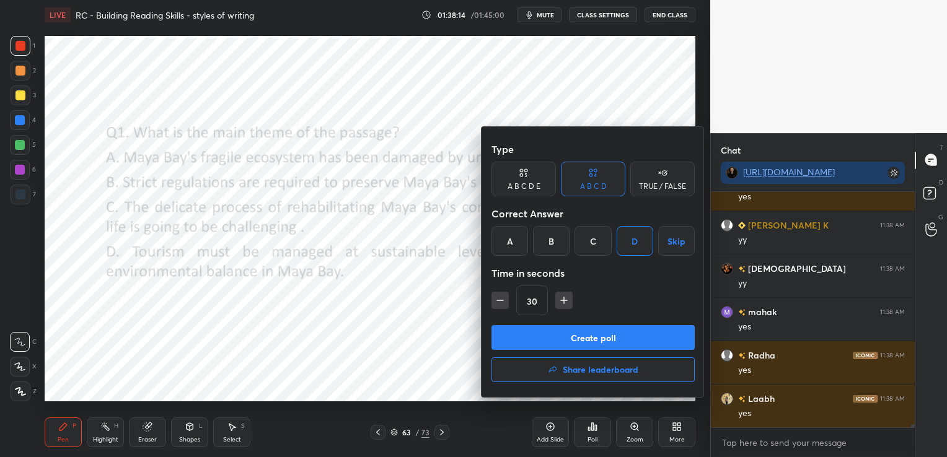
click at [558, 297] on icon "button" at bounding box center [564, 300] width 12 height 12
type input "45"
click at [582, 338] on button "Create poll" at bounding box center [592, 337] width 203 height 25
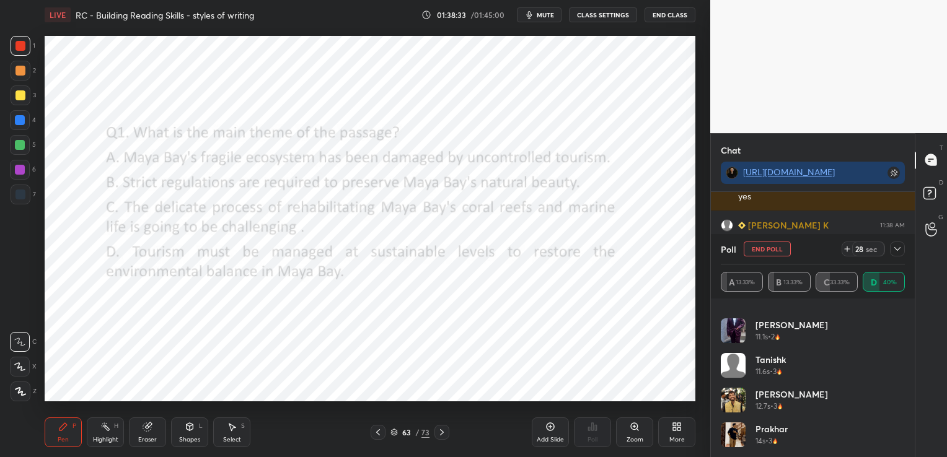
scroll to position [0, 0]
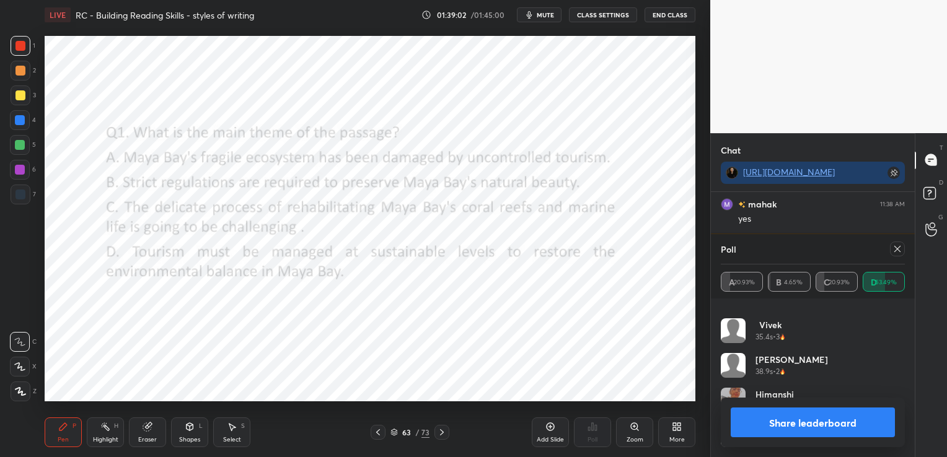
click at [891, 247] on div at bounding box center [897, 249] width 15 height 15
type textarea "x"
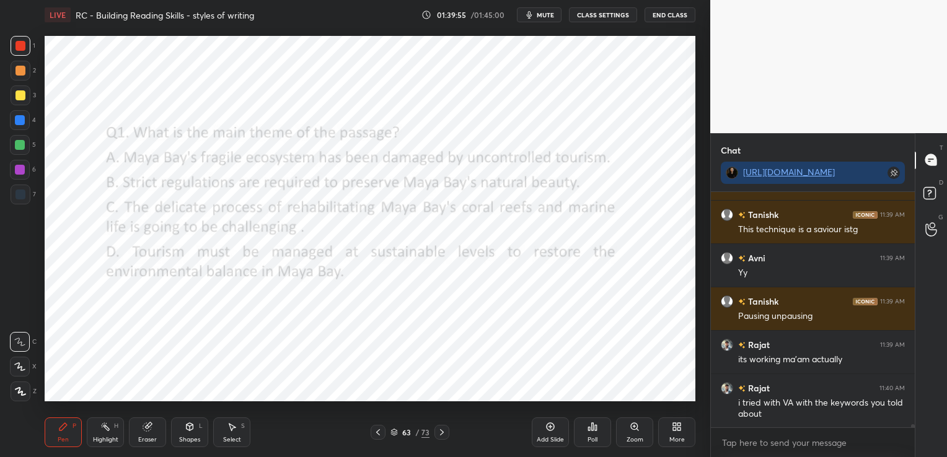
scroll to position [17210, 0]
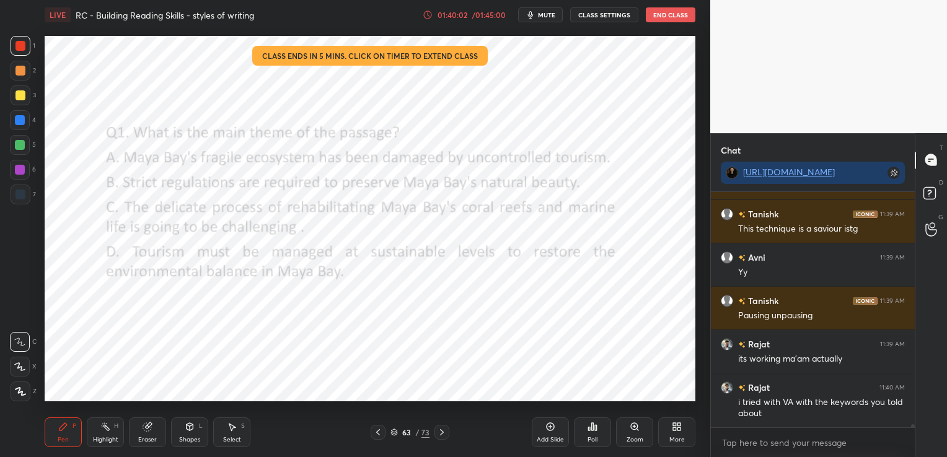
click at [450, 18] on div "01:40:02" at bounding box center [452, 14] width 35 height 7
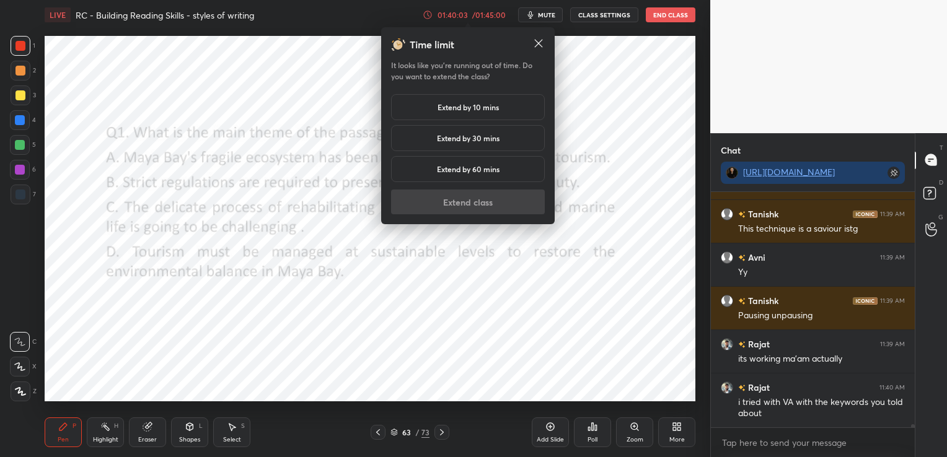
click at [486, 106] on h5 "Extend by 10 mins" at bounding box center [467, 107] width 61 height 11
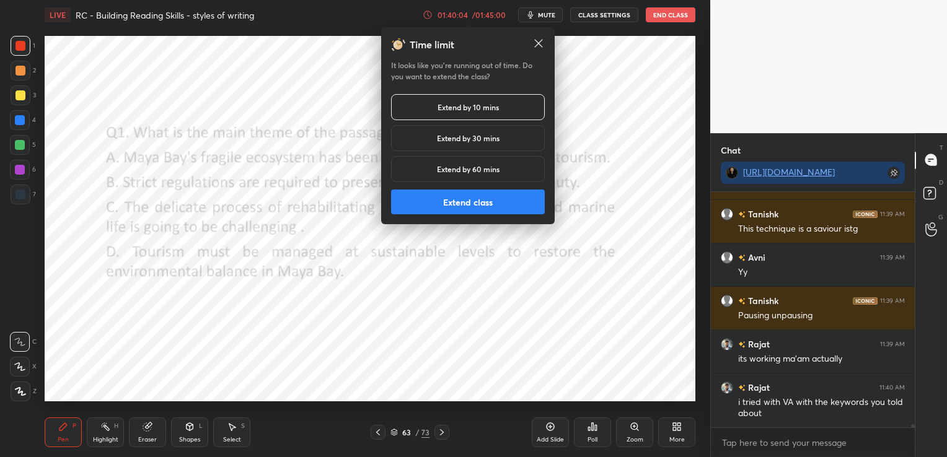
click at [492, 204] on button "Extend class" at bounding box center [468, 202] width 154 height 25
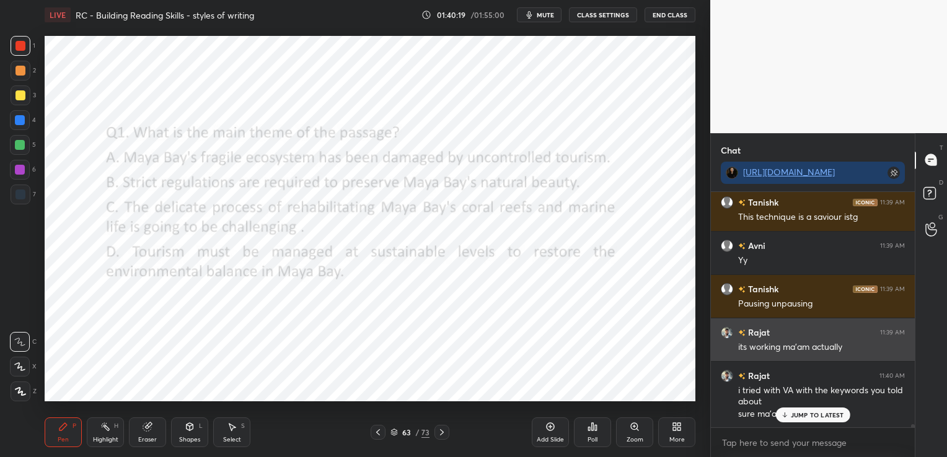
scroll to position [17223, 0]
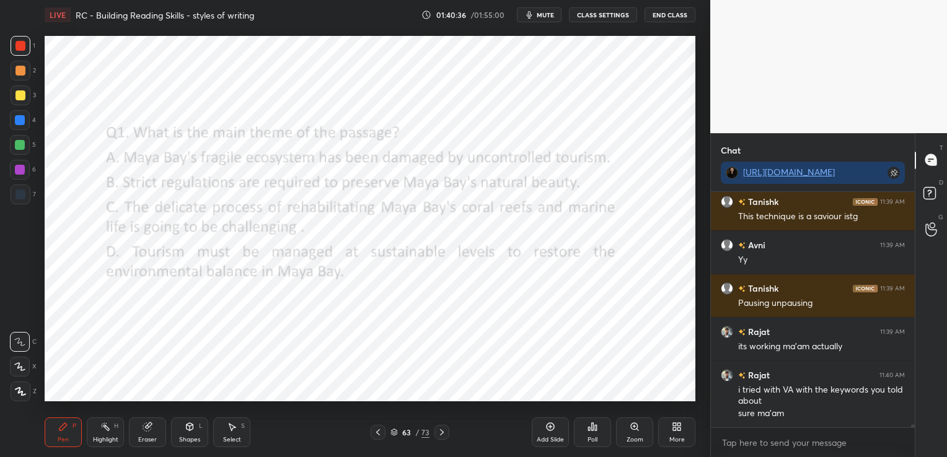
click at [372, 429] on div at bounding box center [378, 432] width 15 height 15
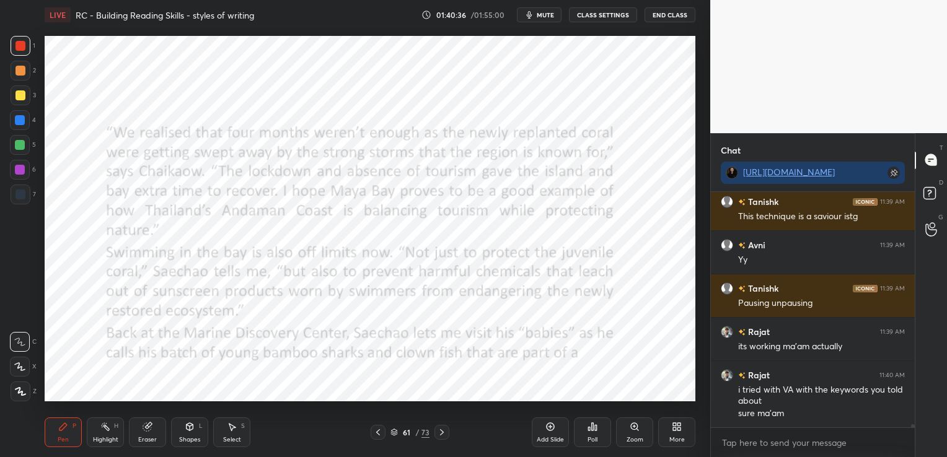
click at [372, 429] on div at bounding box center [378, 432] width 15 height 15
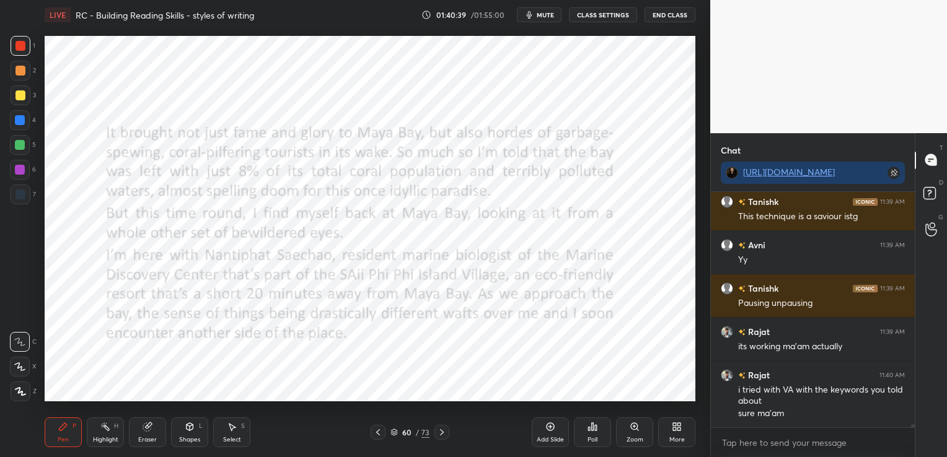
scroll to position [17277, 0]
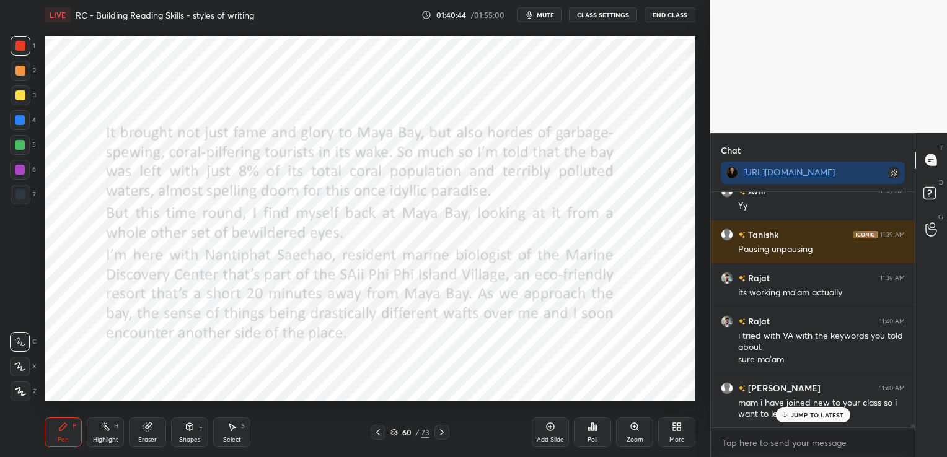
click at [378, 435] on icon at bounding box center [378, 433] width 10 height 10
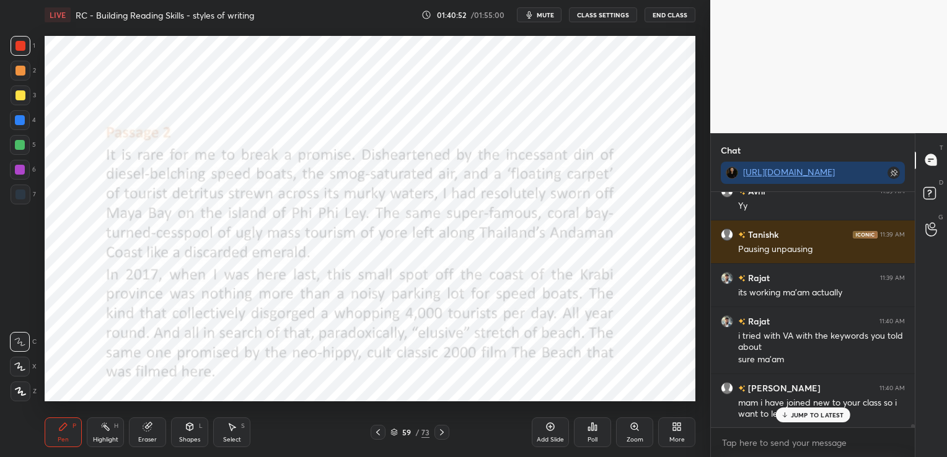
click at [440, 432] on icon at bounding box center [442, 433] width 10 height 10
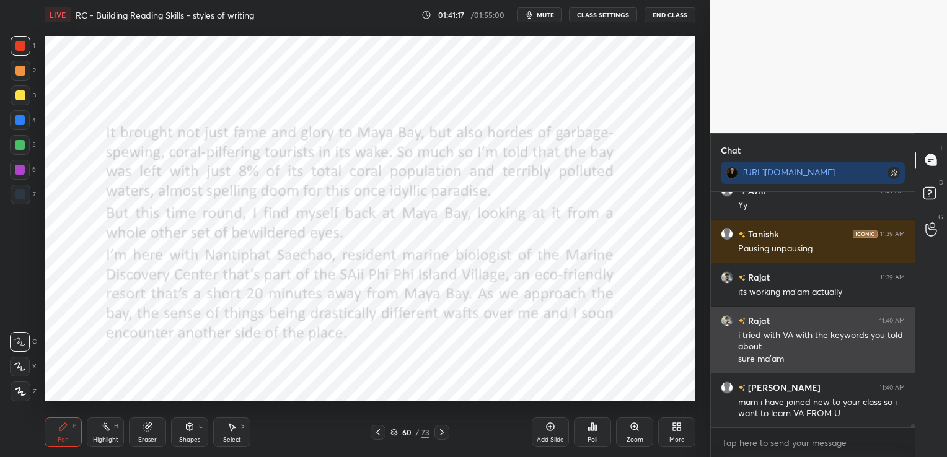
scroll to position [17321, 0]
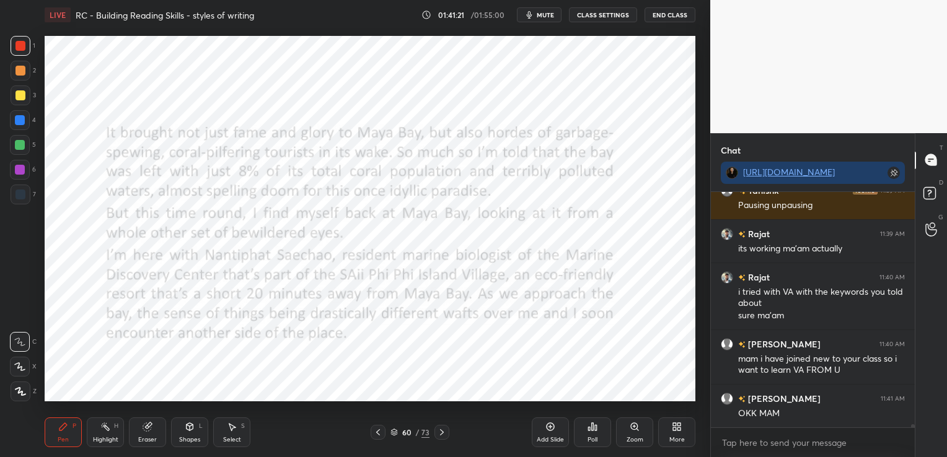
click at [439, 428] on icon at bounding box center [442, 433] width 10 height 10
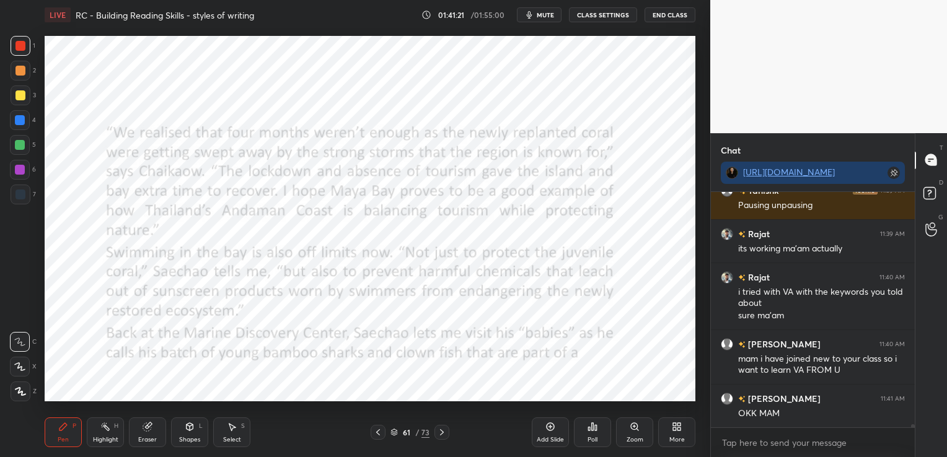
click at [439, 428] on icon at bounding box center [442, 433] width 10 height 10
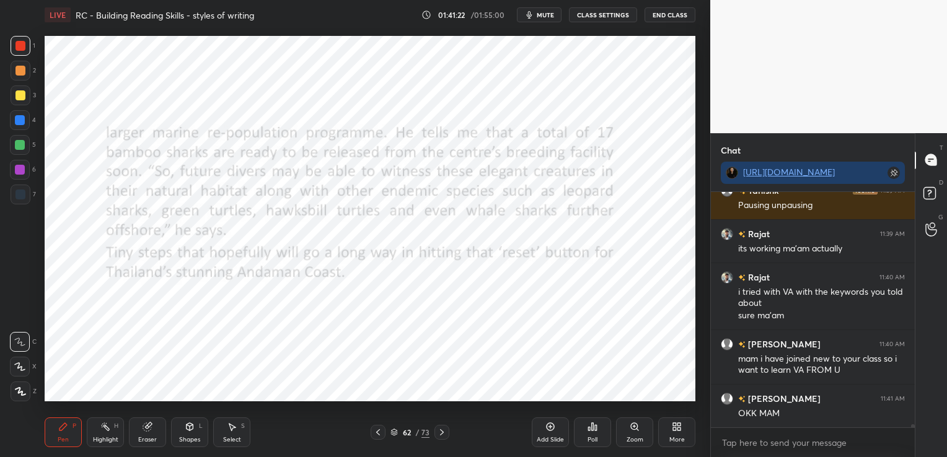
click at [439, 428] on icon at bounding box center [442, 433] width 10 height 10
click at [143, 428] on icon at bounding box center [147, 427] width 8 height 8
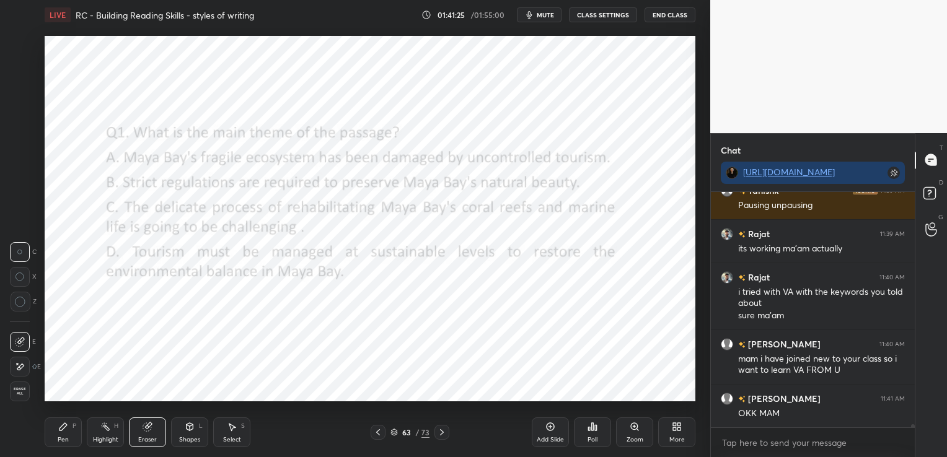
click at [18, 393] on span "Erase all" at bounding box center [20, 391] width 19 height 9
click at [441, 432] on icon at bounding box center [442, 433] width 10 height 10
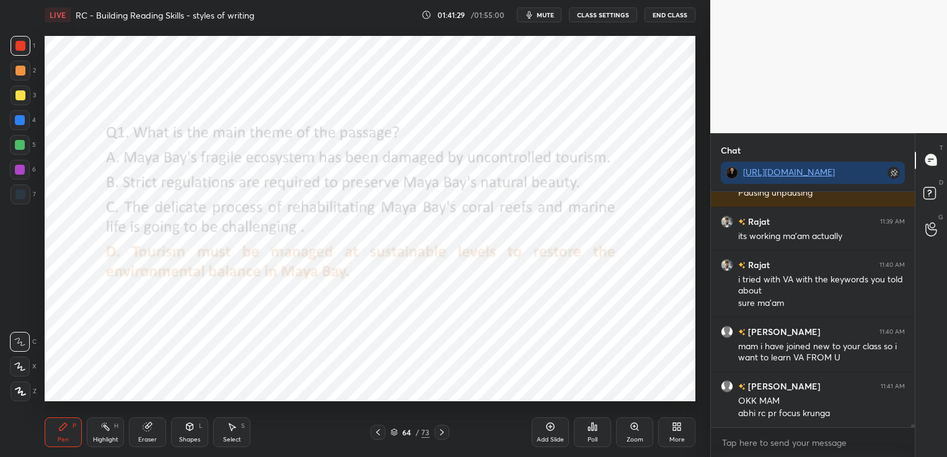
click at [441, 432] on icon at bounding box center [442, 433] width 10 height 10
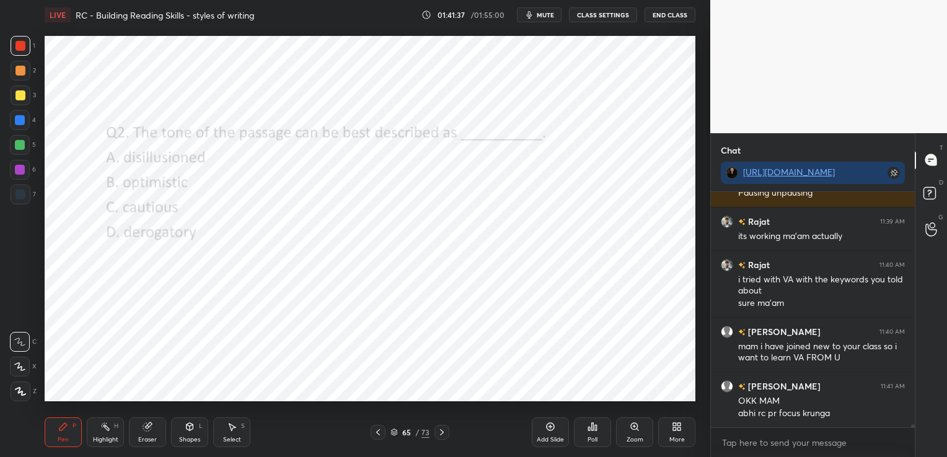
click at [590, 427] on icon at bounding box center [592, 427] width 10 height 10
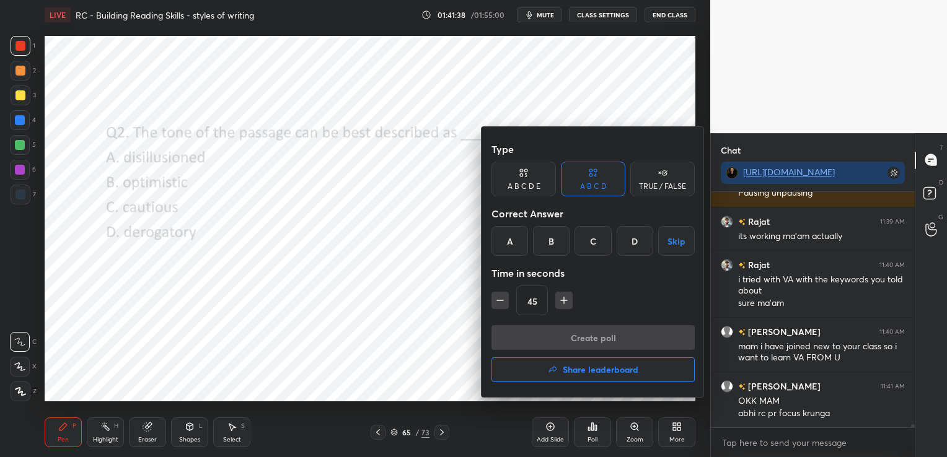
click at [555, 229] on div "B" at bounding box center [551, 241] width 37 height 30
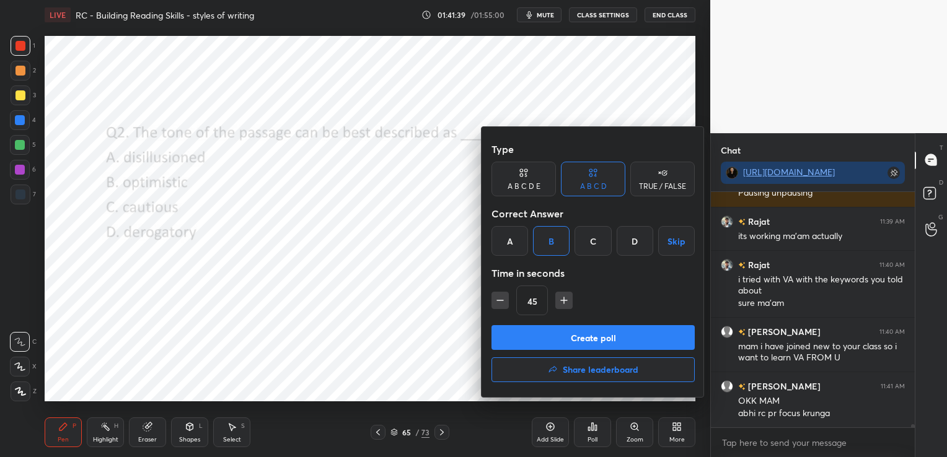
click at [495, 296] on icon "button" at bounding box center [500, 300] width 12 height 12
type input "15"
click at [526, 343] on button "Create poll" at bounding box center [592, 337] width 203 height 25
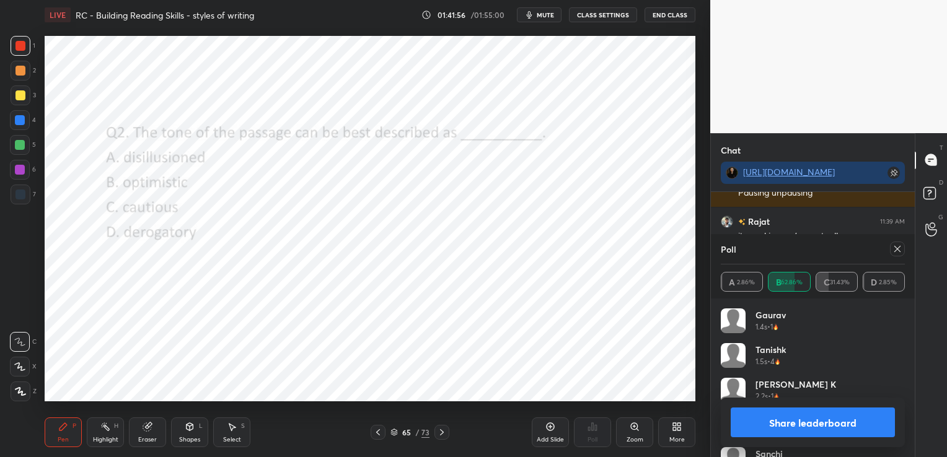
scroll to position [17427, 0]
click at [897, 252] on icon at bounding box center [897, 249] width 10 height 10
type textarea "x"
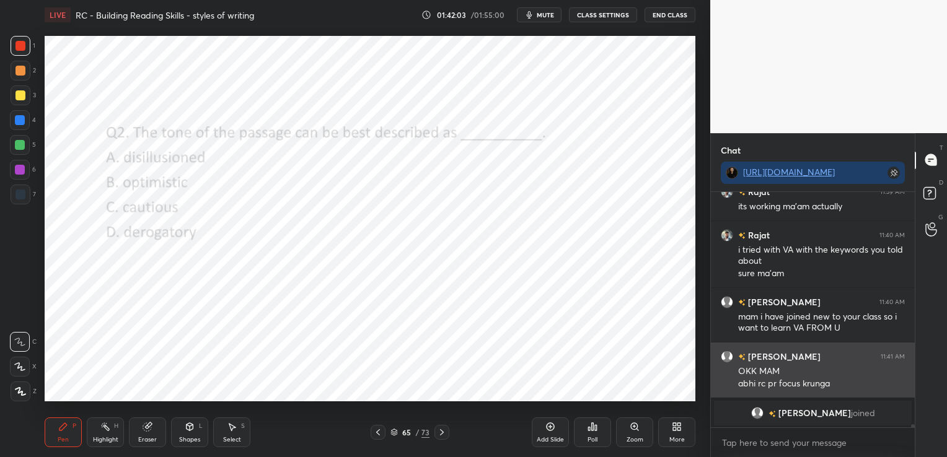
scroll to position [16879, 0]
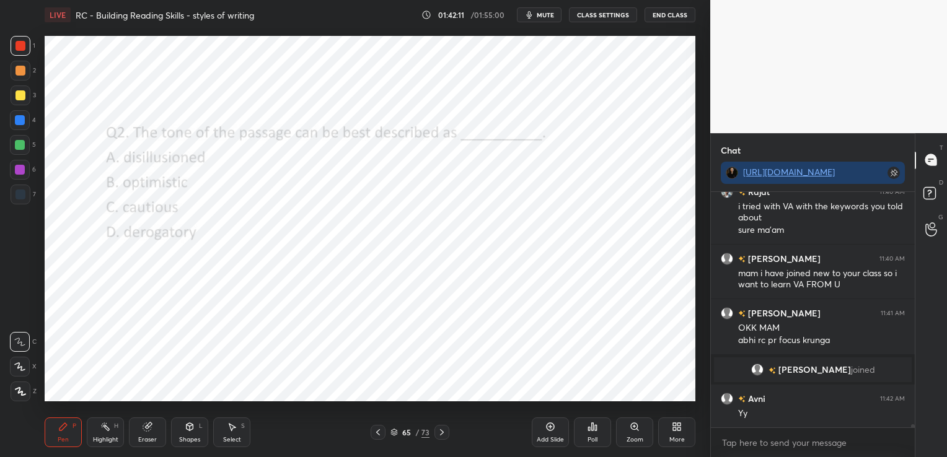
click at [377, 429] on icon at bounding box center [378, 433] width 10 height 10
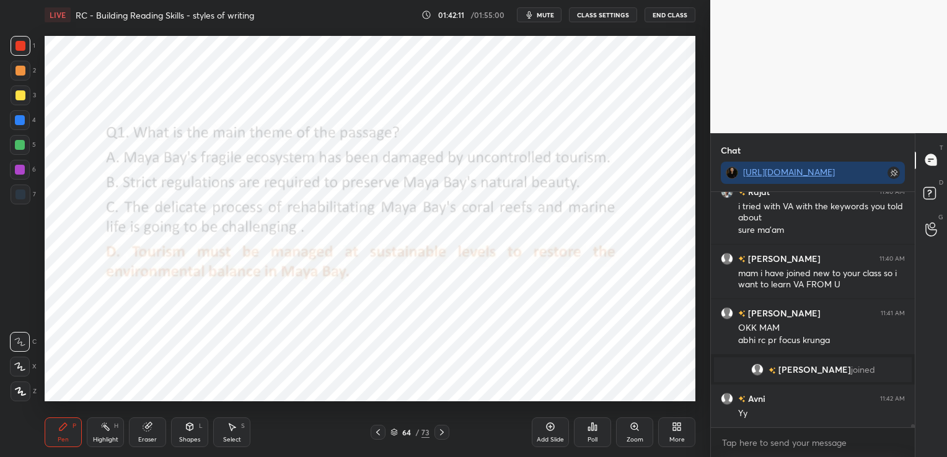
click at [377, 429] on icon at bounding box center [378, 433] width 10 height 10
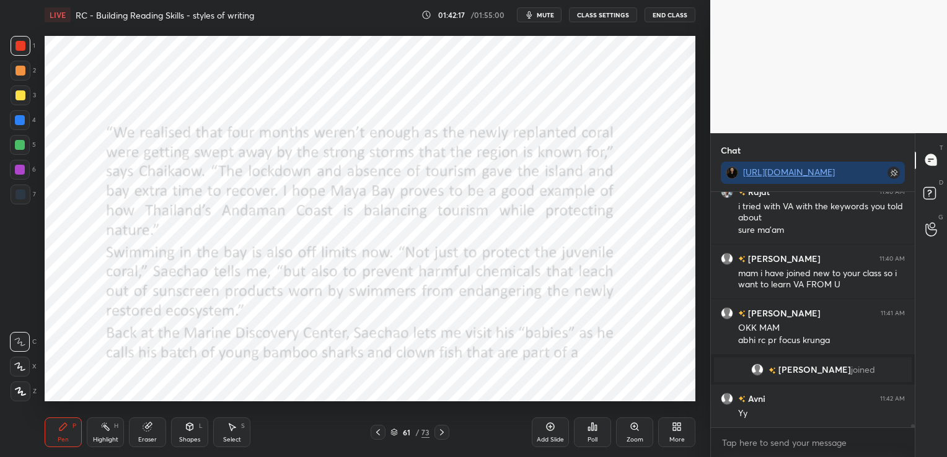
click at [446, 430] on icon at bounding box center [442, 433] width 10 height 10
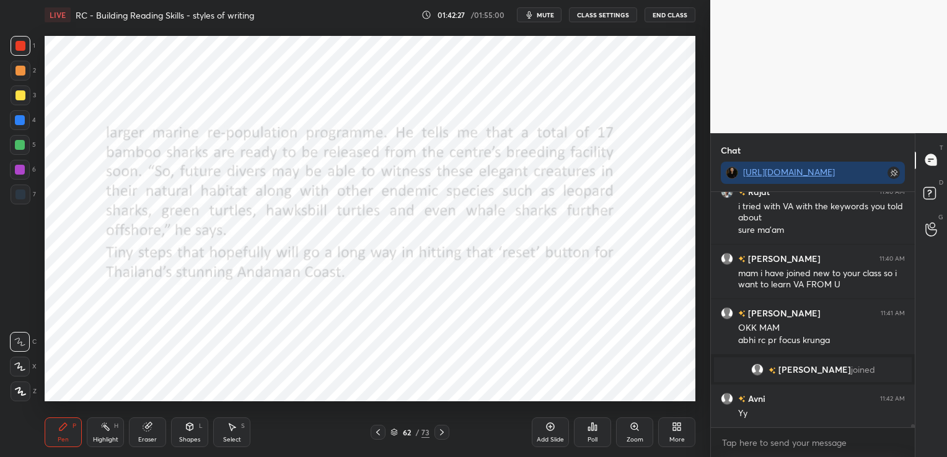
click at [155, 429] on div "Eraser" at bounding box center [147, 433] width 37 height 30
click at [24, 390] on span "Erase all" at bounding box center [20, 391] width 19 height 9
click at [441, 428] on icon at bounding box center [442, 433] width 10 height 10
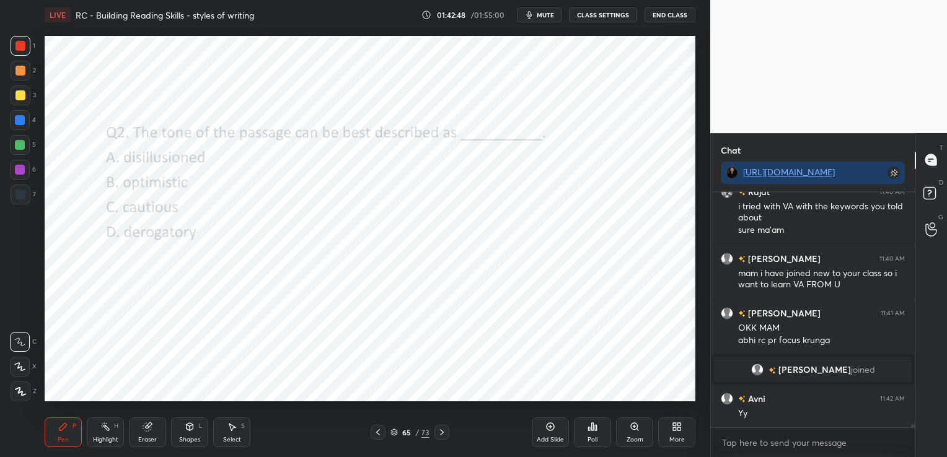
scroll to position [16922, 0]
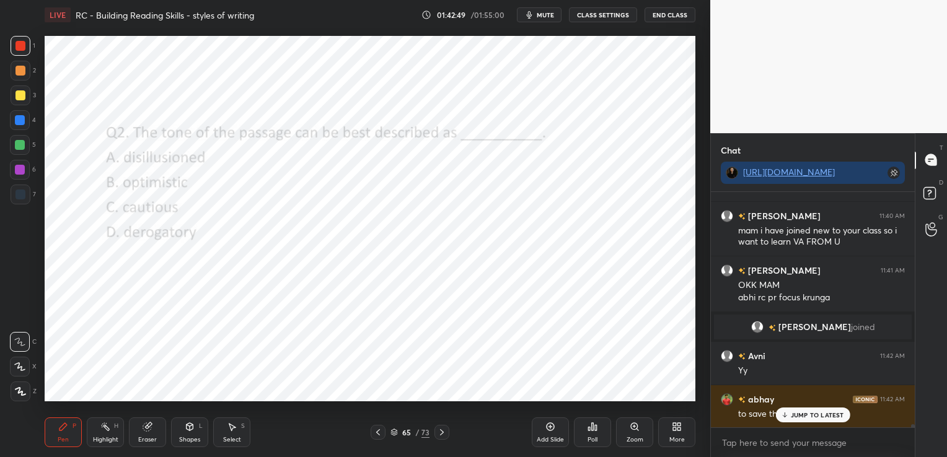
click at [148, 430] on icon at bounding box center [147, 427] width 8 height 8
click at [14, 393] on span "Erase all" at bounding box center [20, 391] width 19 height 9
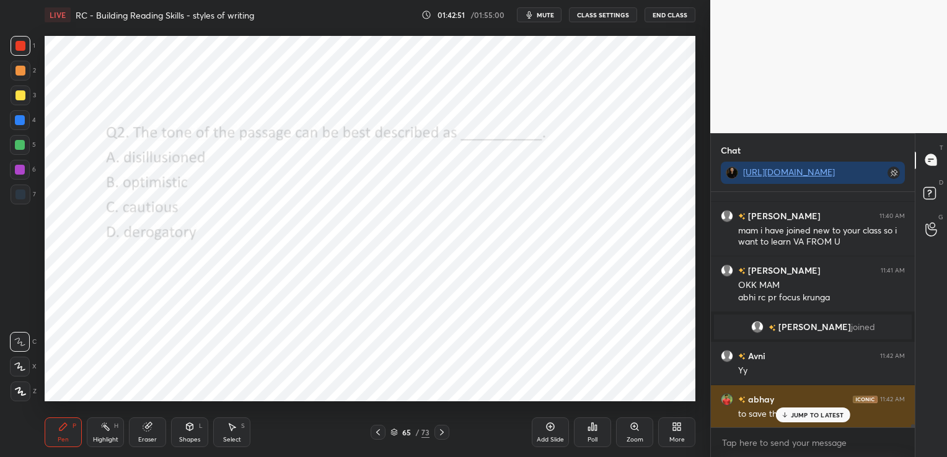
scroll to position [16923, 0]
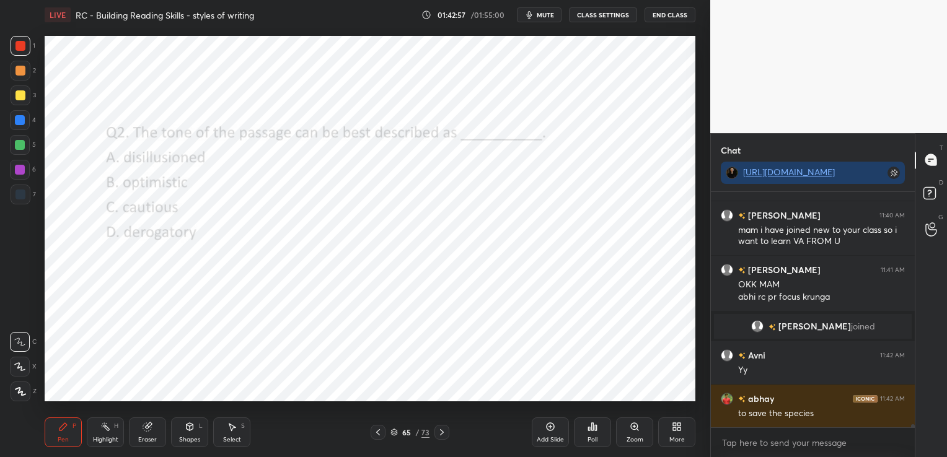
click at [379, 435] on icon at bounding box center [378, 433] width 10 height 10
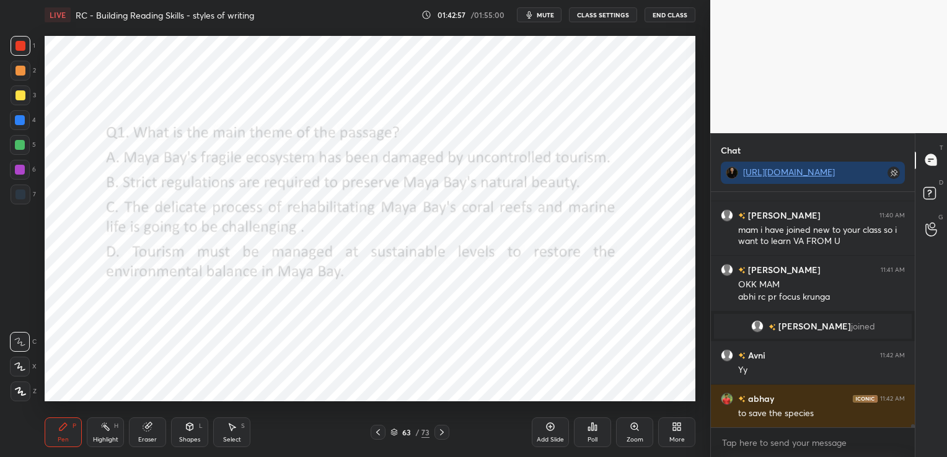
click at [379, 435] on icon at bounding box center [378, 433] width 10 height 10
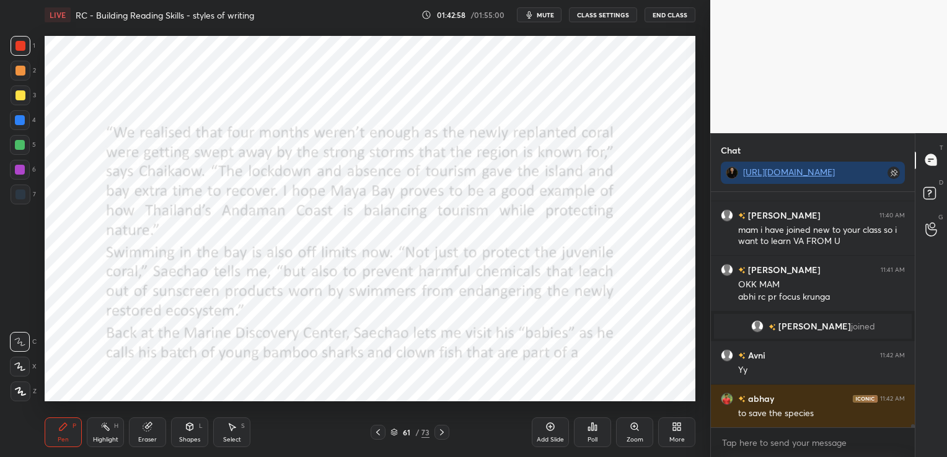
click at [379, 435] on icon at bounding box center [378, 433] width 10 height 10
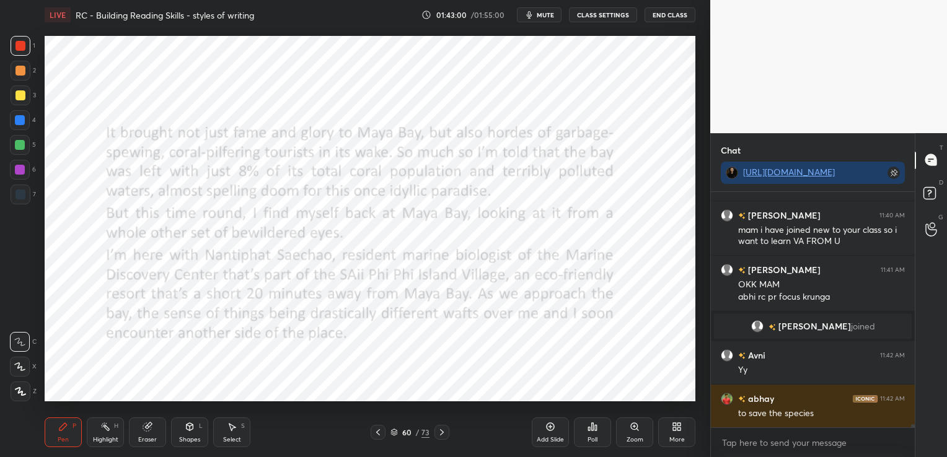
click at [379, 435] on icon at bounding box center [378, 433] width 10 height 10
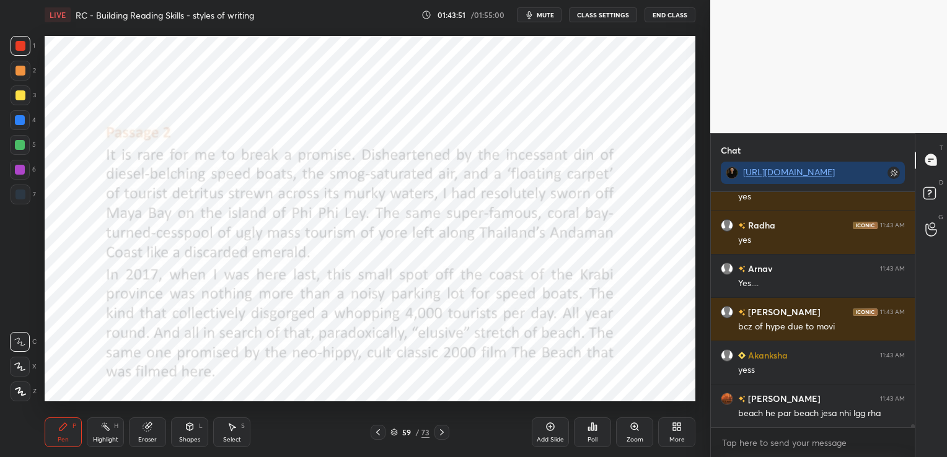
scroll to position [17226, 0]
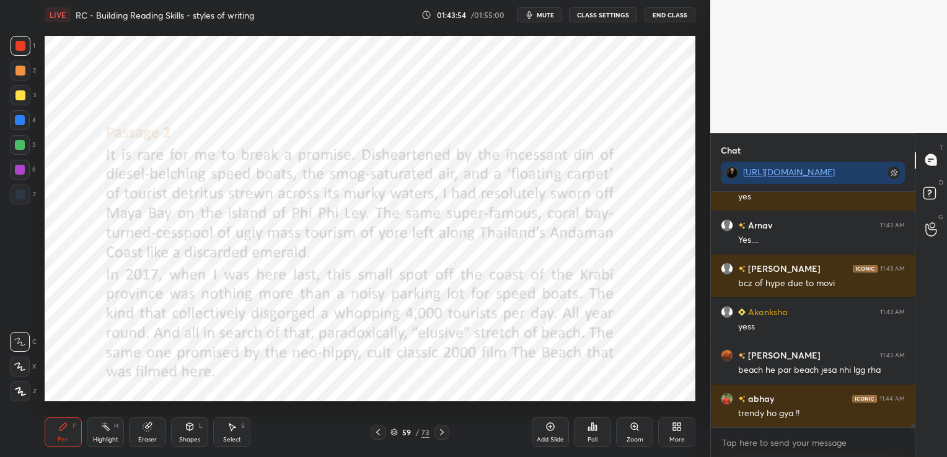
click at [139, 439] on div "Eraser" at bounding box center [147, 440] width 19 height 6
click at [23, 390] on span "Erase all" at bounding box center [20, 391] width 19 height 9
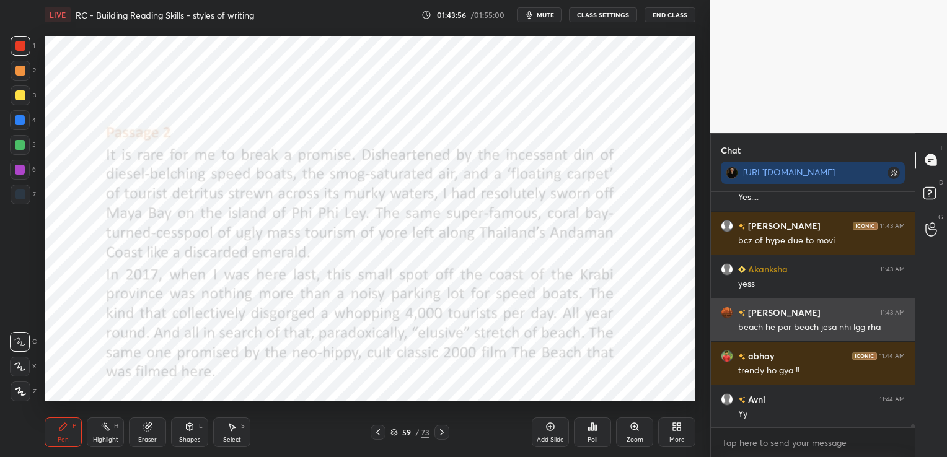
scroll to position [17270, 0]
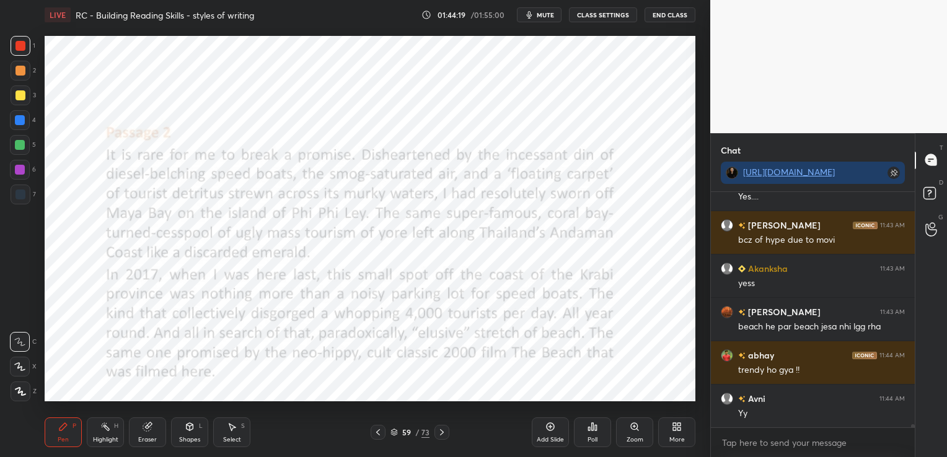
click at [444, 430] on icon at bounding box center [442, 433] width 10 height 10
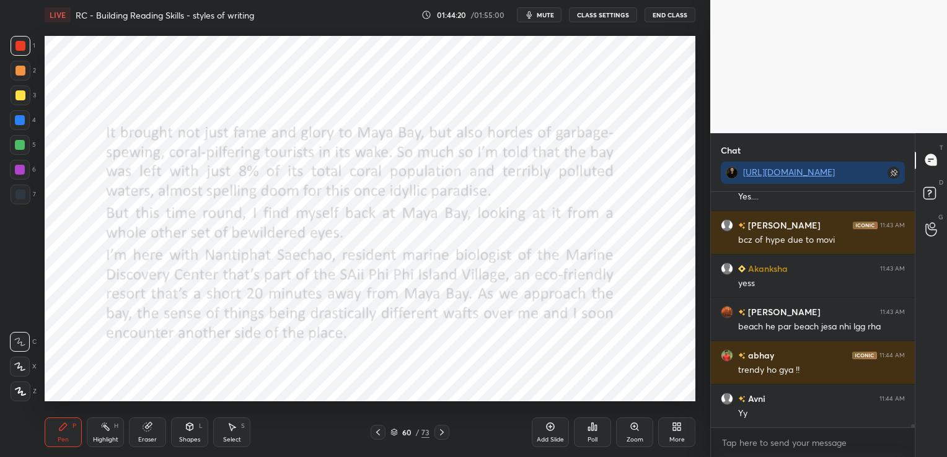
click at [444, 430] on icon at bounding box center [442, 433] width 10 height 10
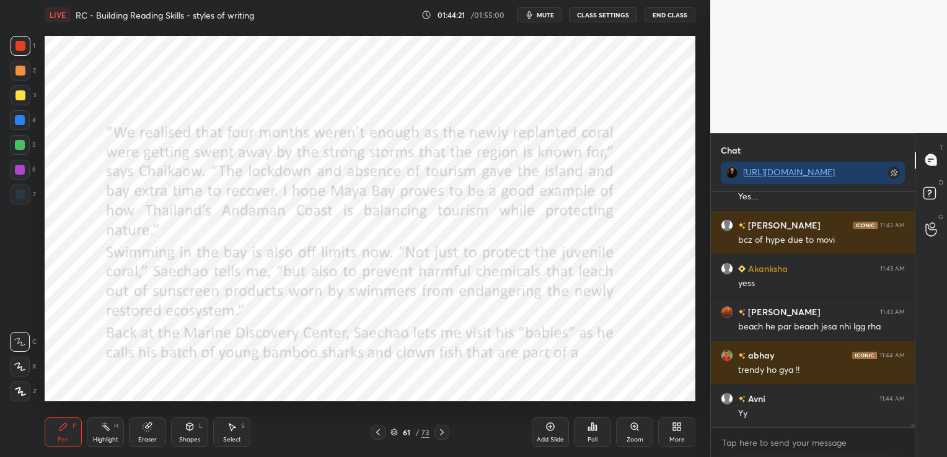
click at [444, 430] on icon at bounding box center [442, 433] width 10 height 10
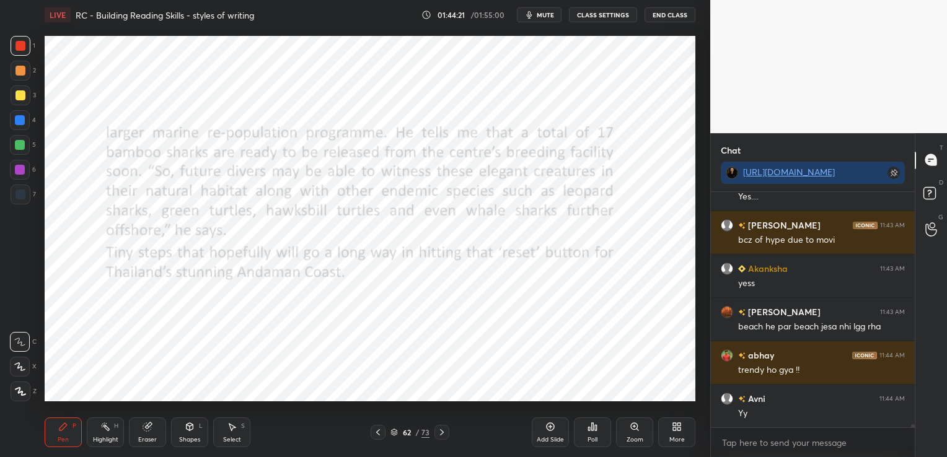
click at [444, 430] on icon at bounding box center [442, 433] width 10 height 10
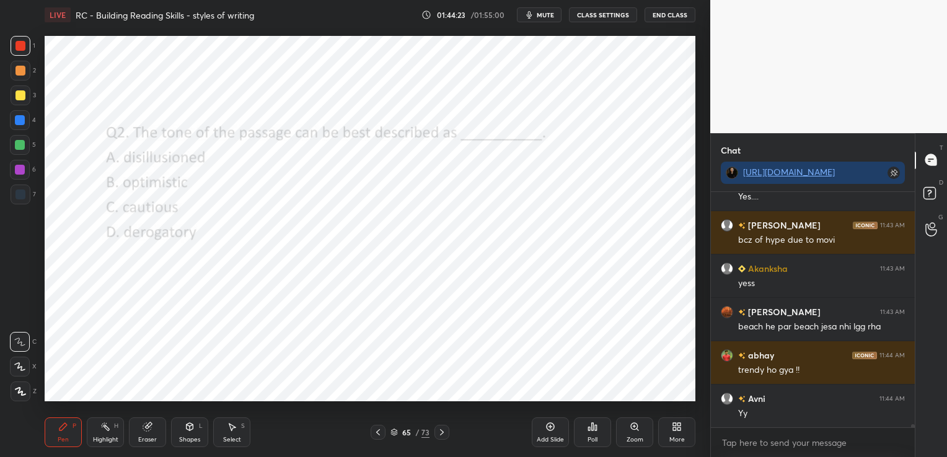
click at [444, 430] on icon at bounding box center [442, 433] width 10 height 10
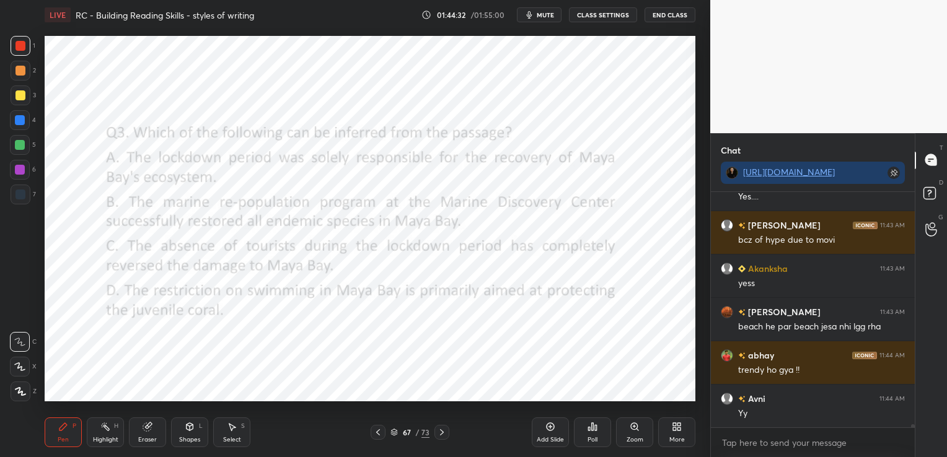
click at [595, 430] on icon at bounding box center [596, 428] width 2 height 6
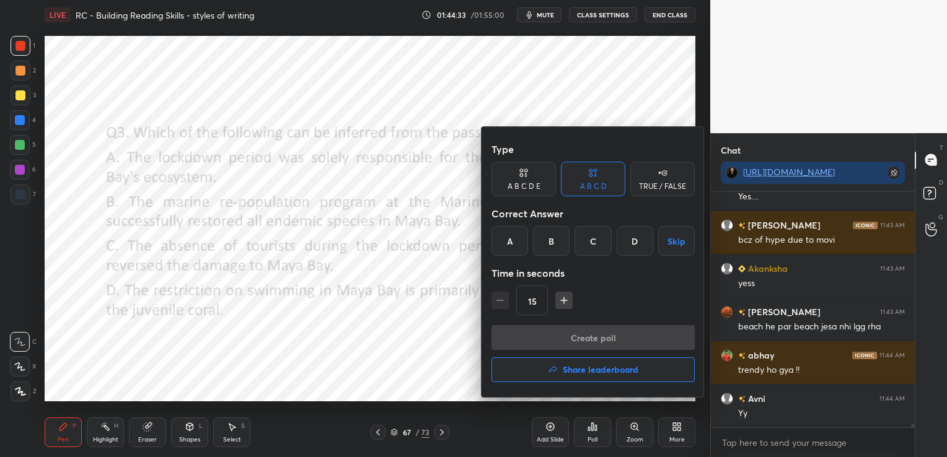
click at [639, 245] on div "D" at bounding box center [634, 241] width 37 height 30
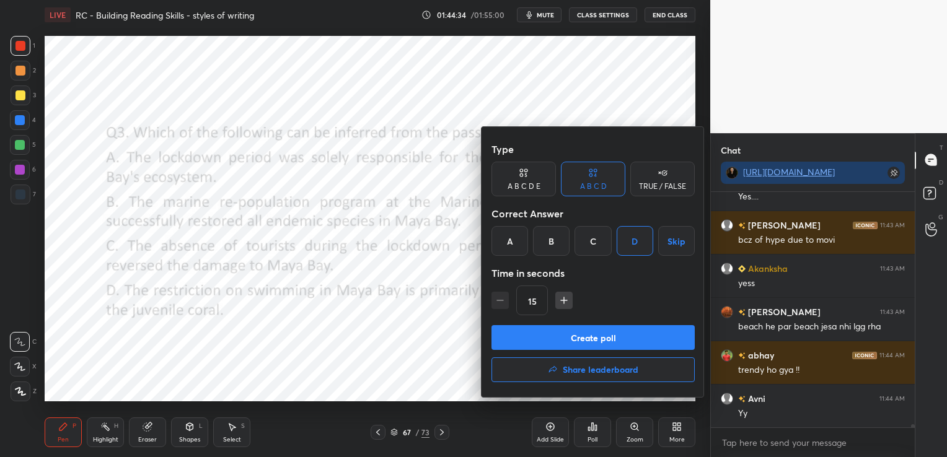
click at [556, 299] on button "button" at bounding box center [563, 300] width 17 height 17
type input "45"
click at [561, 331] on button "Create poll" at bounding box center [592, 337] width 203 height 25
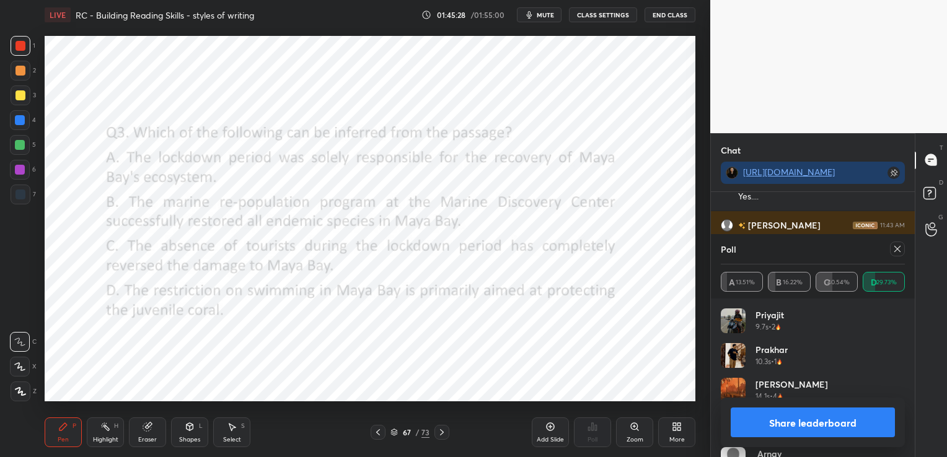
scroll to position [17378, 0]
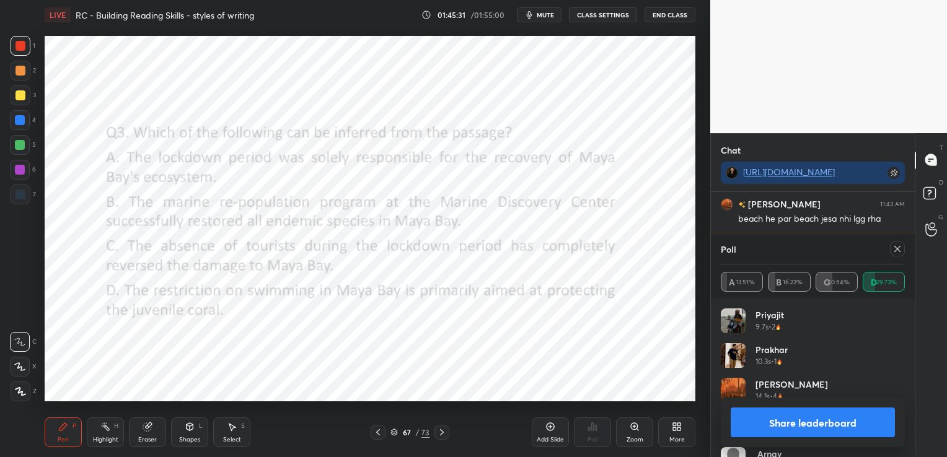
click at [895, 250] on icon at bounding box center [897, 249] width 6 height 6
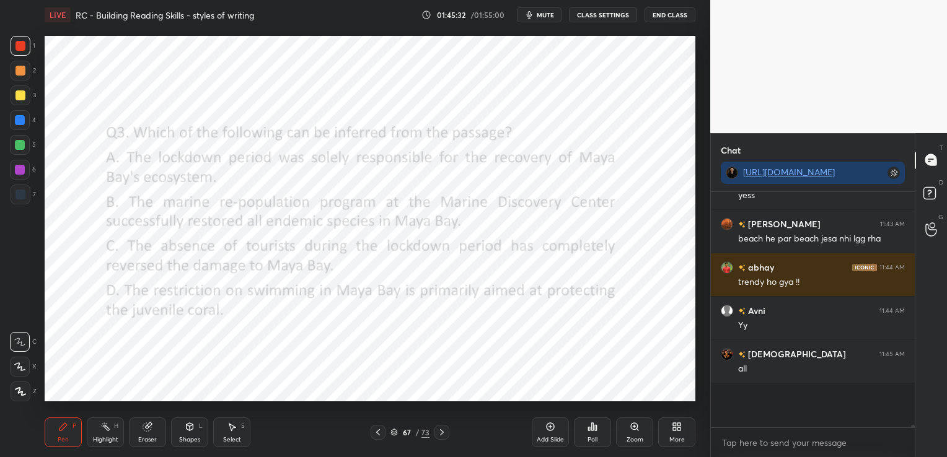
scroll to position [123, 200]
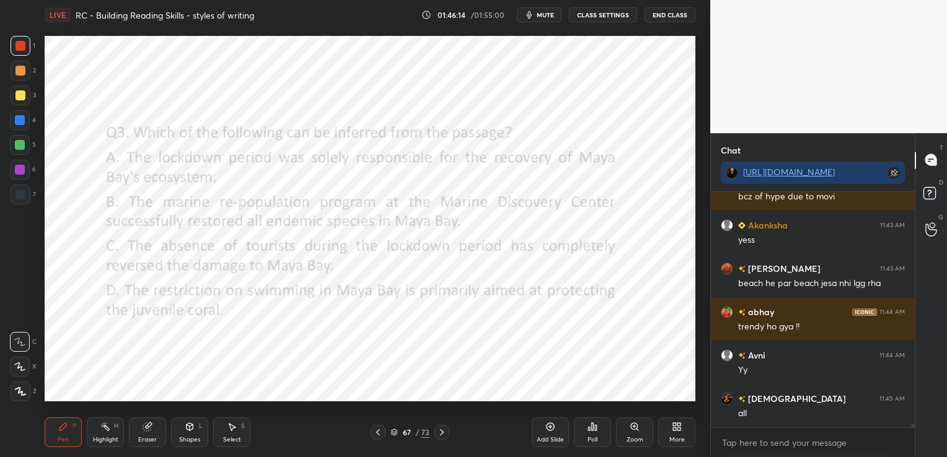
click at [151, 432] on icon at bounding box center [148, 427] width 10 height 10
click at [17, 392] on span "Erase all" at bounding box center [20, 391] width 19 height 9
click at [441, 431] on icon at bounding box center [442, 433] width 10 height 10
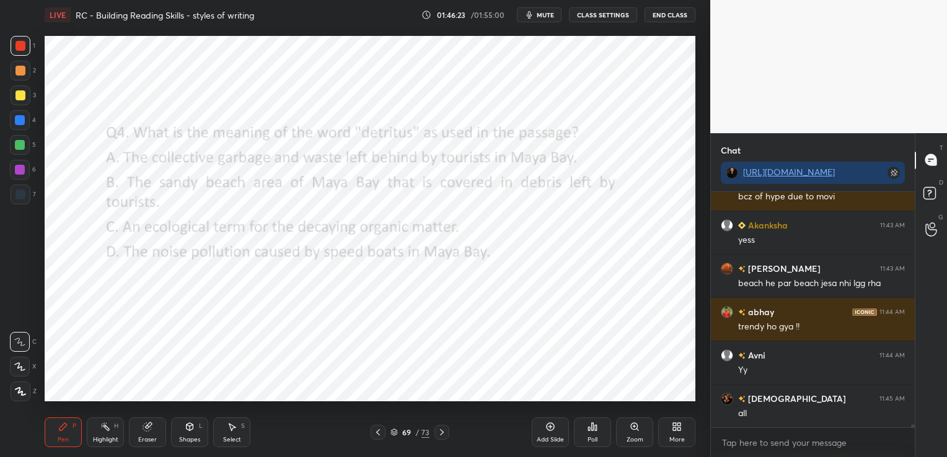
click at [441, 434] on icon at bounding box center [442, 433] width 10 height 10
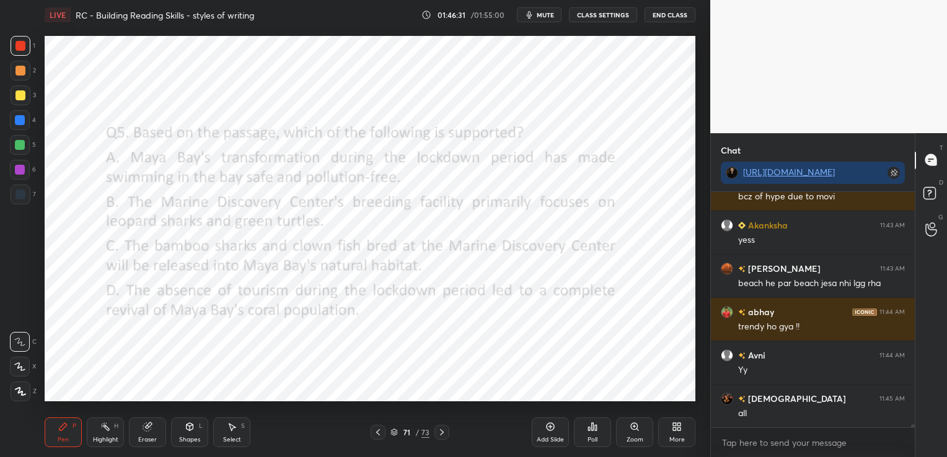
click at [592, 426] on icon at bounding box center [593, 426] width 2 height 7
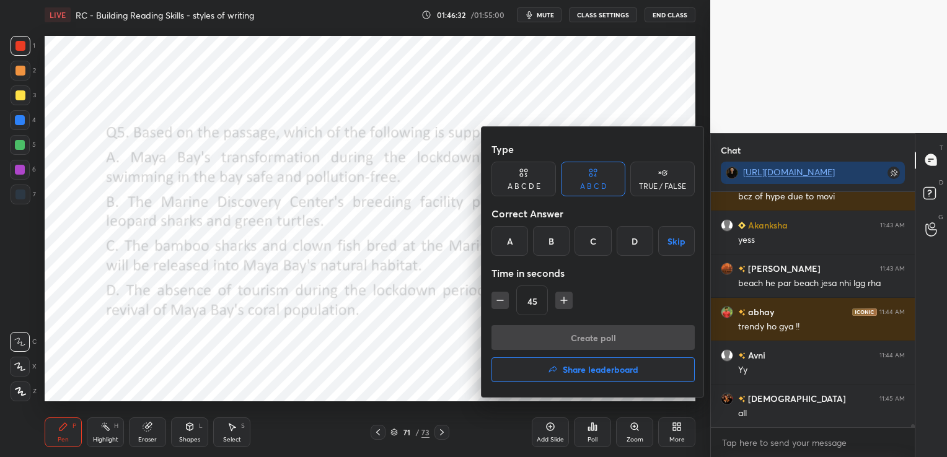
click at [605, 240] on div "C" at bounding box center [592, 241] width 37 height 30
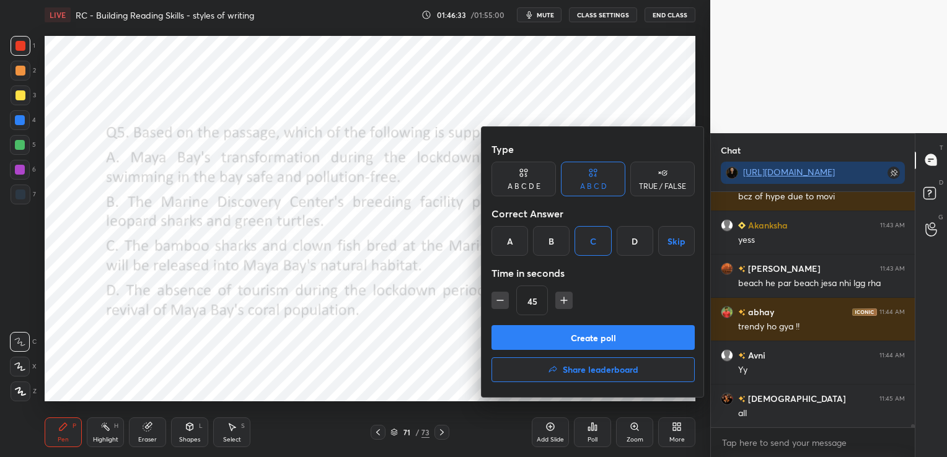
click at [606, 339] on button "Create poll" at bounding box center [592, 337] width 203 height 25
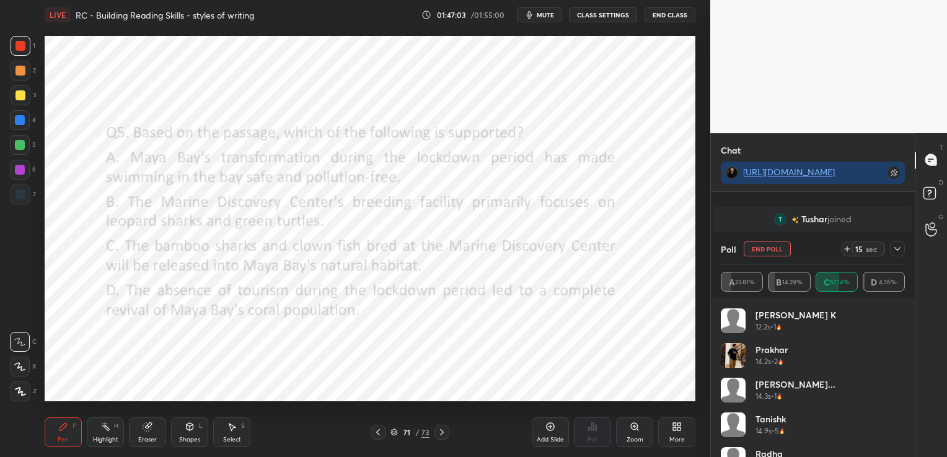
scroll to position [17457, 0]
click at [899, 247] on icon at bounding box center [897, 249] width 10 height 10
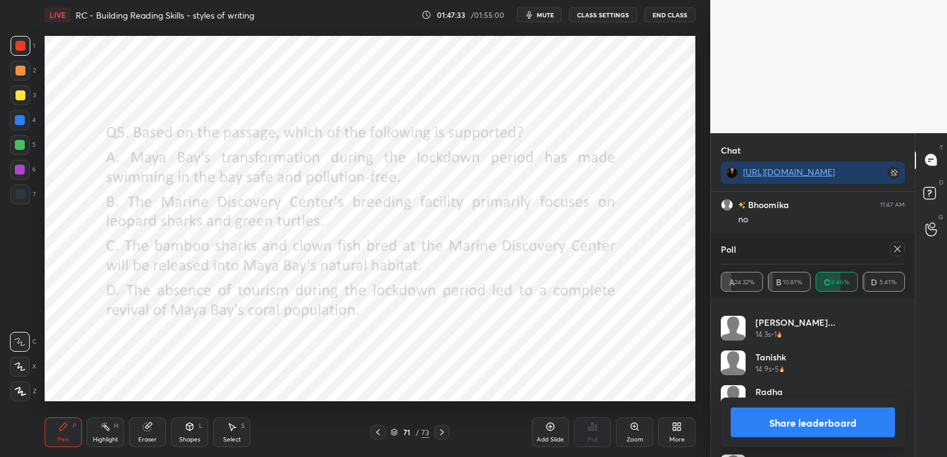
scroll to position [17816, 0]
click at [144, 421] on div "Eraser" at bounding box center [147, 433] width 37 height 30
click at [20, 390] on span "Erase all" at bounding box center [20, 391] width 19 height 9
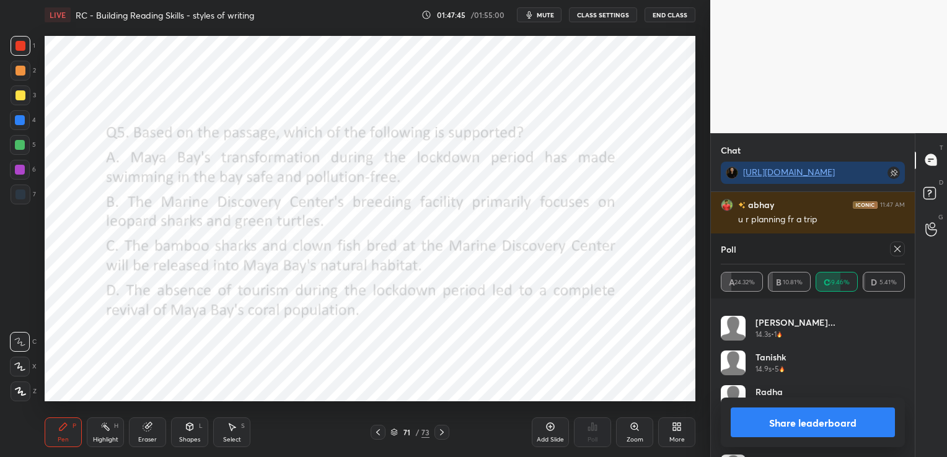
click at [442, 431] on icon at bounding box center [442, 433] width 10 height 10
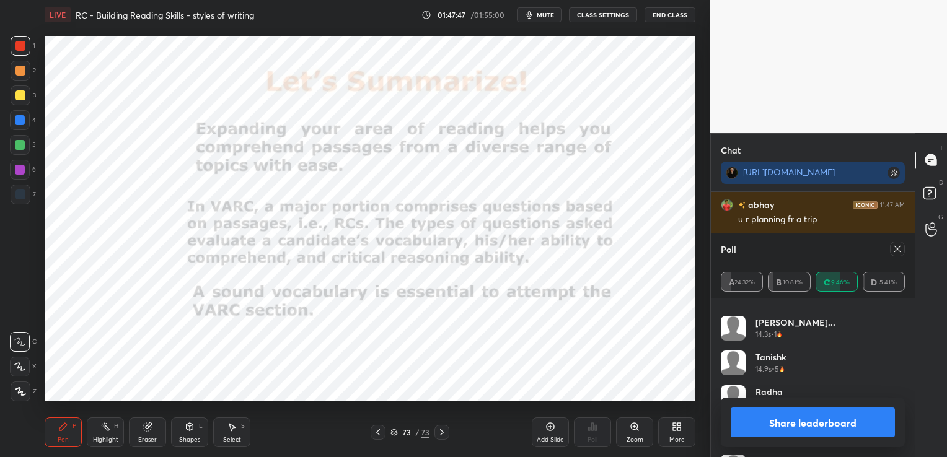
click at [442, 431] on icon at bounding box center [442, 433] width 10 height 10
click at [896, 252] on icon at bounding box center [897, 249] width 10 height 10
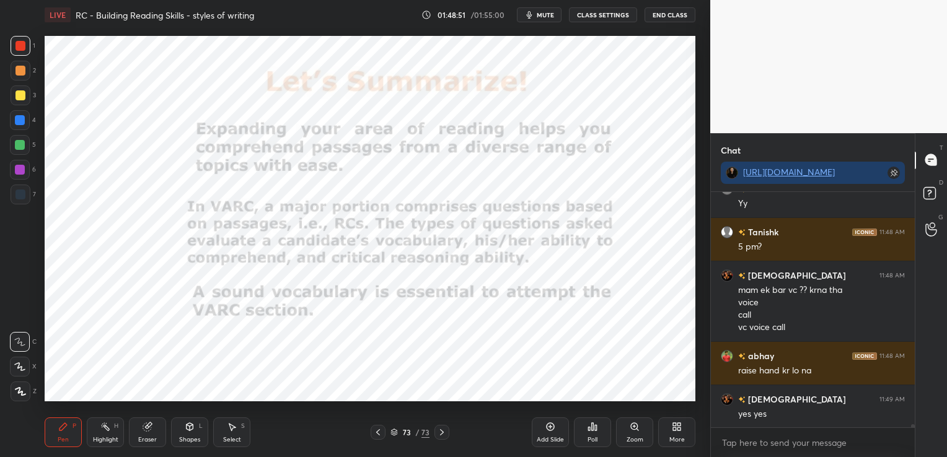
scroll to position [18006, 0]
click at [928, 224] on icon at bounding box center [931, 223] width 12 height 14
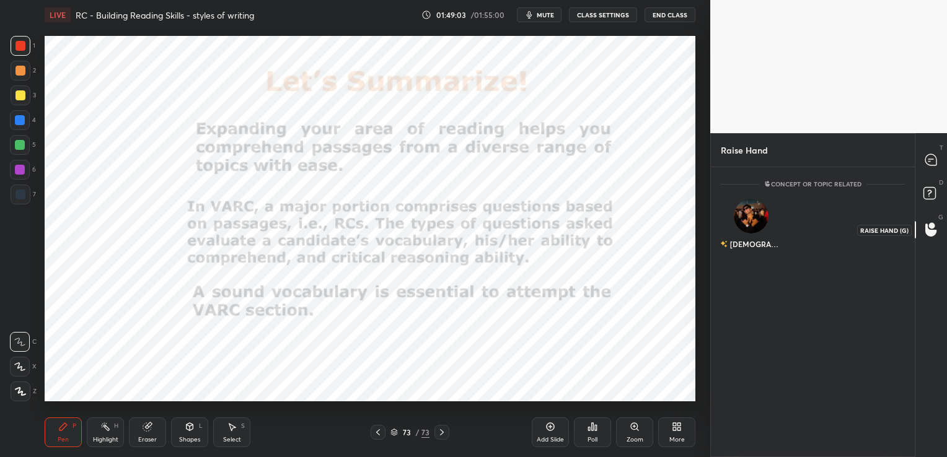
scroll to position [4, 4]
click at [755, 220] on img "grid" at bounding box center [751, 216] width 35 height 35
click at [755, 254] on button "INVITE" at bounding box center [751, 253] width 50 height 16
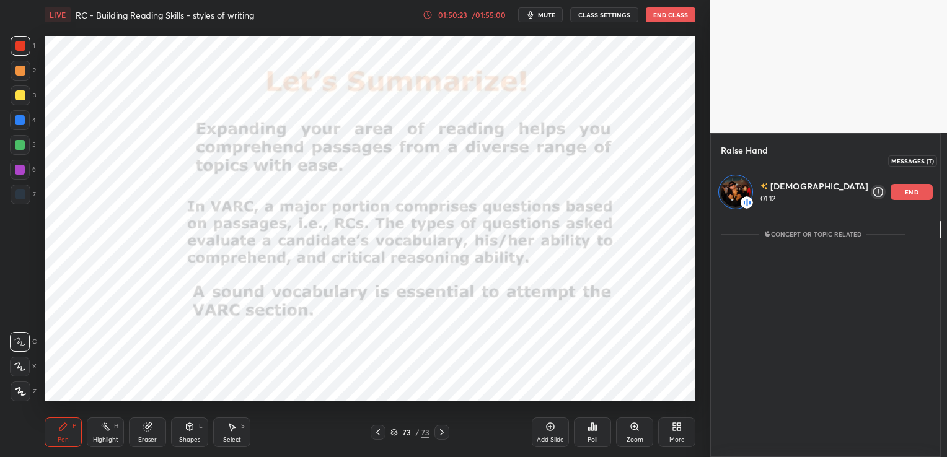
click at [946, 157] on icon at bounding box center [956, 160] width 13 height 13
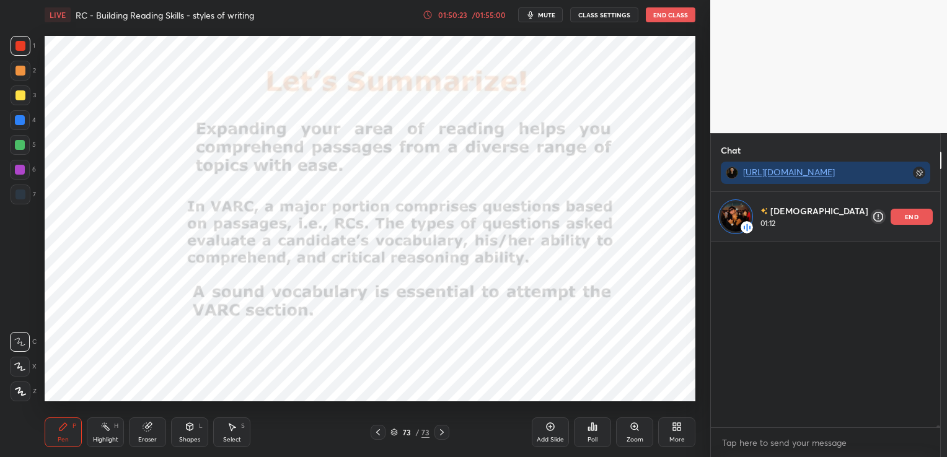
scroll to position [182, 200]
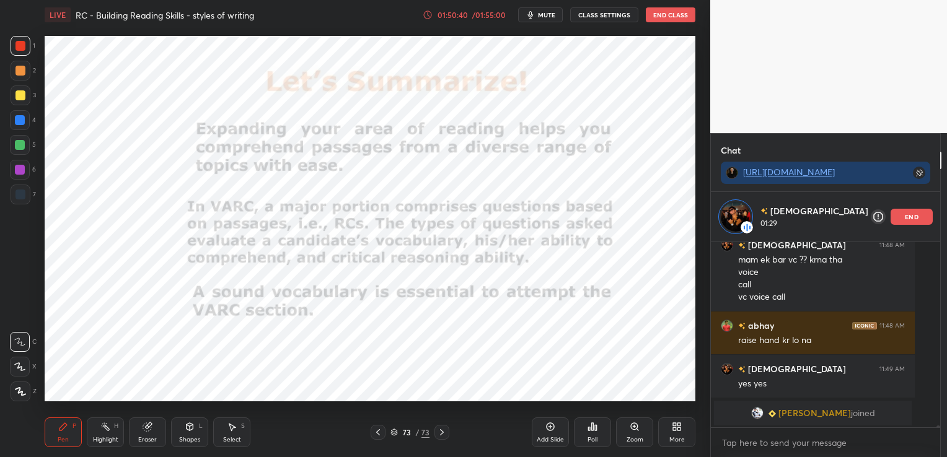
click at [763, 411] on img "grid" at bounding box center [757, 413] width 12 height 12
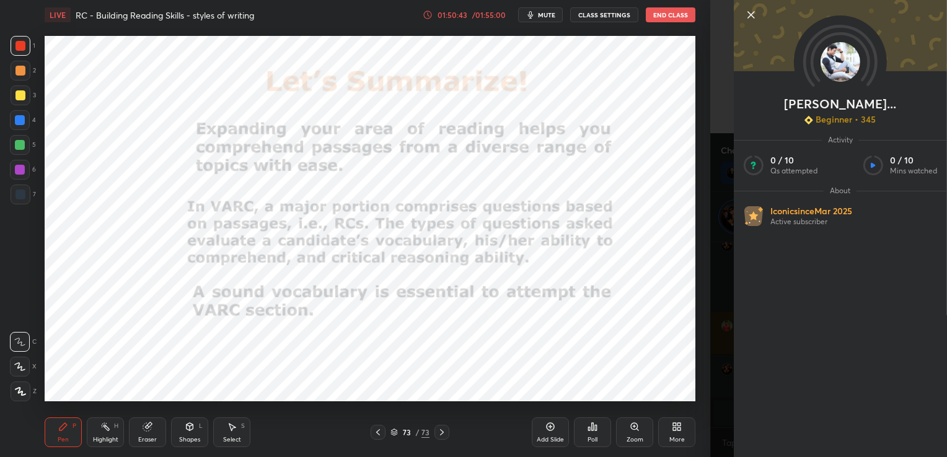
click at [750, 15] on icon at bounding box center [751, 15] width 6 height 6
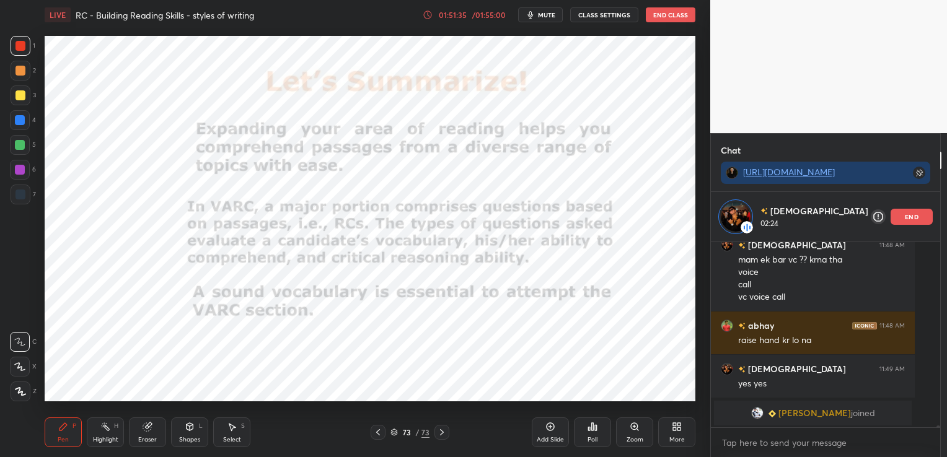
click at [890, 222] on div "end" at bounding box center [911, 217] width 42 height 16
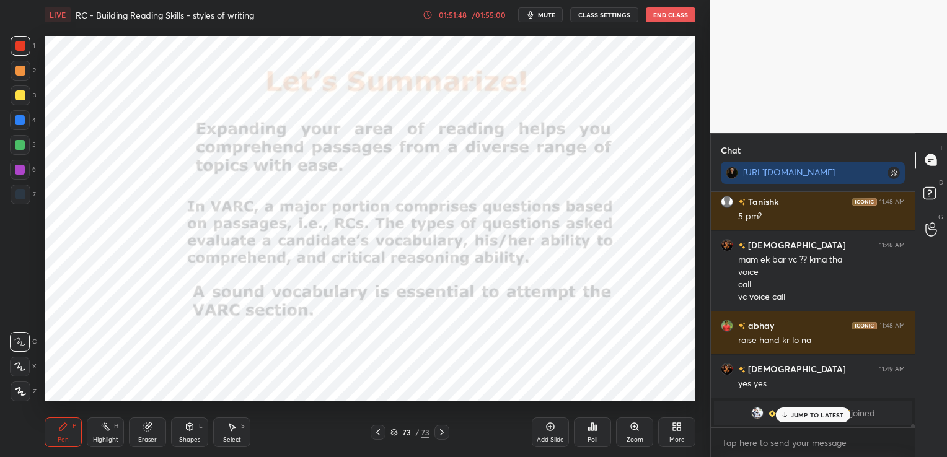
scroll to position [17928, 0]
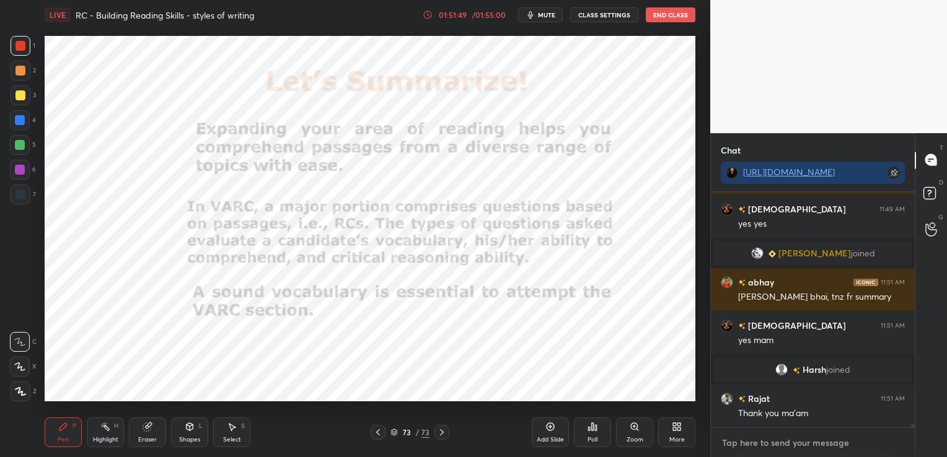
type textarea "x"
click at [778, 445] on textarea at bounding box center [813, 443] width 184 height 20
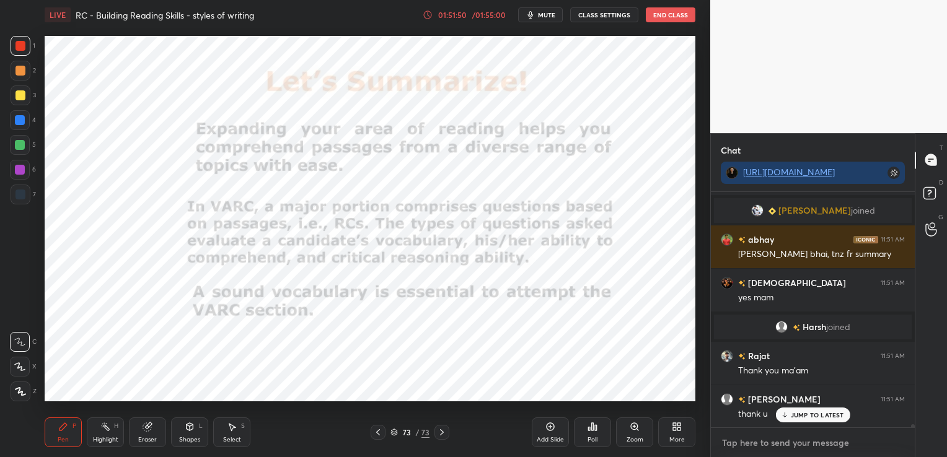
paste textarea "[URL][DOMAIN_NAME]"
type textarea "[URL][DOMAIN_NAME]"
type textarea "x"
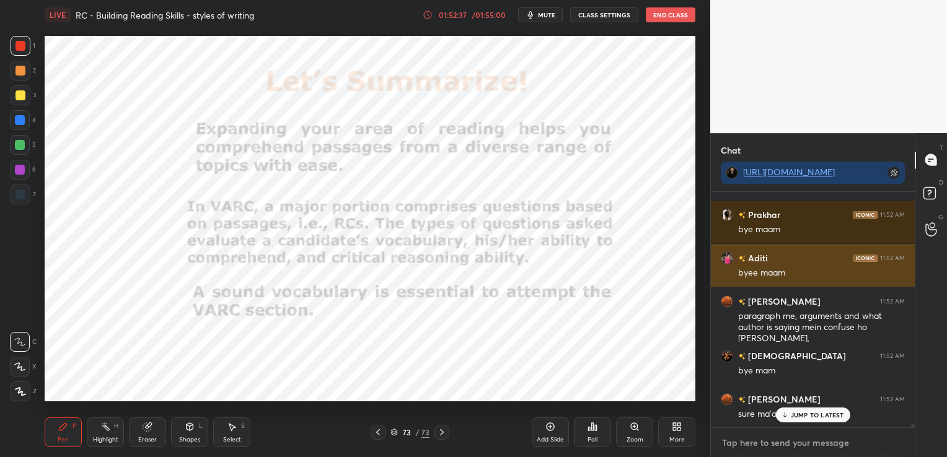
scroll to position [18497, 0]
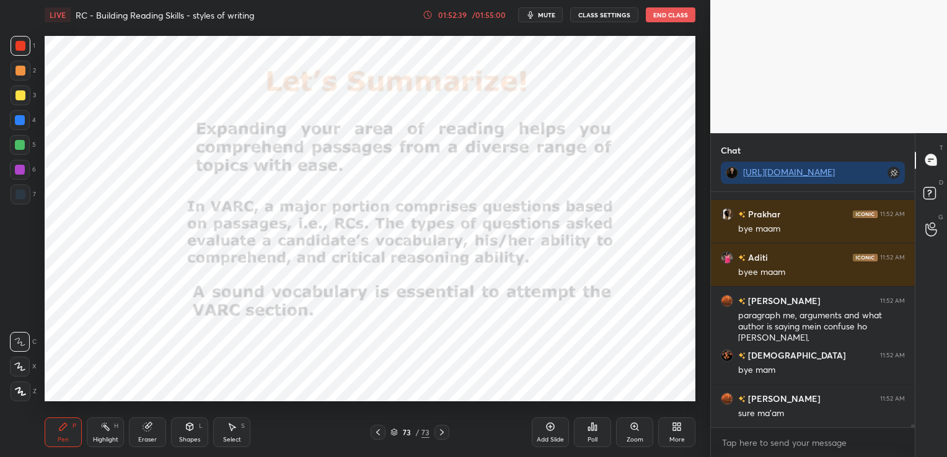
click at [677, 17] on button "End Class" at bounding box center [671, 14] width 50 height 15
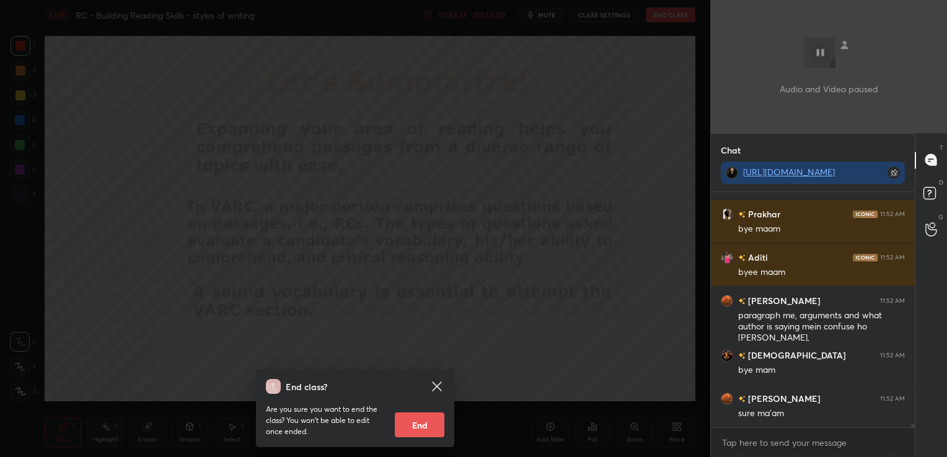
click at [431, 423] on button "End" at bounding box center [420, 425] width 50 height 25
type textarea "x"
